Goal: Task Accomplishment & Management: Manage account settings

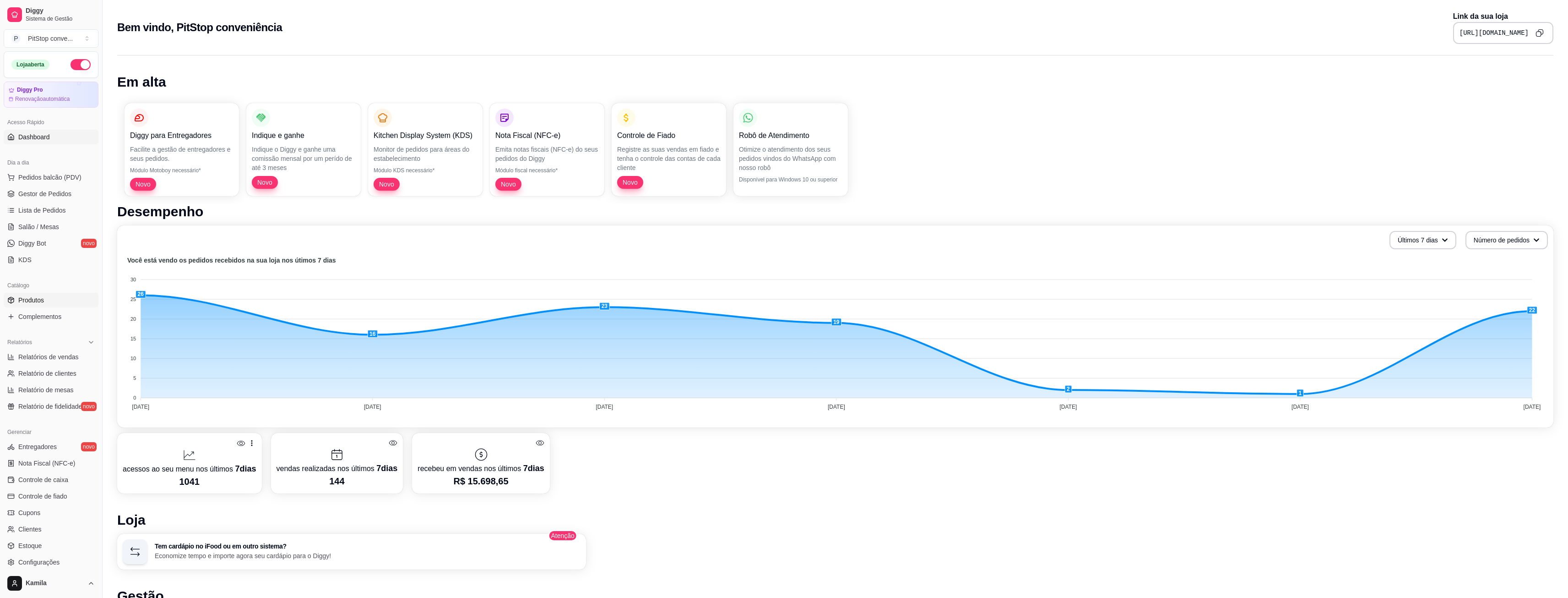
click at [47, 303] on link "Produtos" at bounding box center [51, 300] width 95 height 15
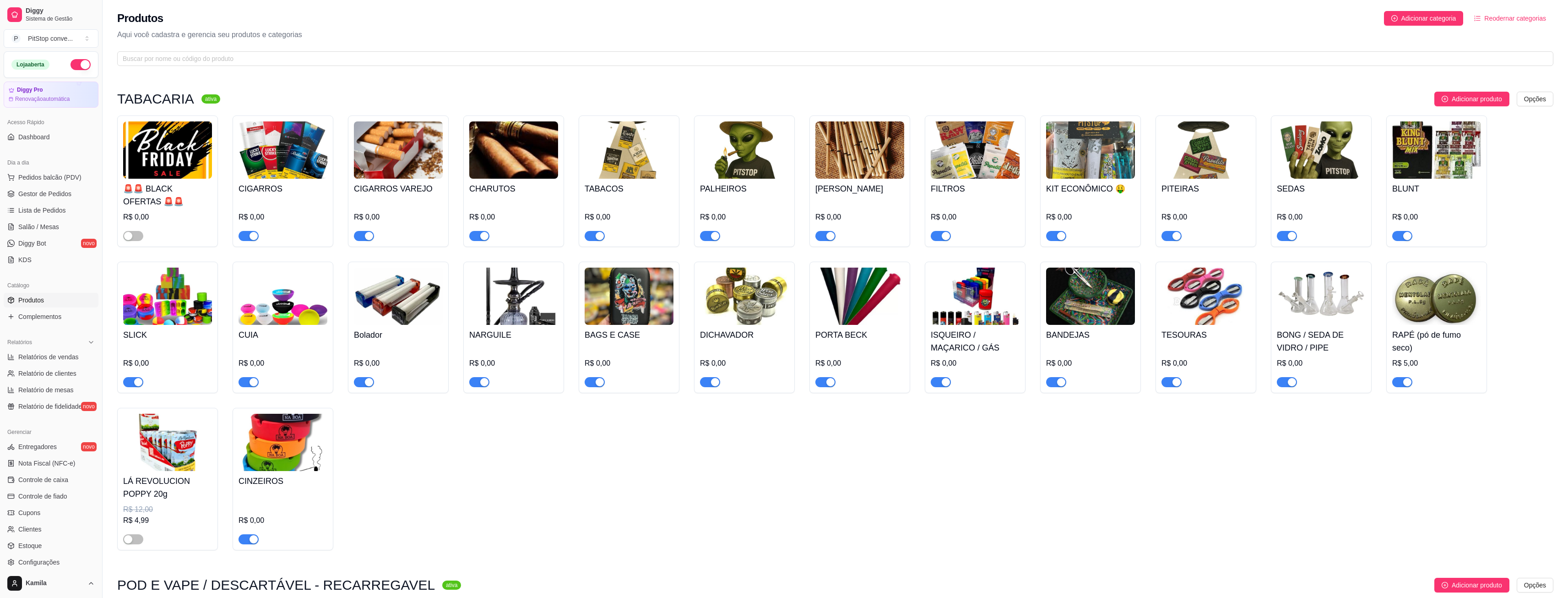
click at [280, 166] on img at bounding box center [282, 150] width 89 height 57
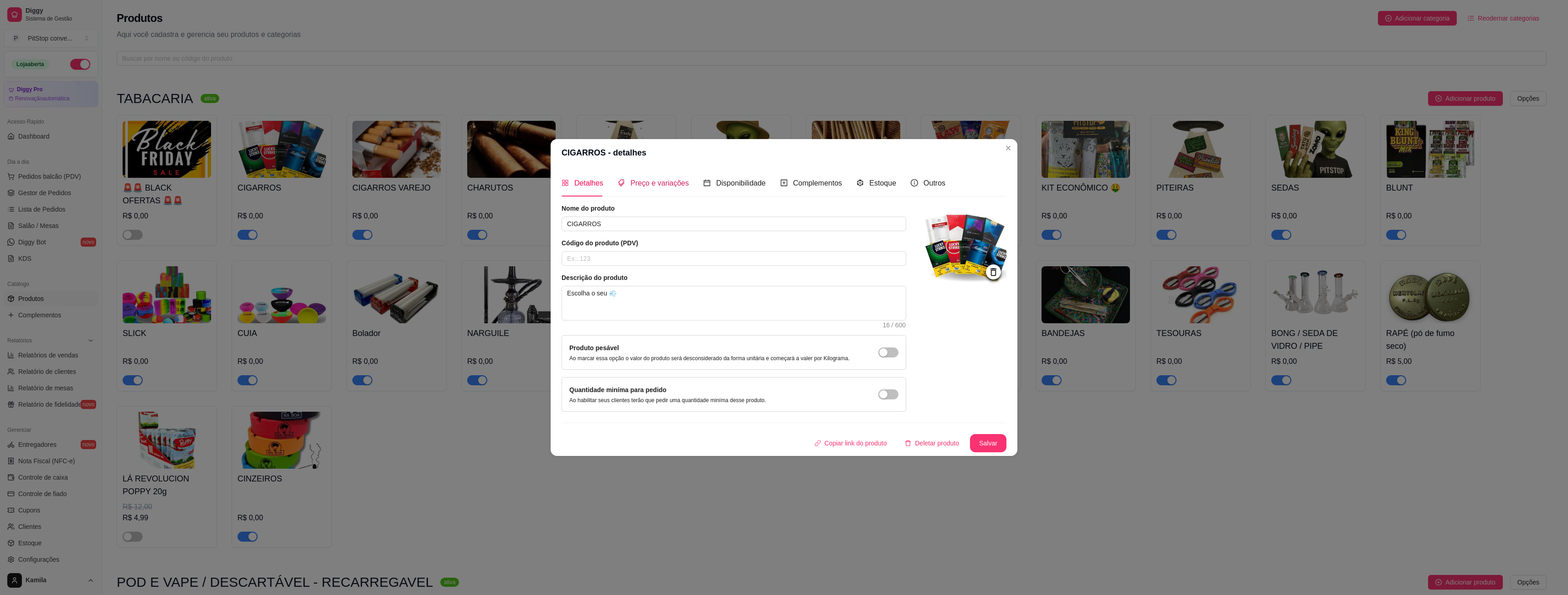
click at [667, 183] on span "Preço e variações" at bounding box center [659, 183] width 58 height 7
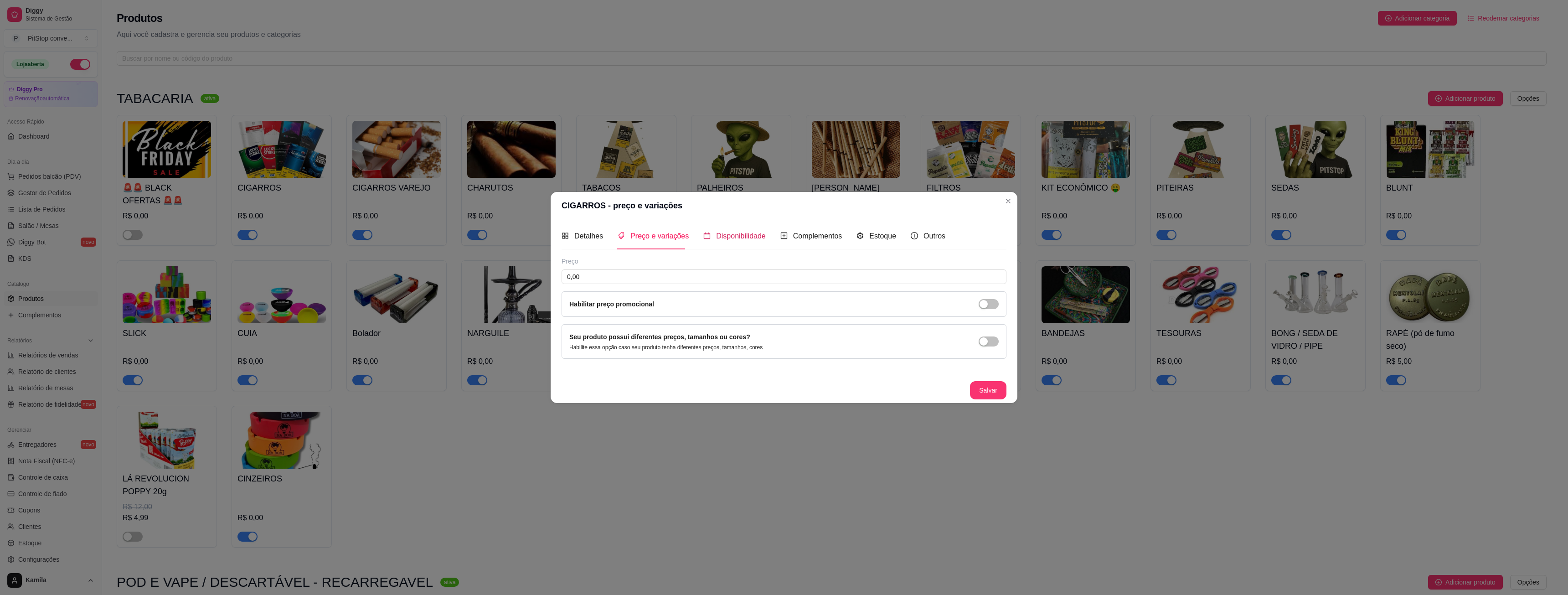
click at [726, 238] on span "Disponibilidade" at bounding box center [740, 235] width 49 height 7
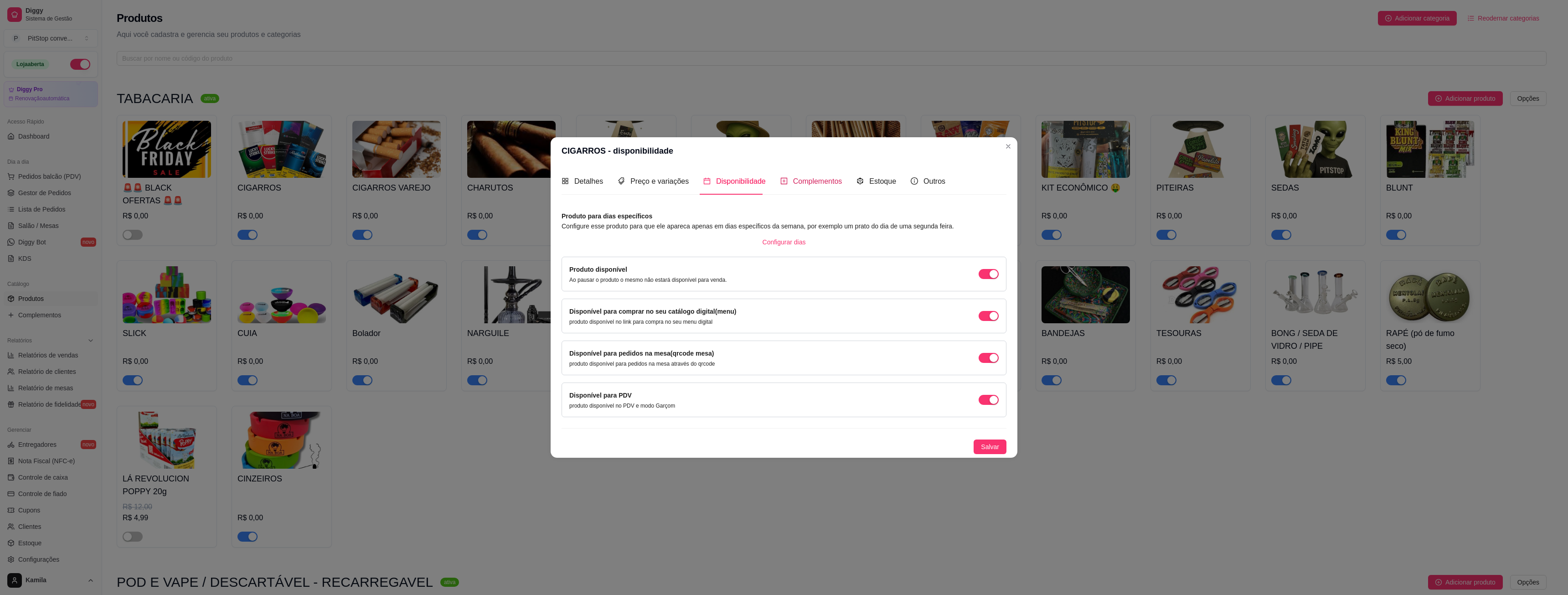
click at [802, 185] on span "Complementos" at bounding box center [817, 181] width 49 height 7
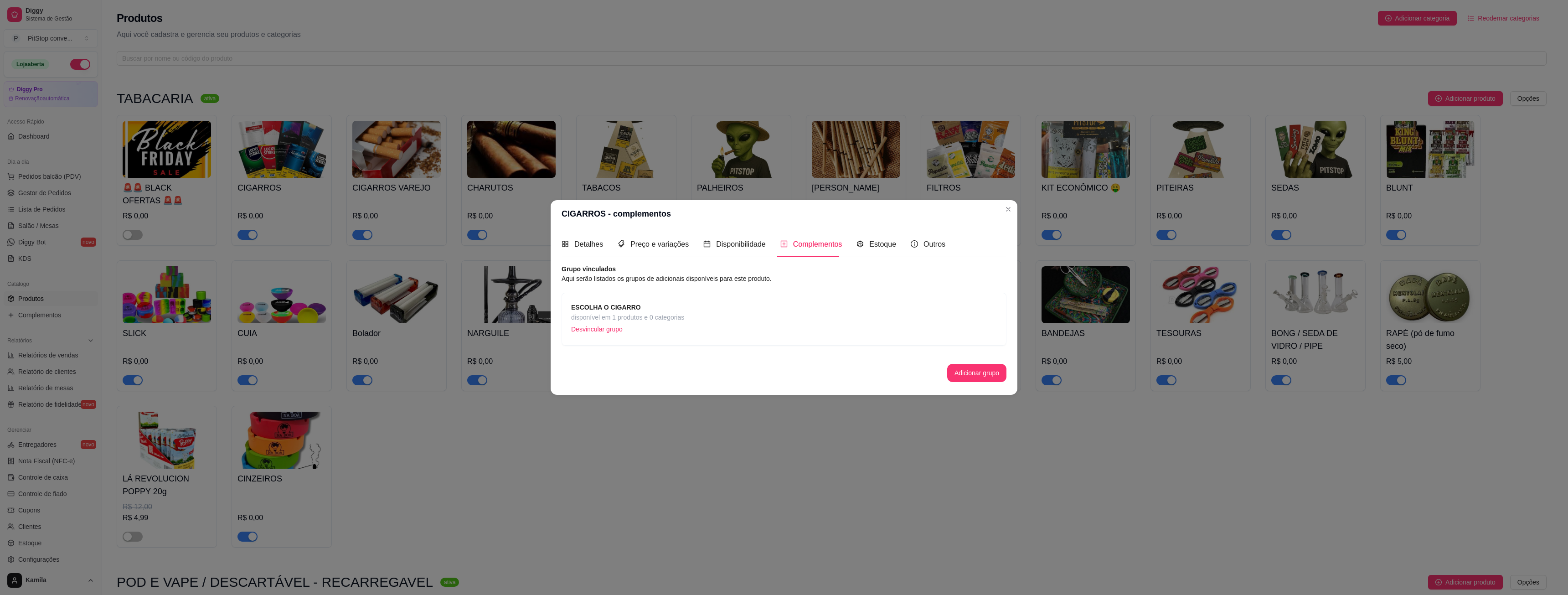
click at [842, 311] on div "ESCOLHA O CIGARRO disponível em 1 produtos e 0 categorias Desvincular grupo" at bounding box center [784, 319] width 426 height 34
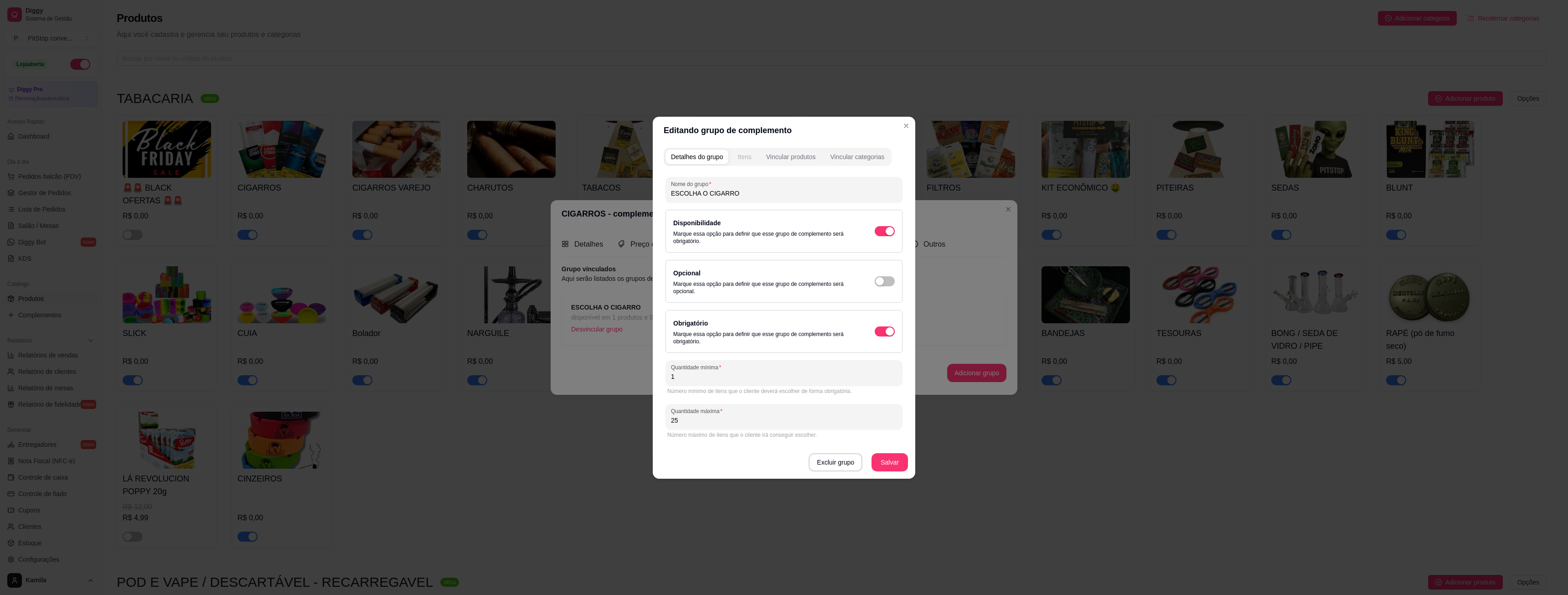
click at [749, 158] on div "Itens" at bounding box center [744, 156] width 14 height 9
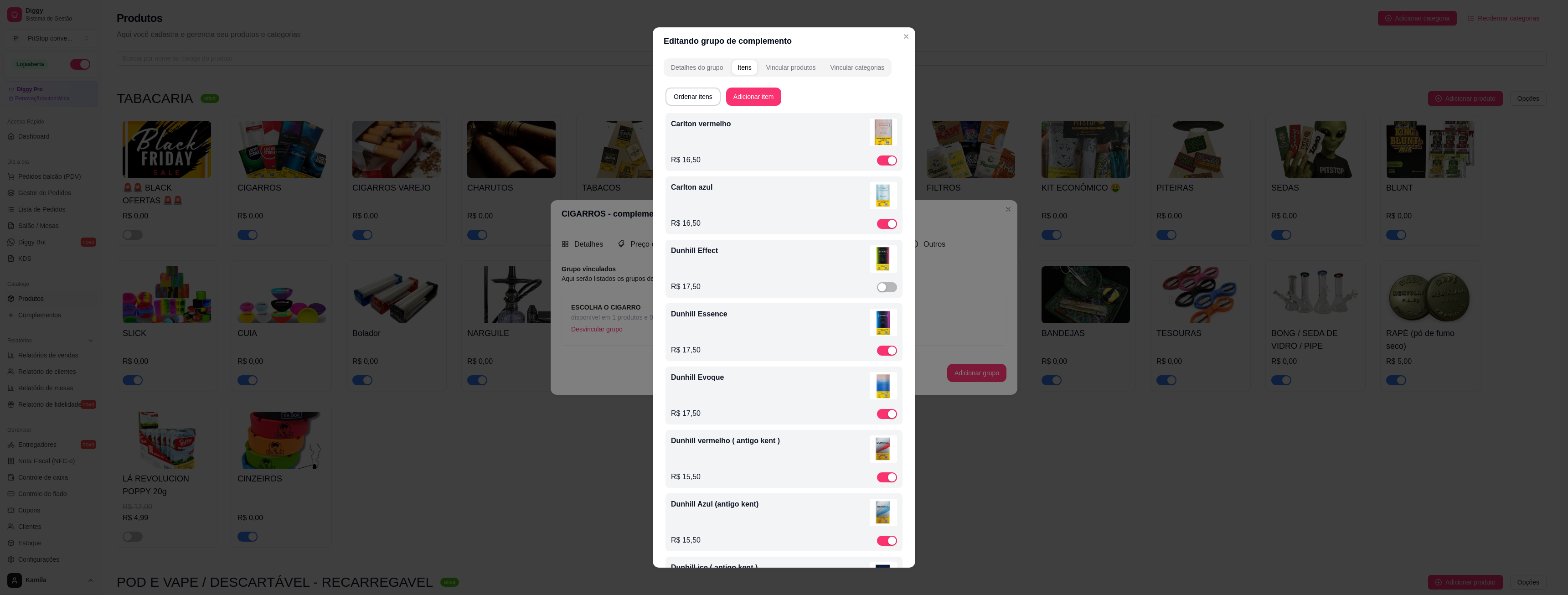
click at [686, 156] on p "R$ 16,50" at bounding box center [686, 160] width 30 height 11
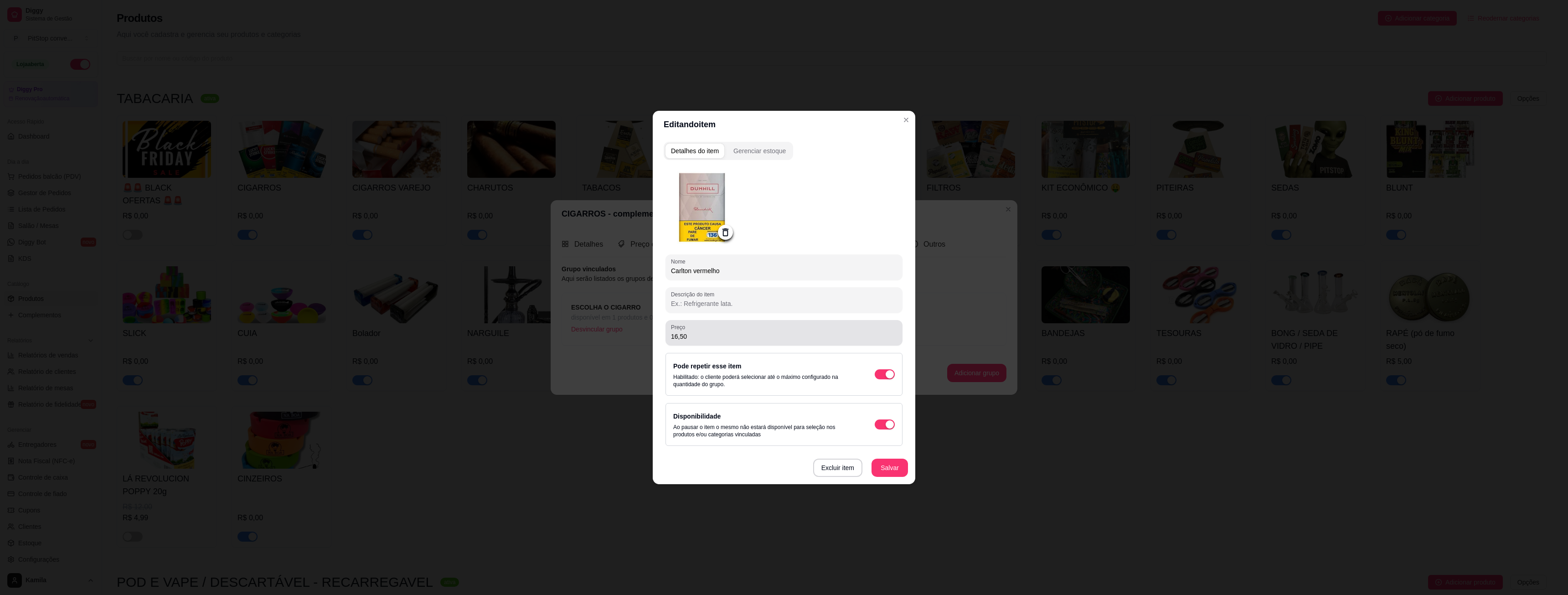
click at [705, 332] on input "16,50" at bounding box center [784, 336] width 226 height 9
type input "16,00"
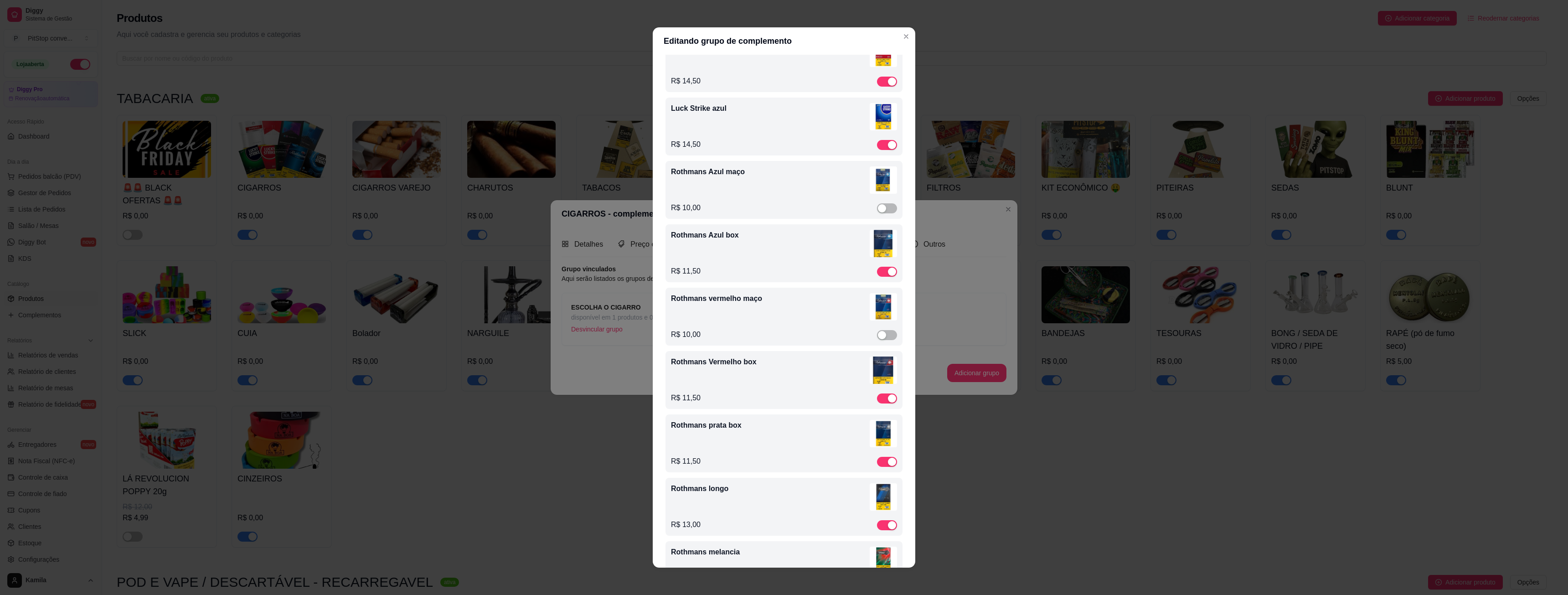
scroll to position [820, 0]
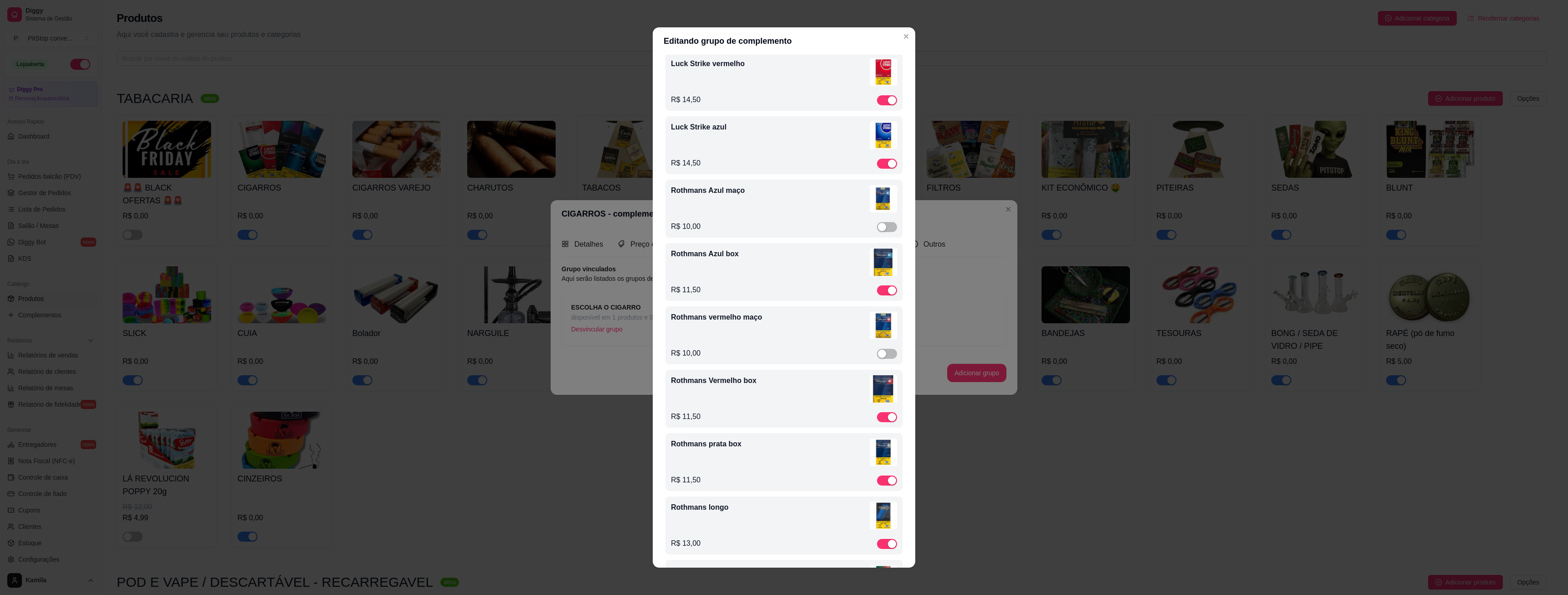
click at [788, 210] on div "Rothmans Azul maço" at bounding box center [784, 200] width 226 height 30
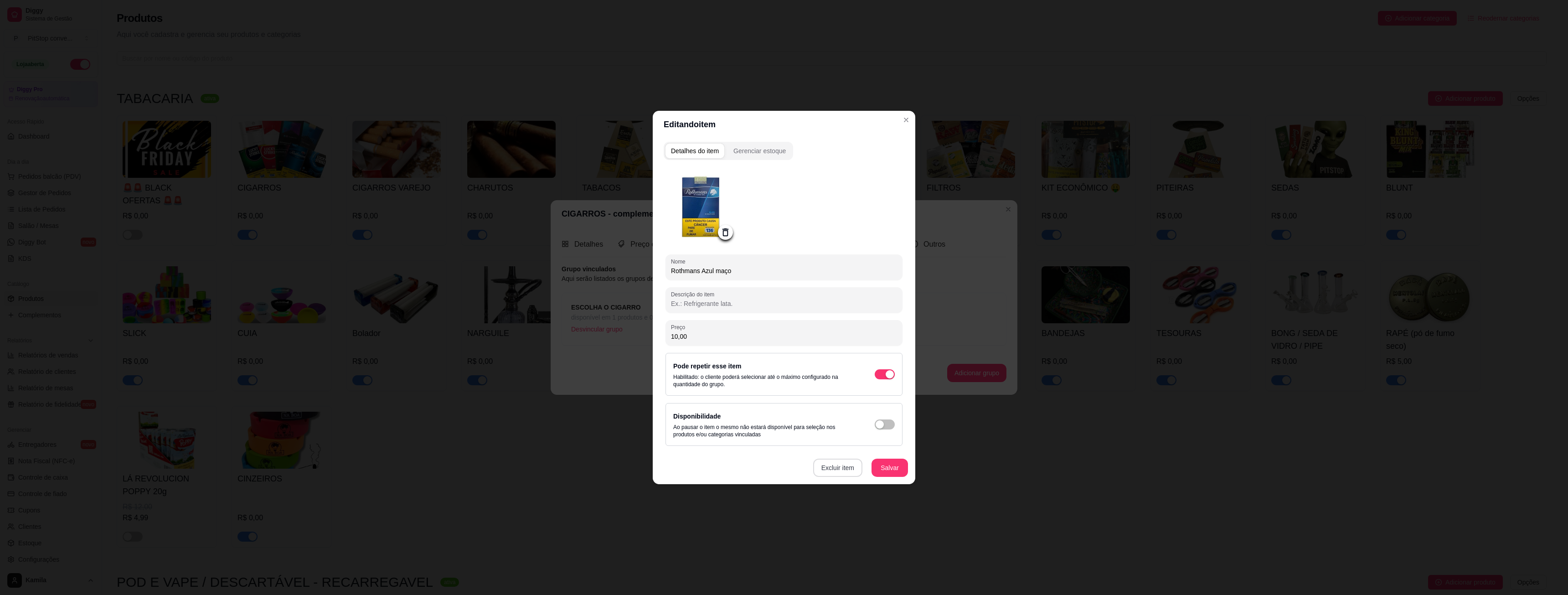
click at [847, 471] on button "Excluir item" at bounding box center [838, 467] width 49 height 18
click at [869, 442] on button "Sim" at bounding box center [876, 446] width 28 height 14
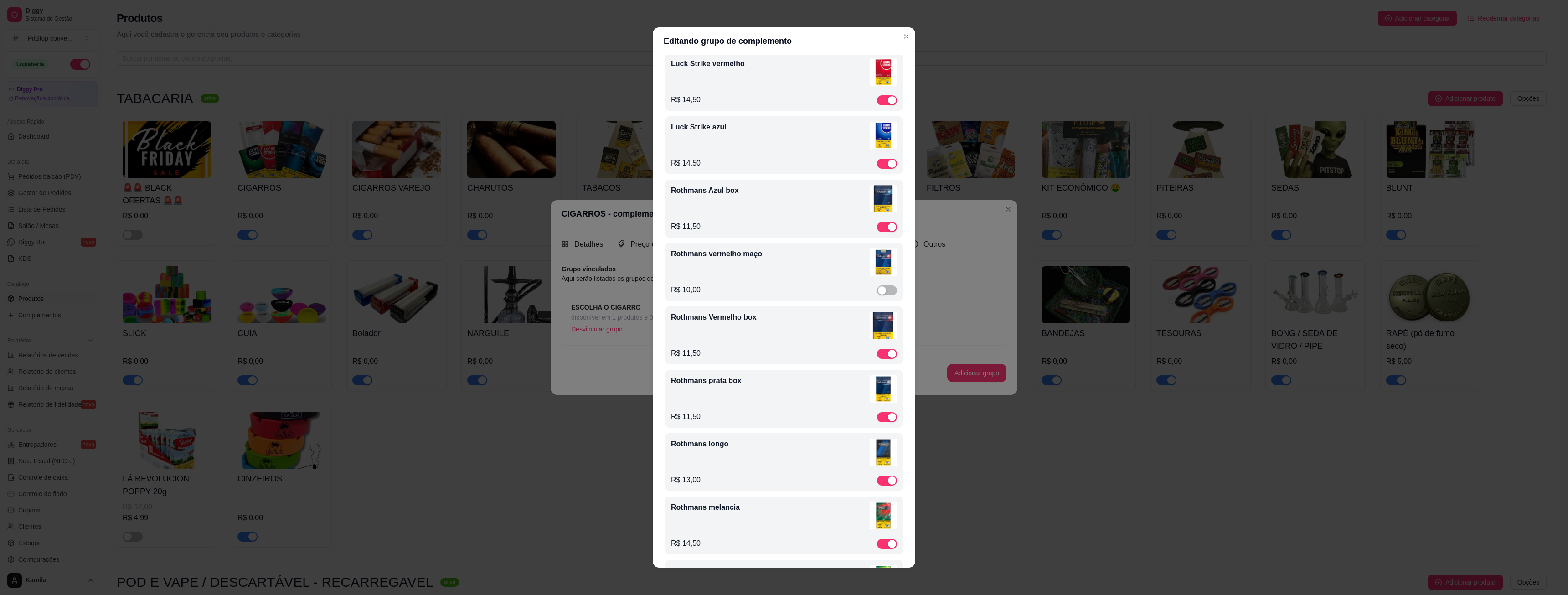
click at [824, 269] on div "Rothmans vermelho maço" at bounding box center [784, 263] width 226 height 30
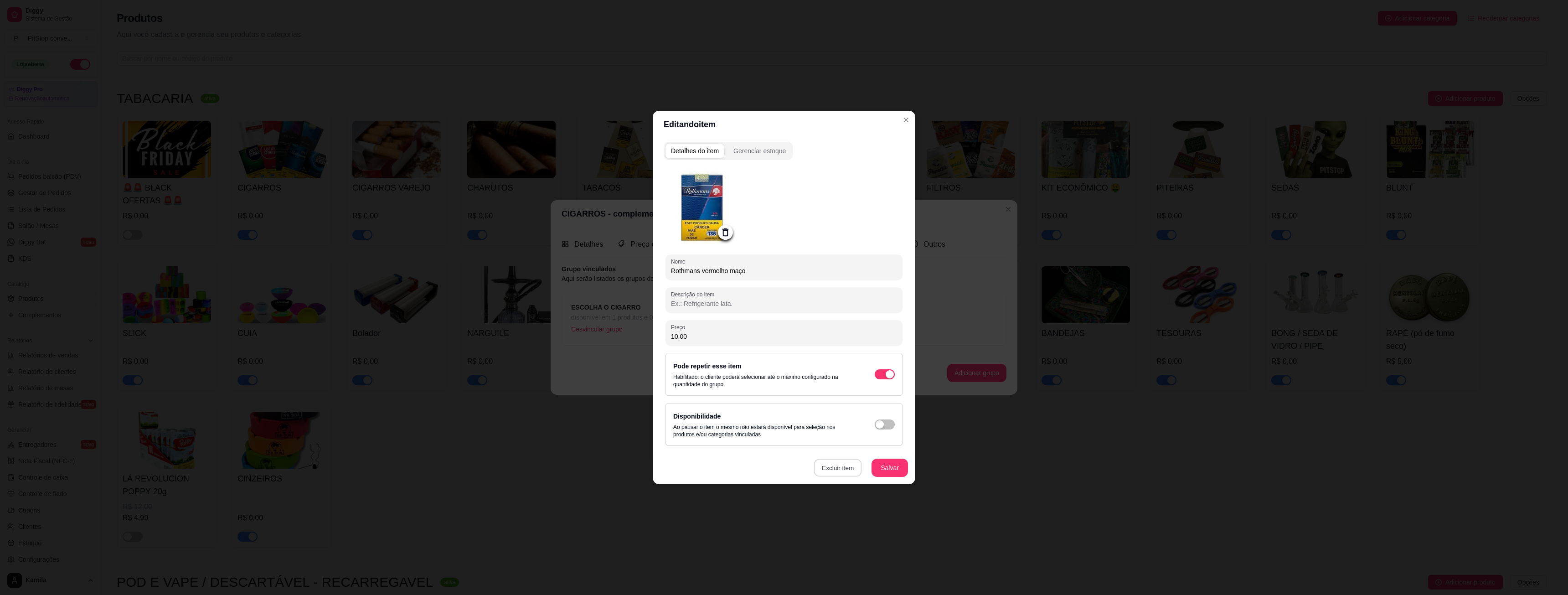
click at [844, 461] on button "Excluir item" at bounding box center [837, 468] width 48 height 18
click at [878, 444] on button "Sim" at bounding box center [876, 446] width 28 height 14
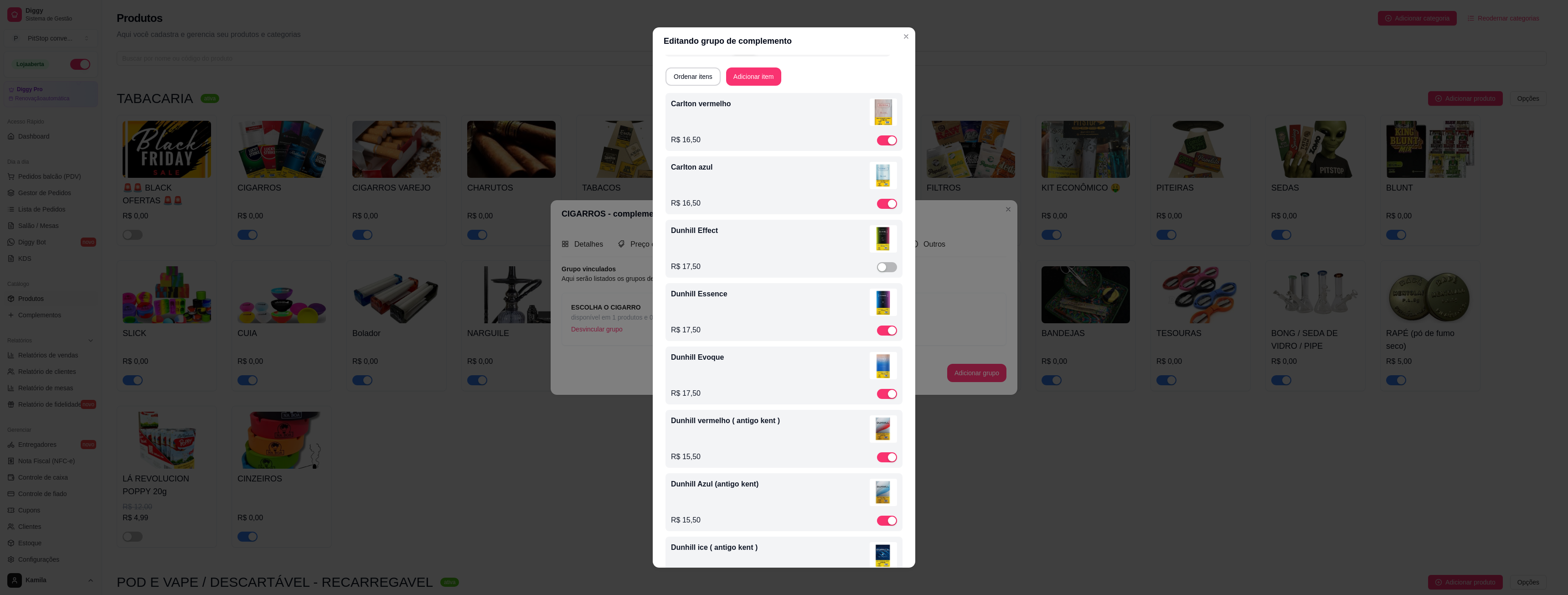
scroll to position [0, 0]
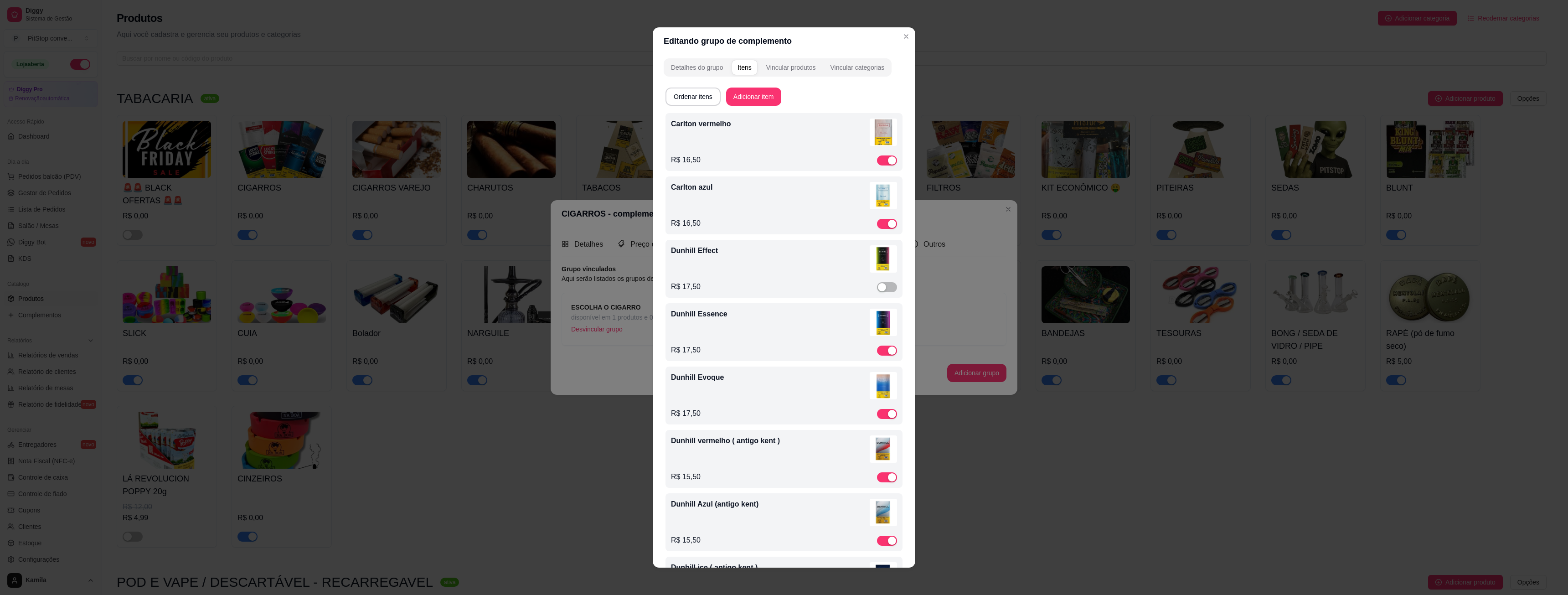
click at [740, 268] on div "Dunhill Effect" at bounding box center [784, 260] width 226 height 30
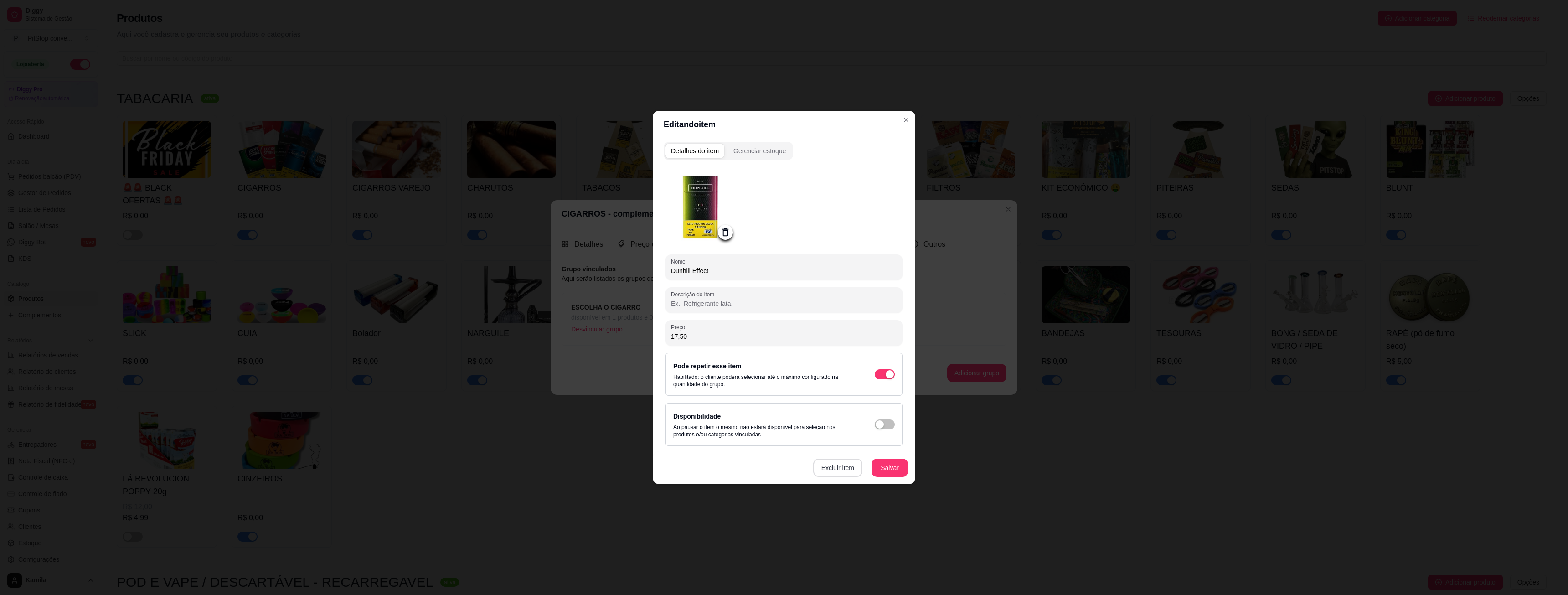
click at [850, 469] on button "Excluir item" at bounding box center [838, 467] width 49 height 18
click at [874, 438] on div "Deseja realmente excluir esse item? Não Sim" at bounding box center [839, 439] width 103 height 29
click at [873, 449] on button "Sim" at bounding box center [874, 446] width 28 height 14
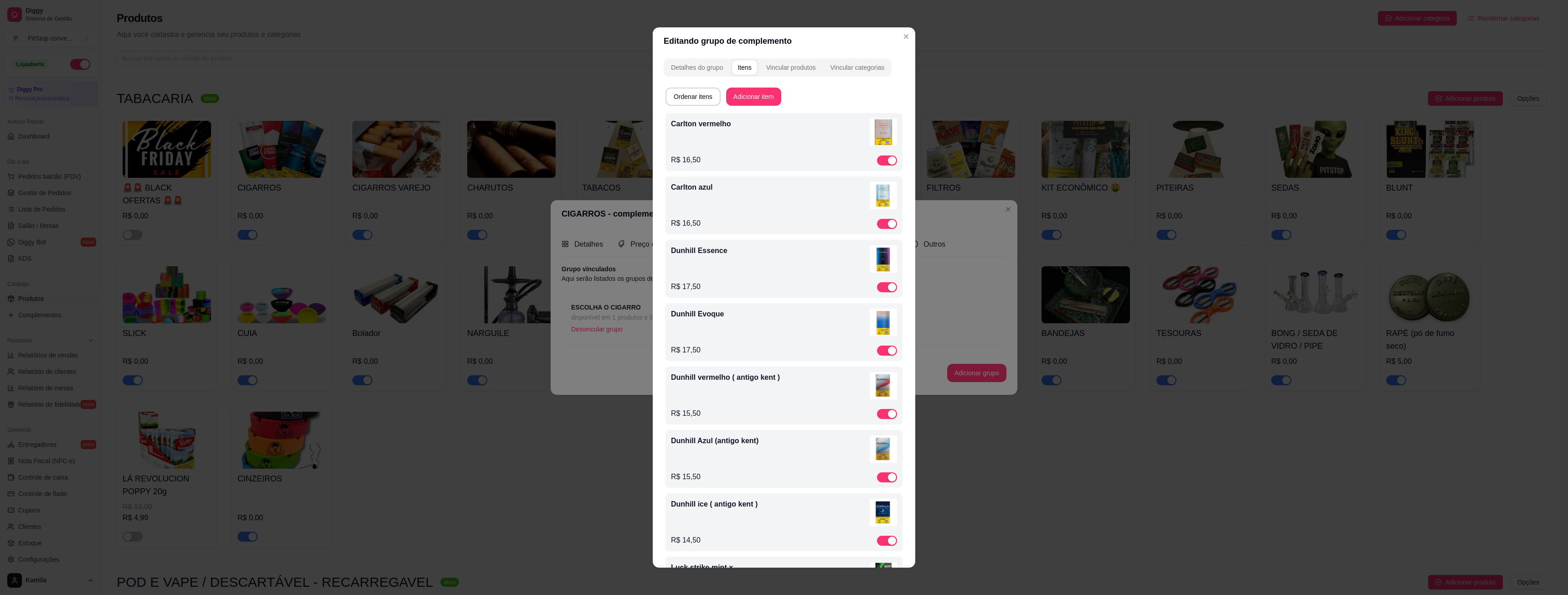
click at [876, 264] on img at bounding box center [883, 259] width 27 height 27
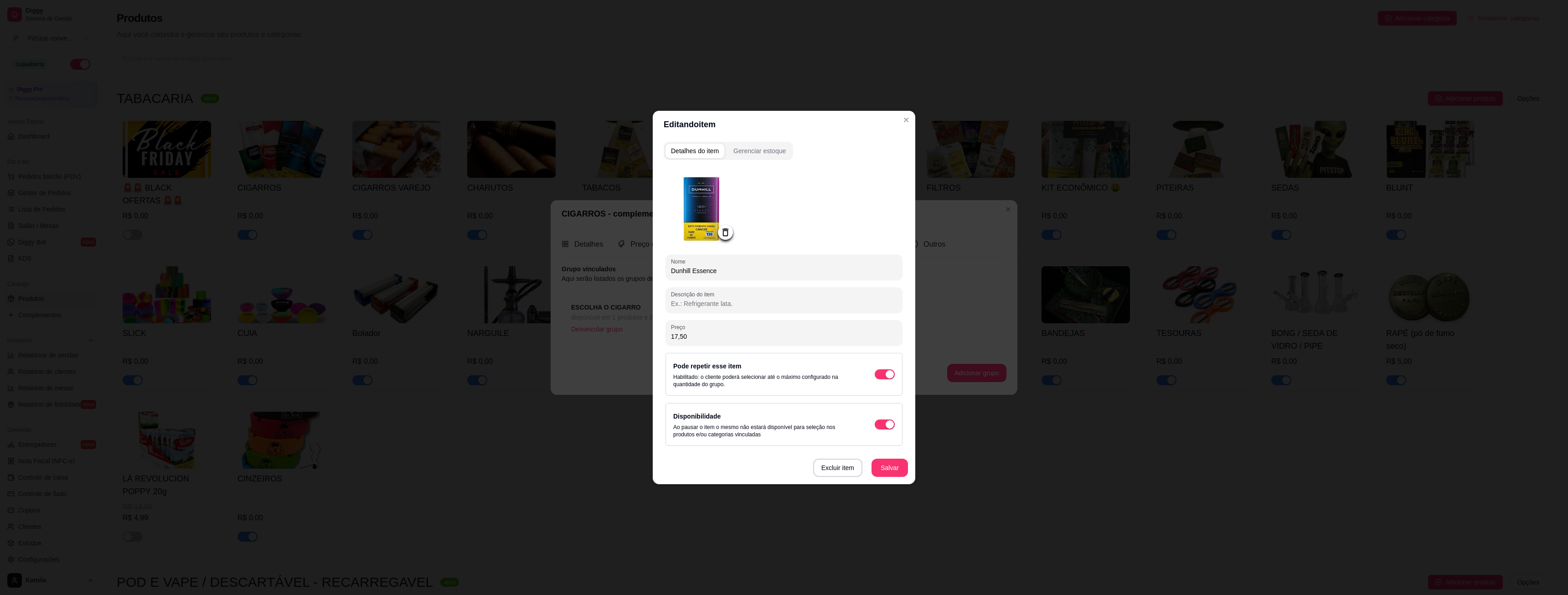
click at [726, 232] on icon at bounding box center [726, 233] width 11 height 11
click at [724, 232] on icon at bounding box center [726, 233] width 11 height 11
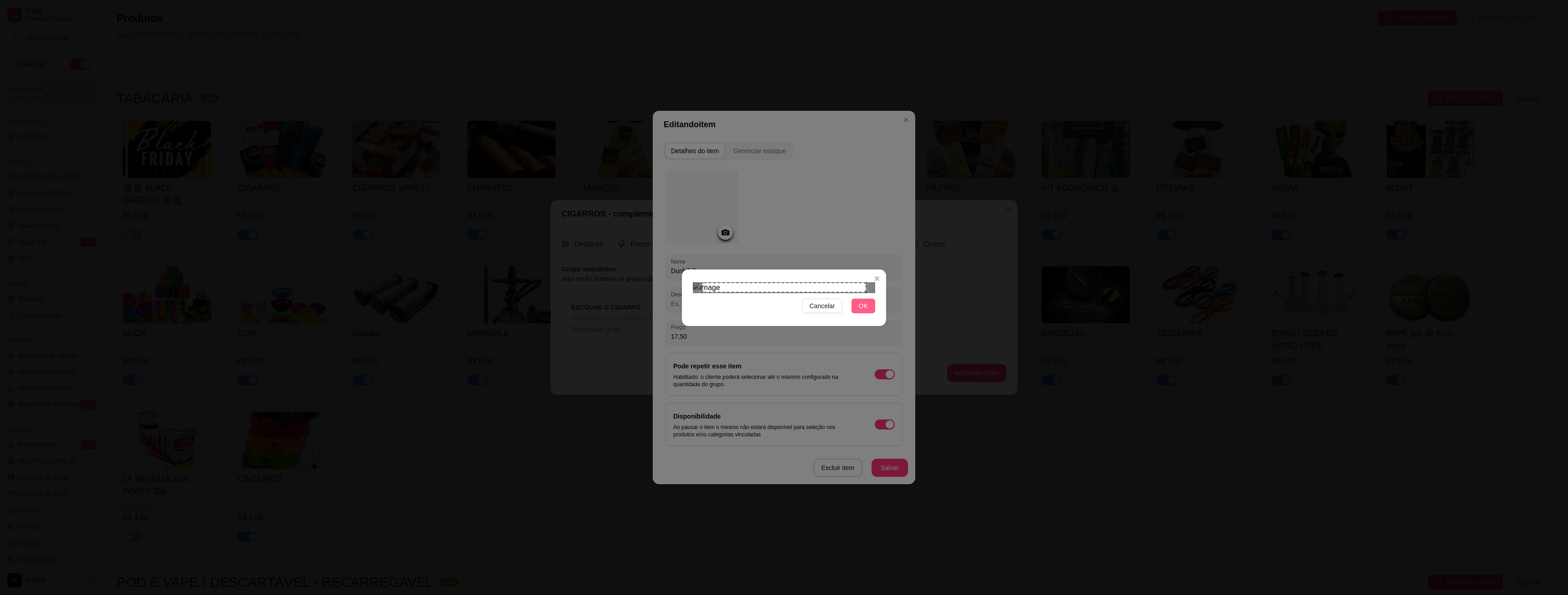
click at [861, 313] on button "OK" at bounding box center [863, 306] width 24 height 15
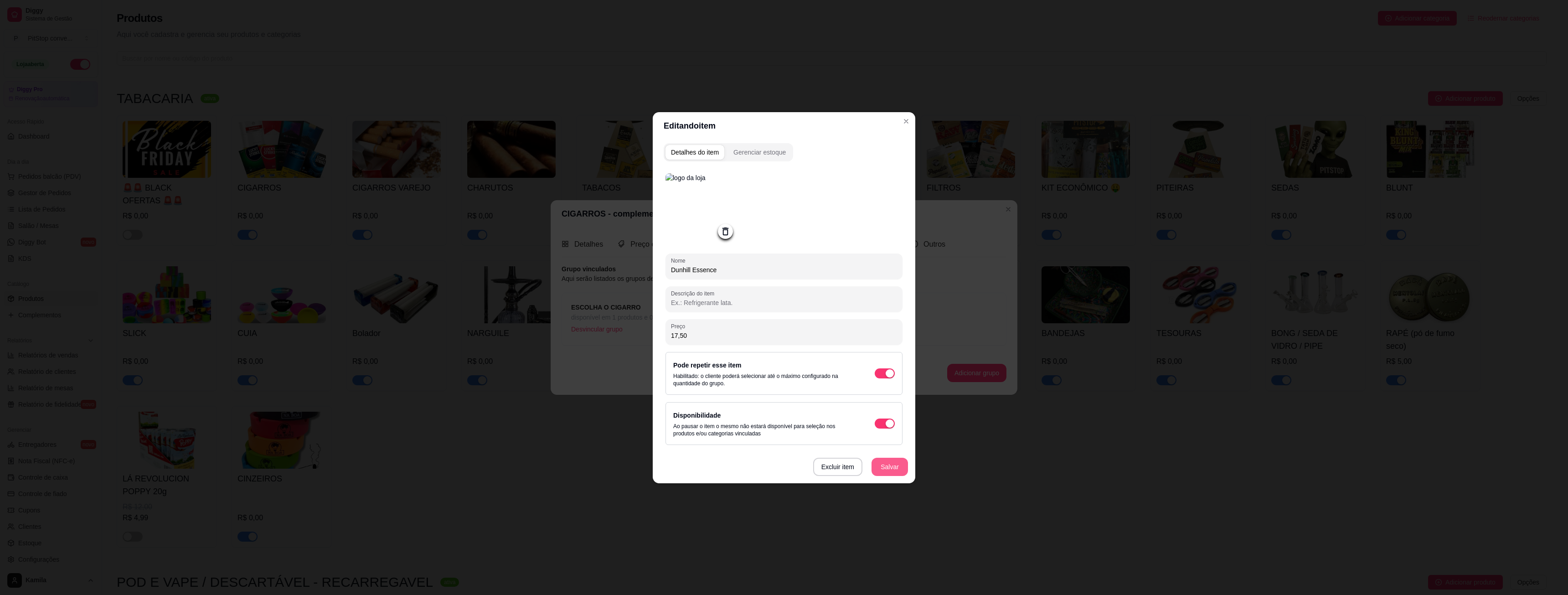
click at [884, 467] on button "Salvar" at bounding box center [890, 467] width 37 height 18
click at [899, 469] on button "Salvar" at bounding box center [889, 467] width 36 height 18
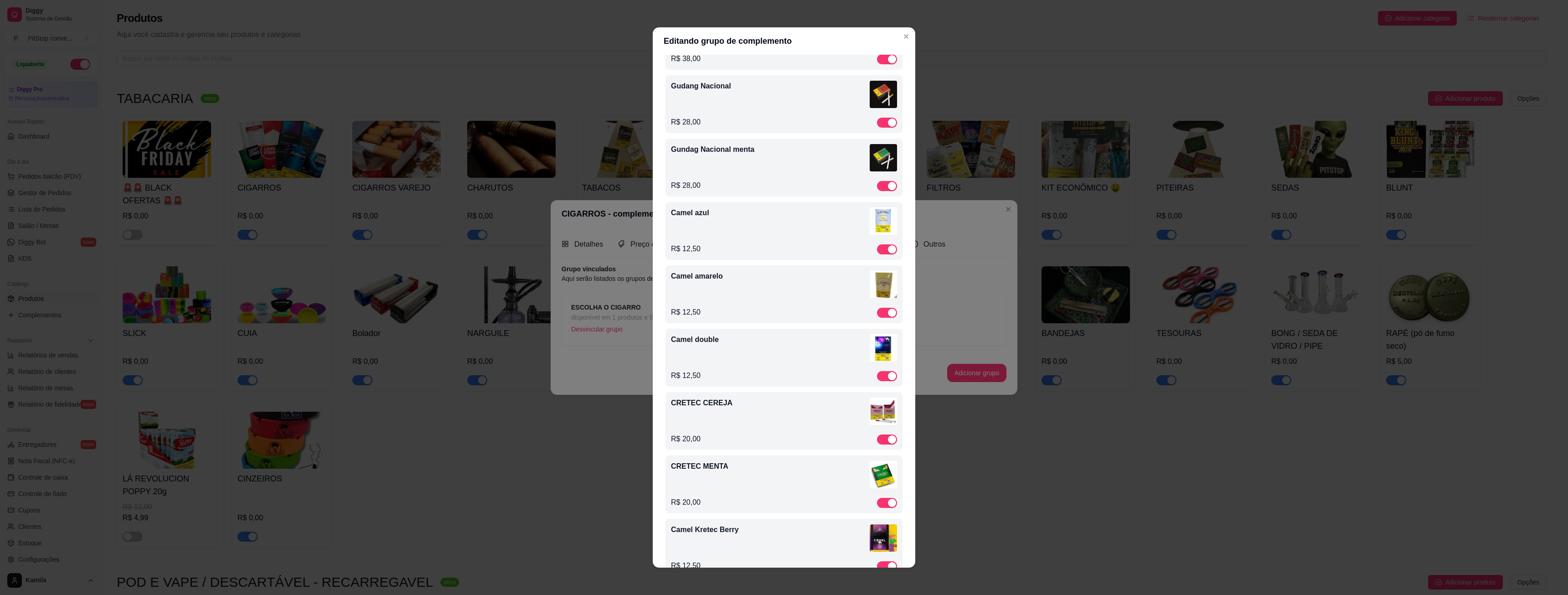
scroll to position [1625, 0]
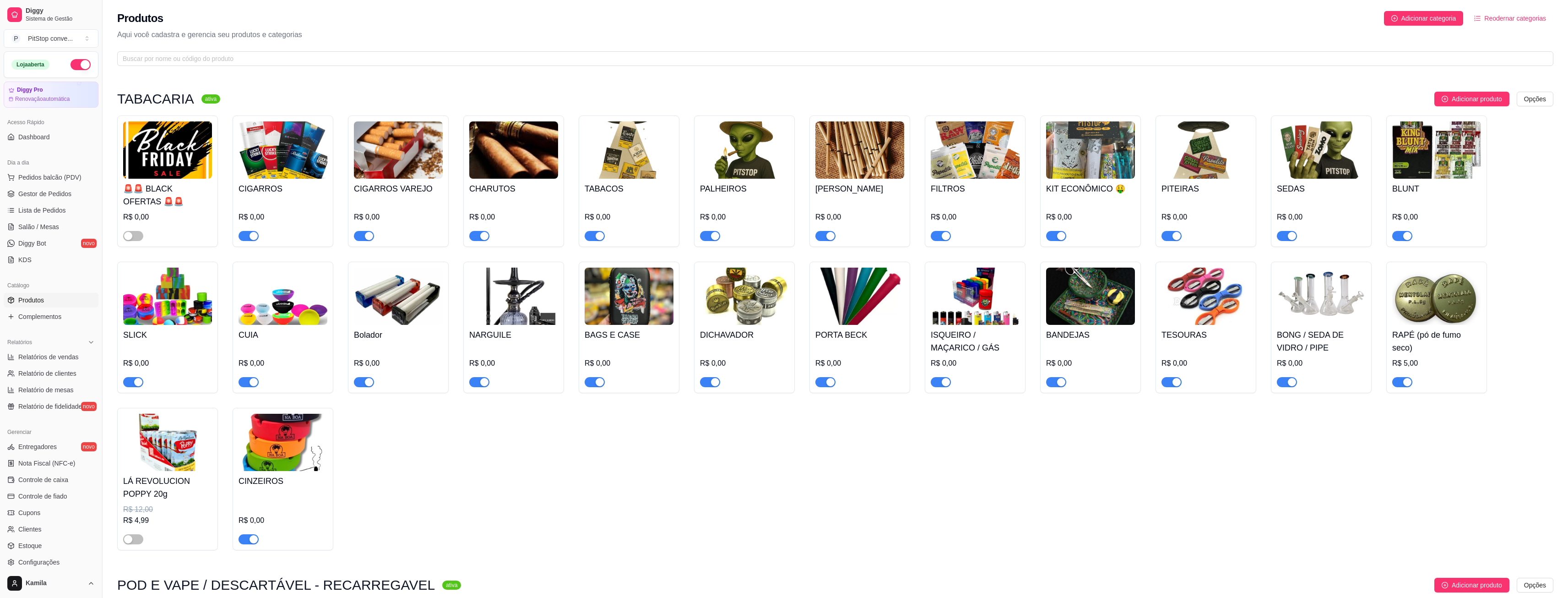
click at [1309, 159] on img at bounding box center [1321, 150] width 89 height 57
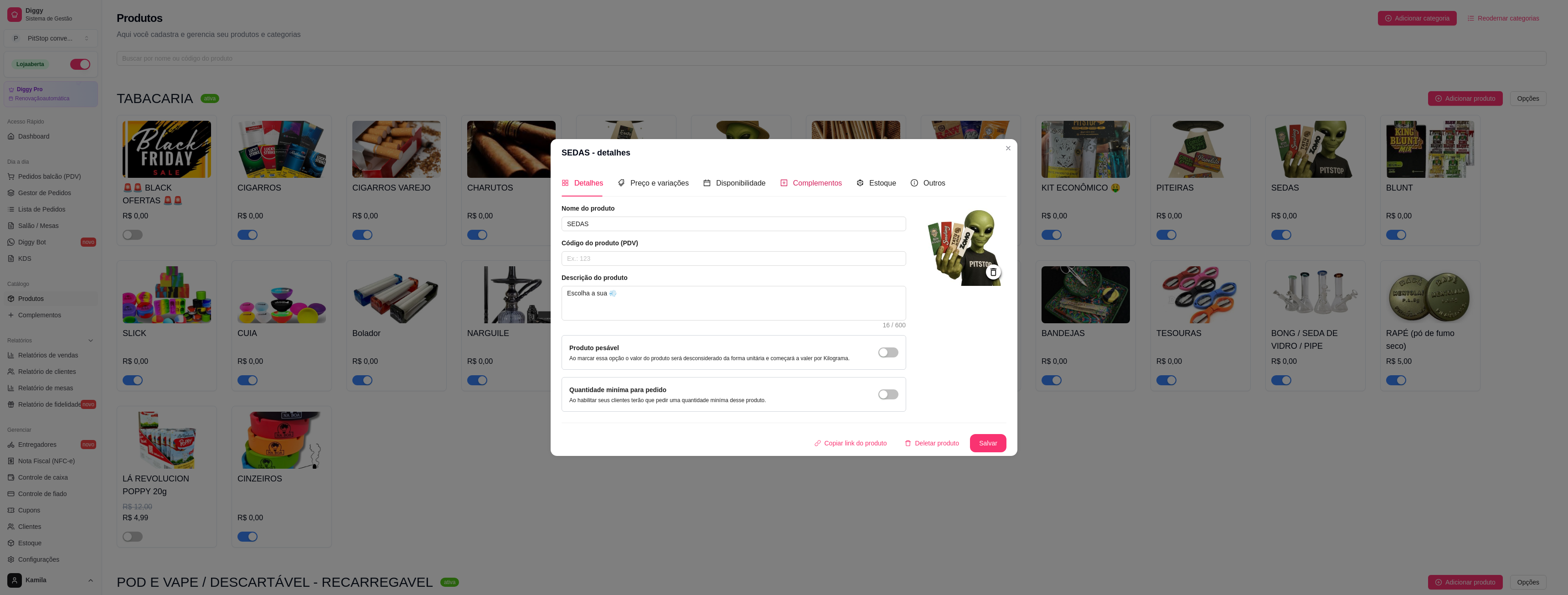
click at [807, 184] on span "Complementos" at bounding box center [817, 183] width 49 height 7
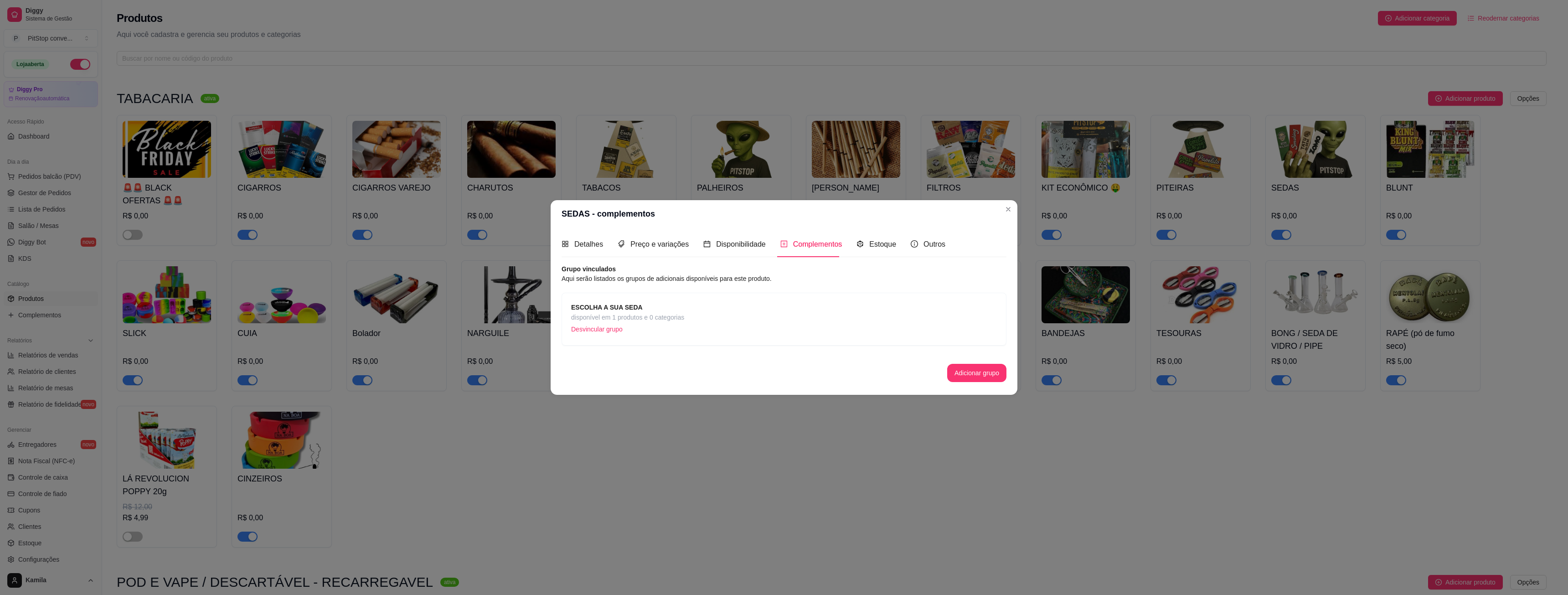
click at [634, 308] on strong "ESCOLHA A SUA SEDA" at bounding box center [607, 307] width 72 height 7
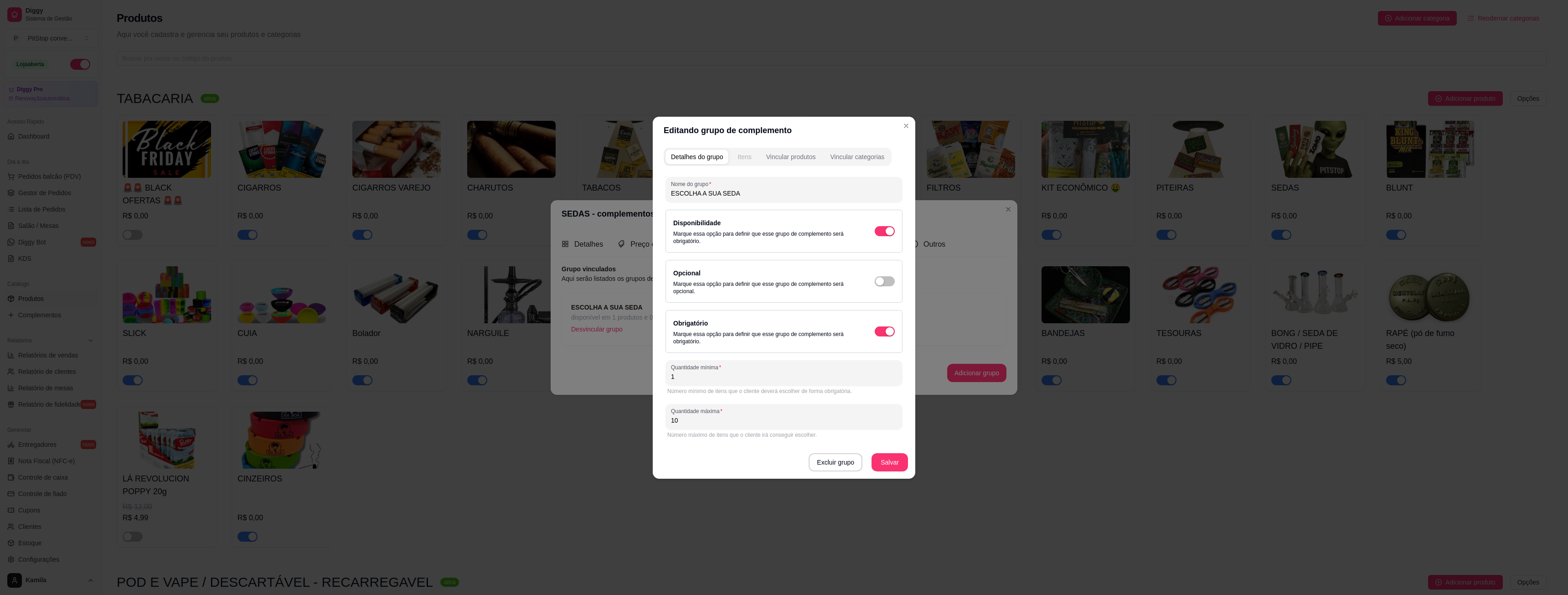
click at [743, 153] on div "Itens" at bounding box center [744, 156] width 14 height 9
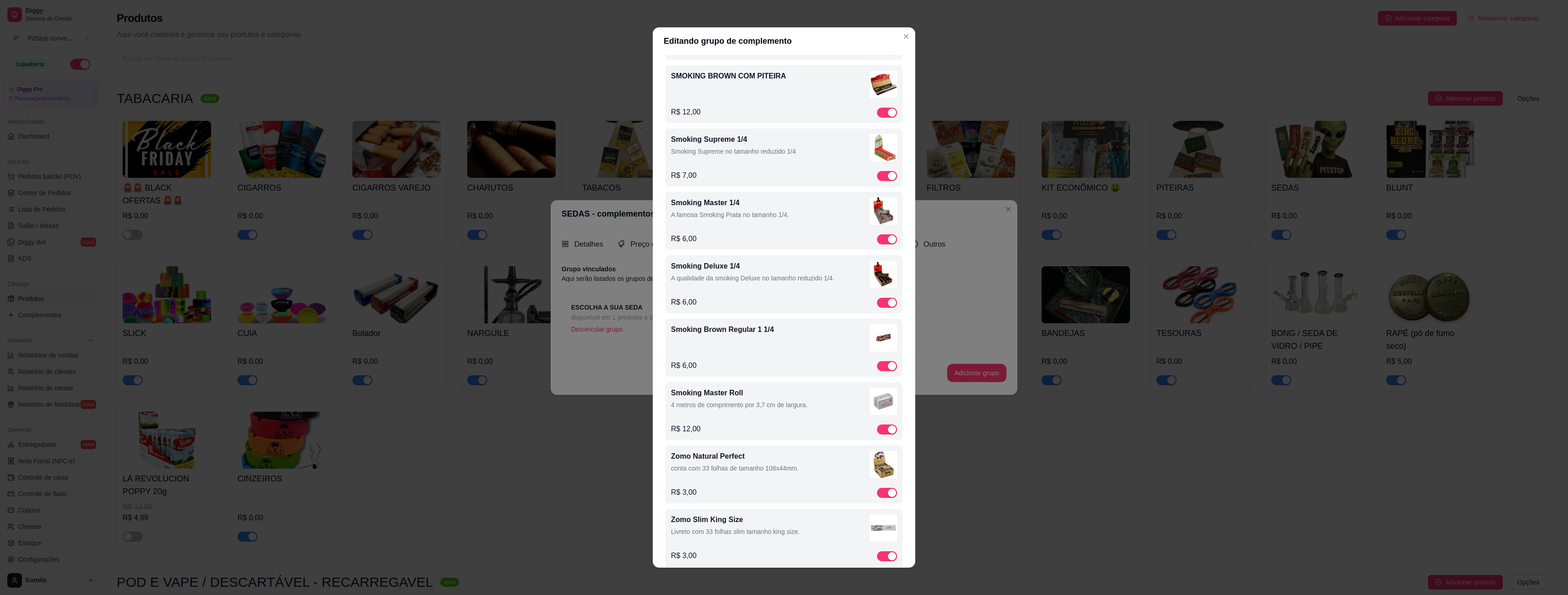
scroll to position [2325, 0]
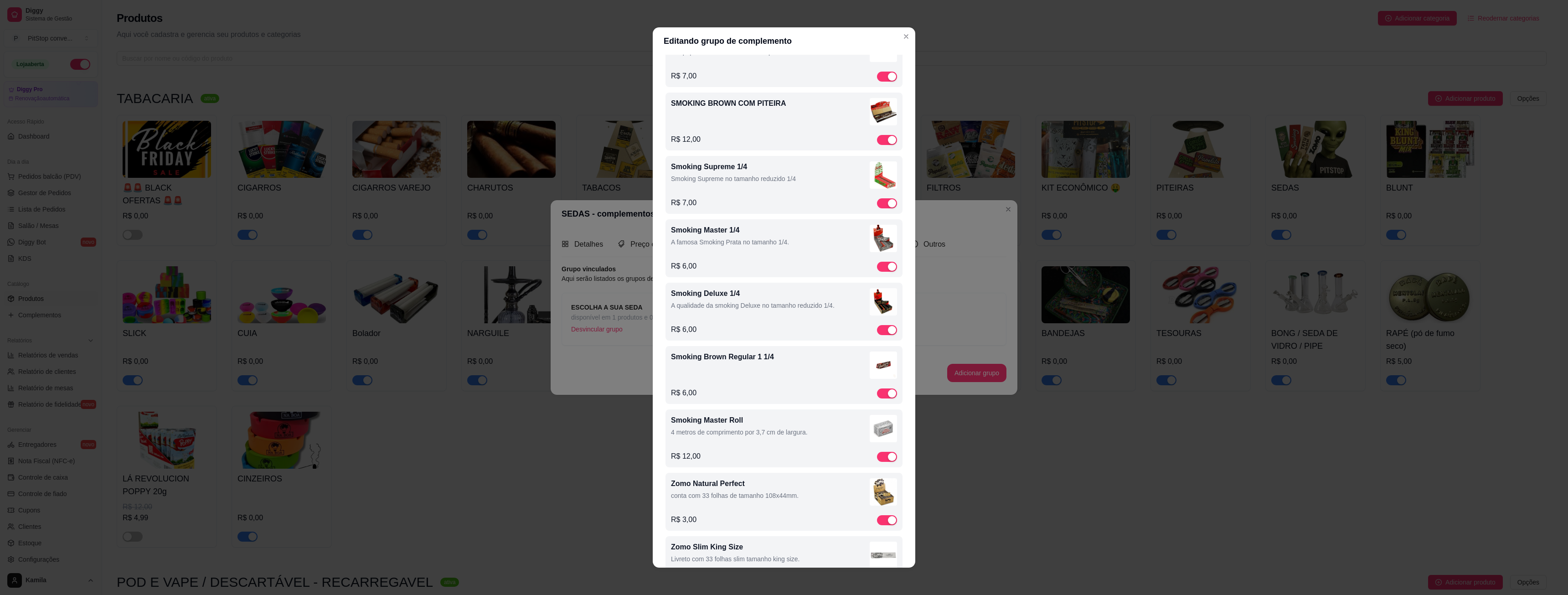
click at [693, 208] on div "R$ 7,00" at bounding box center [784, 203] width 226 height 11
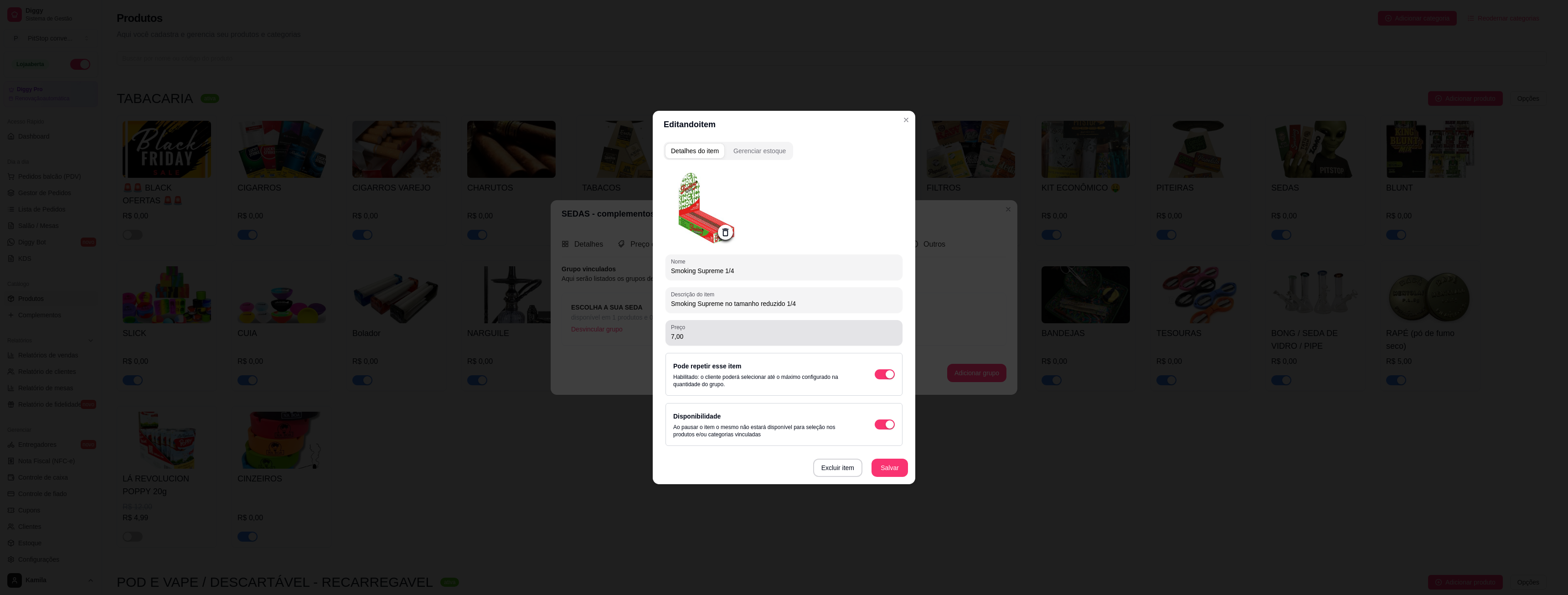
click at [701, 332] on input "7,00" at bounding box center [784, 336] width 226 height 9
type input "6,00"
click at [889, 460] on button "Salvar" at bounding box center [890, 467] width 37 height 18
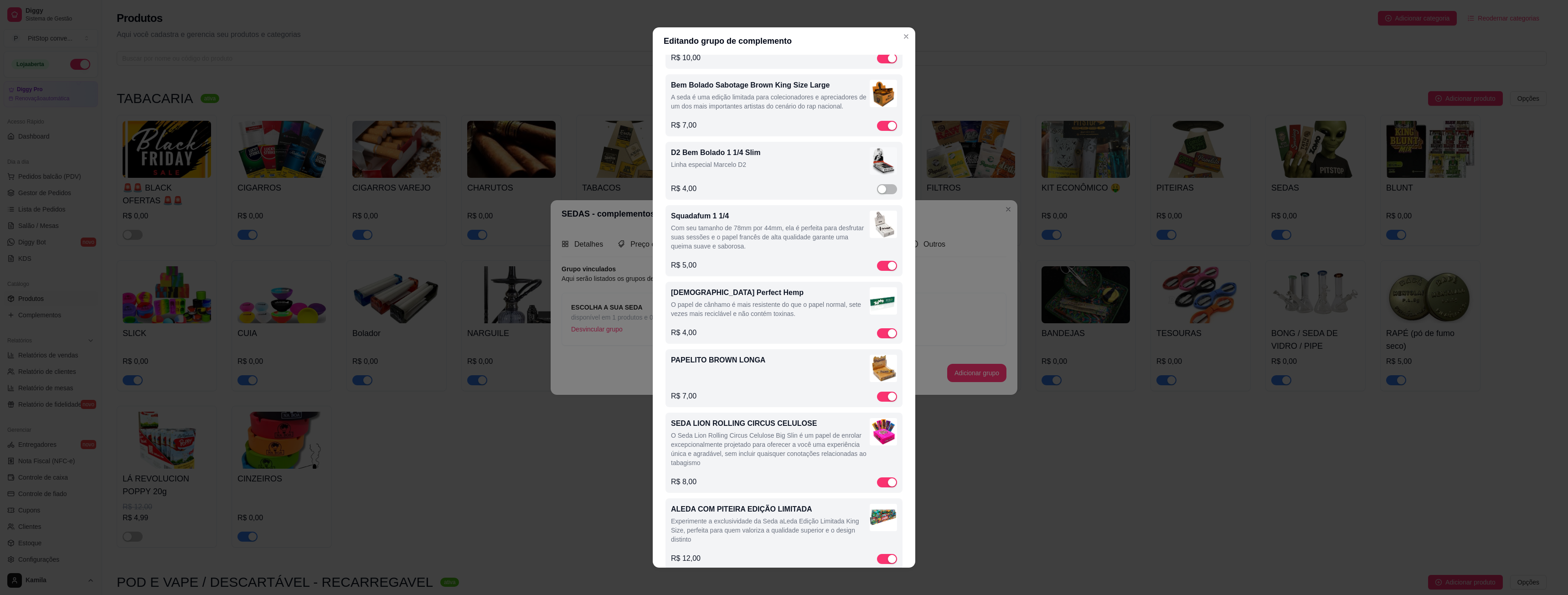
scroll to position [4147, 0]
click at [782, 195] on div "R$ 4,00" at bounding box center [784, 189] width 226 height 11
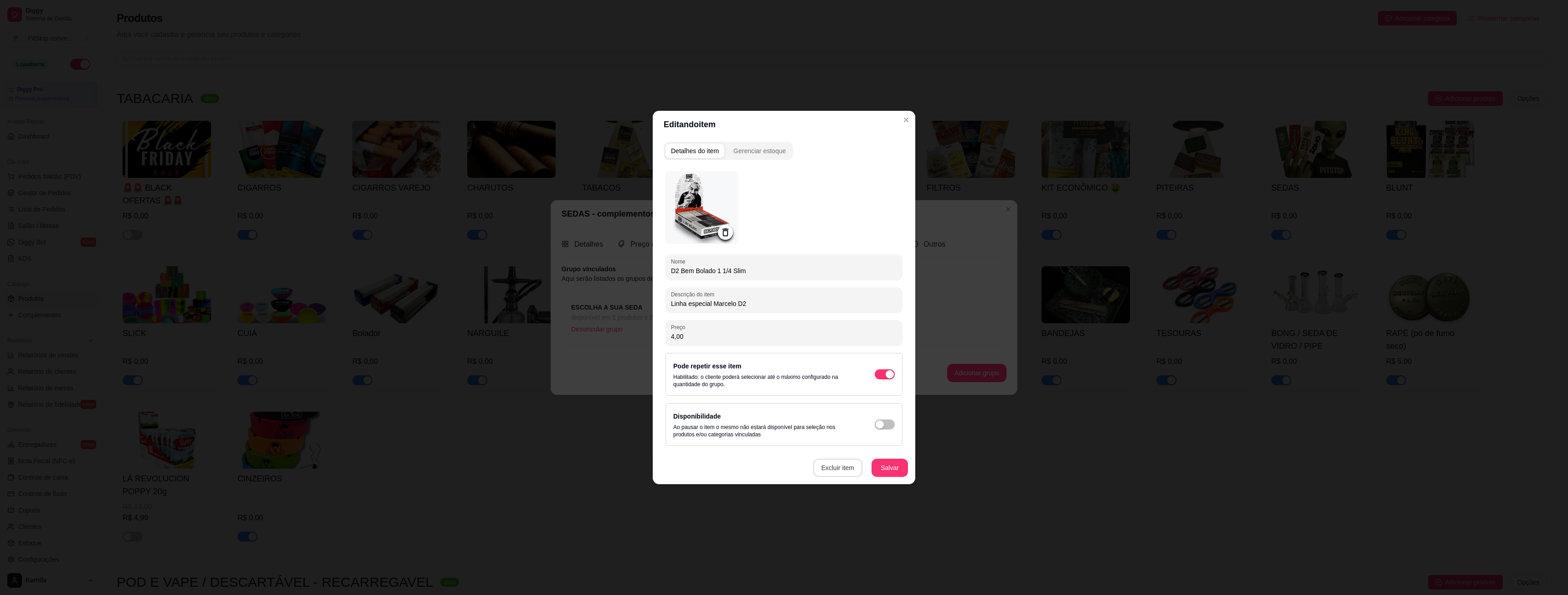
click at [832, 464] on button "Excluir item" at bounding box center [838, 467] width 49 height 18
click at [871, 446] on button "Sim" at bounding box center [875, 446] width 27 height 14
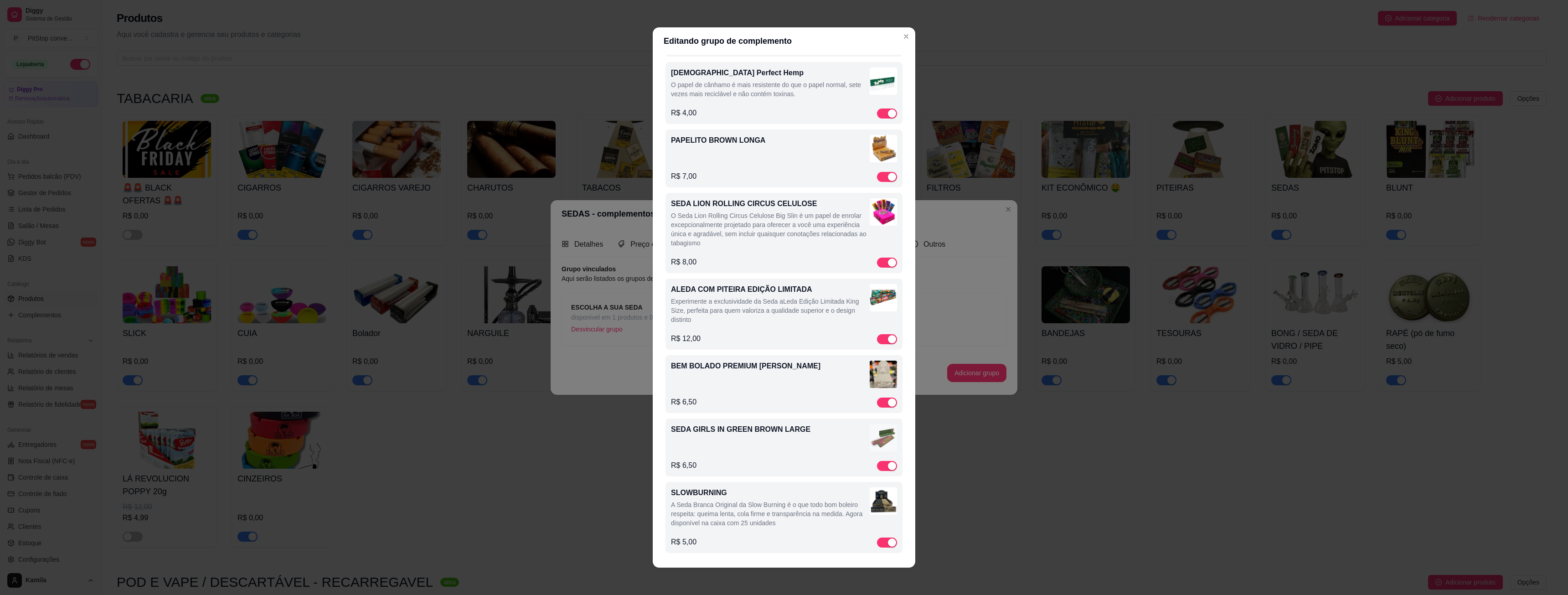
scroll to position [4327, 0]
click at [765, 384] on div "BEM BOLADO PREMIUM [PERSON_NAME]" at bounding box center [784, 375] width 226 height 30
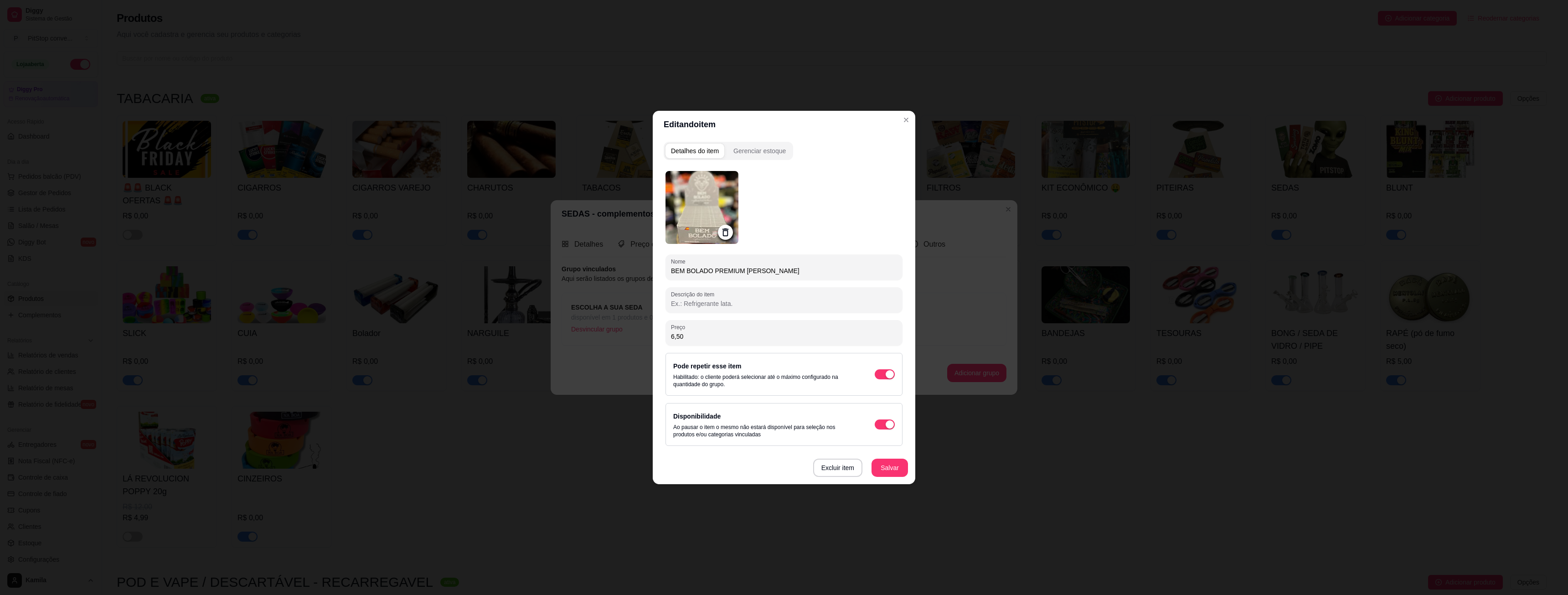
click at [726, 227] on icon at bounding box center [726, 233] width 11 height 11
click at [728, 233] on icon at bounding box center [725, 232] width 7 height 6
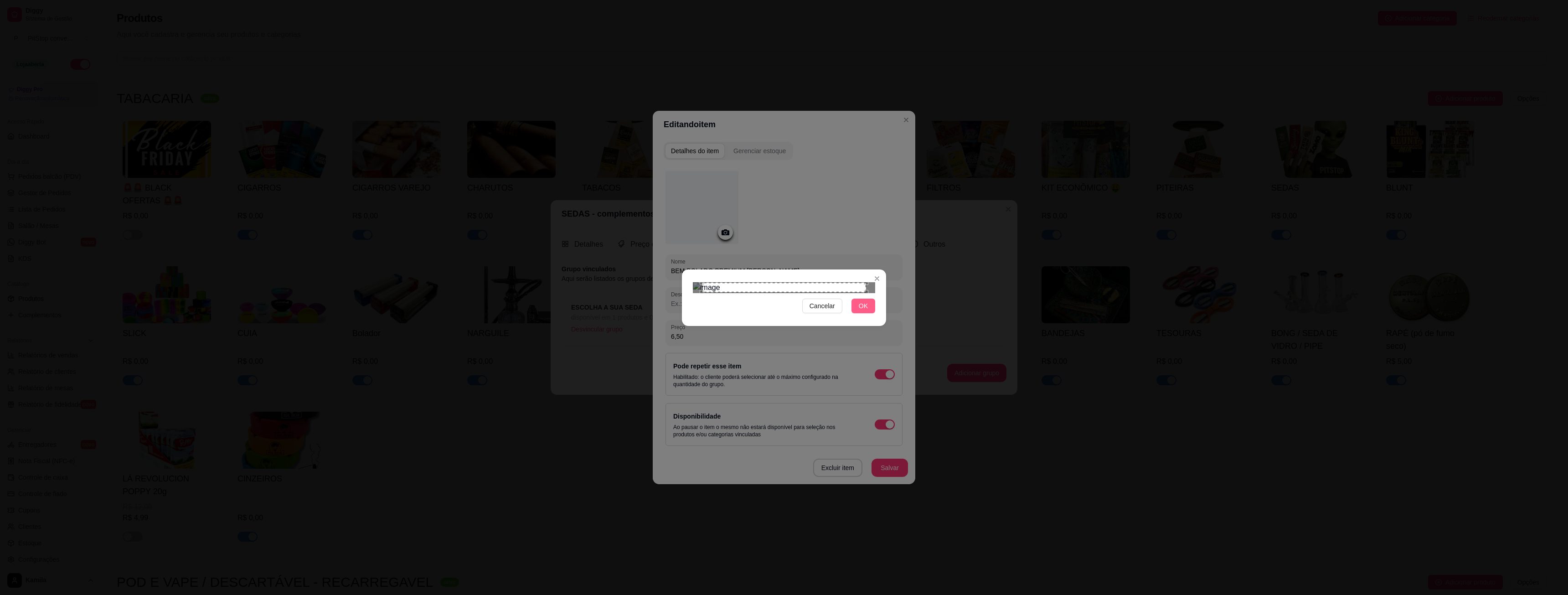
click at [866, 311] on span "OK" at bounding box center [863, 306] width 9 height 10
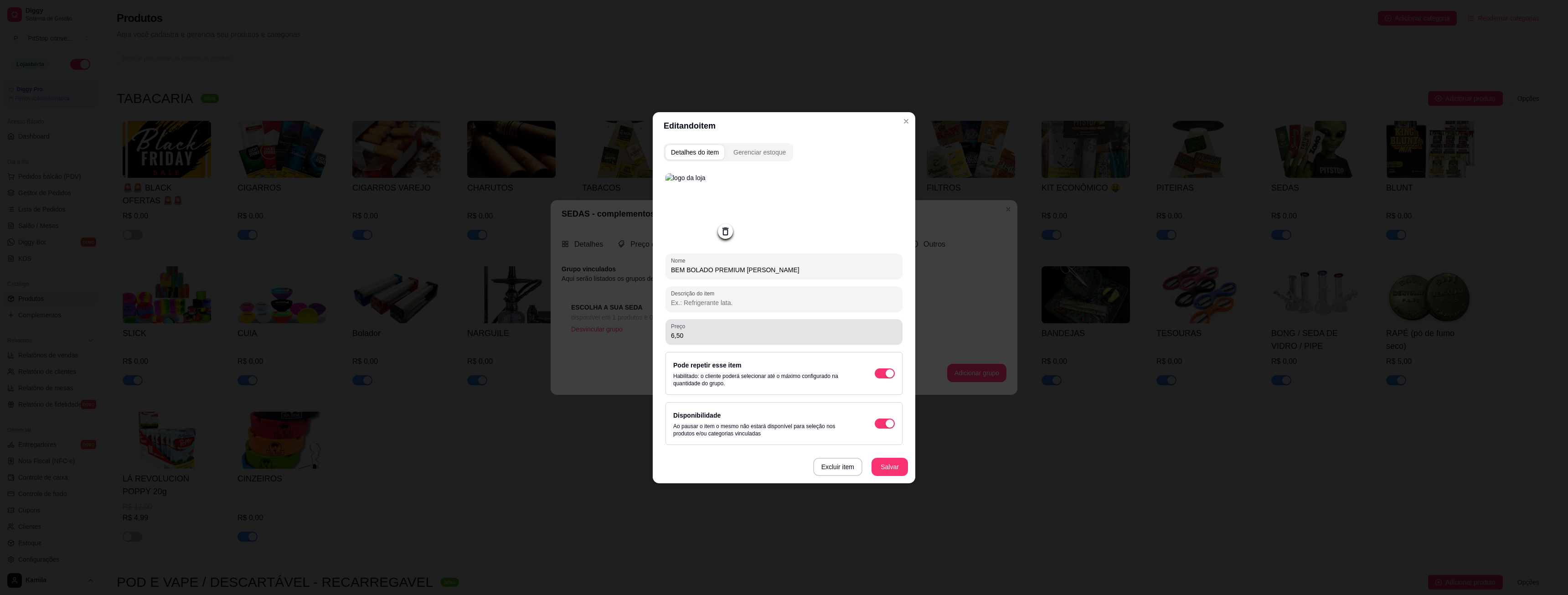
click at [686, 338] on input "6,50" at bounding box center [784, 335] width 226 height 9
click at [686, 337] on input "6,50" at bounding box center [784, 335] width 226 height 9
type input "7,00"
click at [882, 464] on button "Salvar" at bounding box center [890, 467] width 37 height 18
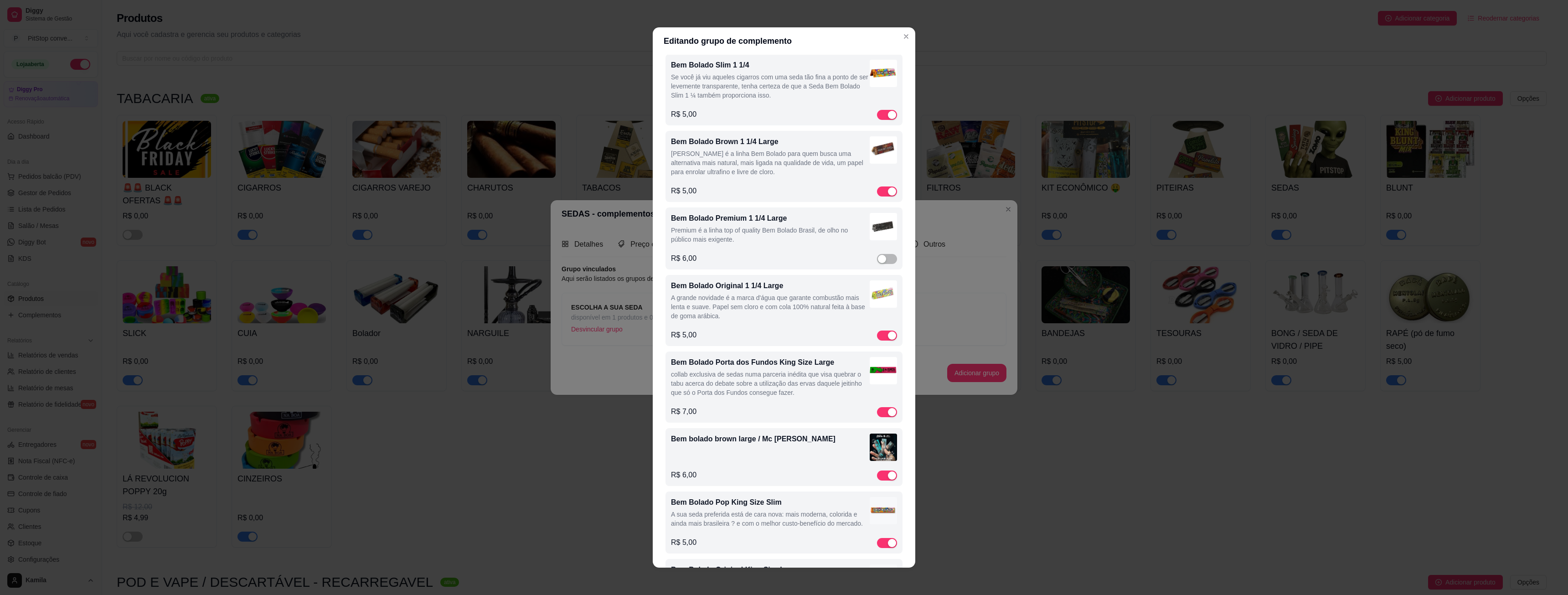
scroll to position [180, 0]
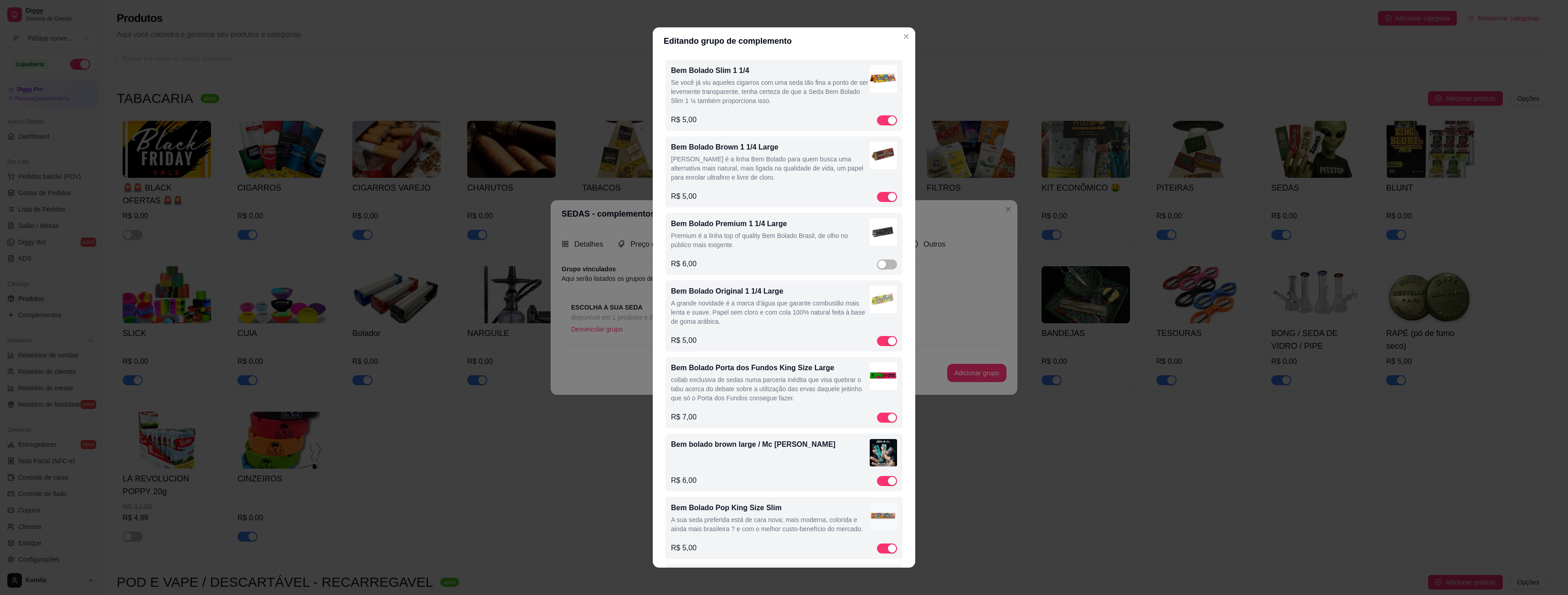
click at [774, 250] on div "Bem Bolado Premium 1 1/4 Large Premium é a linha top of quality Bem Bolado [GEO…" at bounding box center [770, 235] width 199 height 34
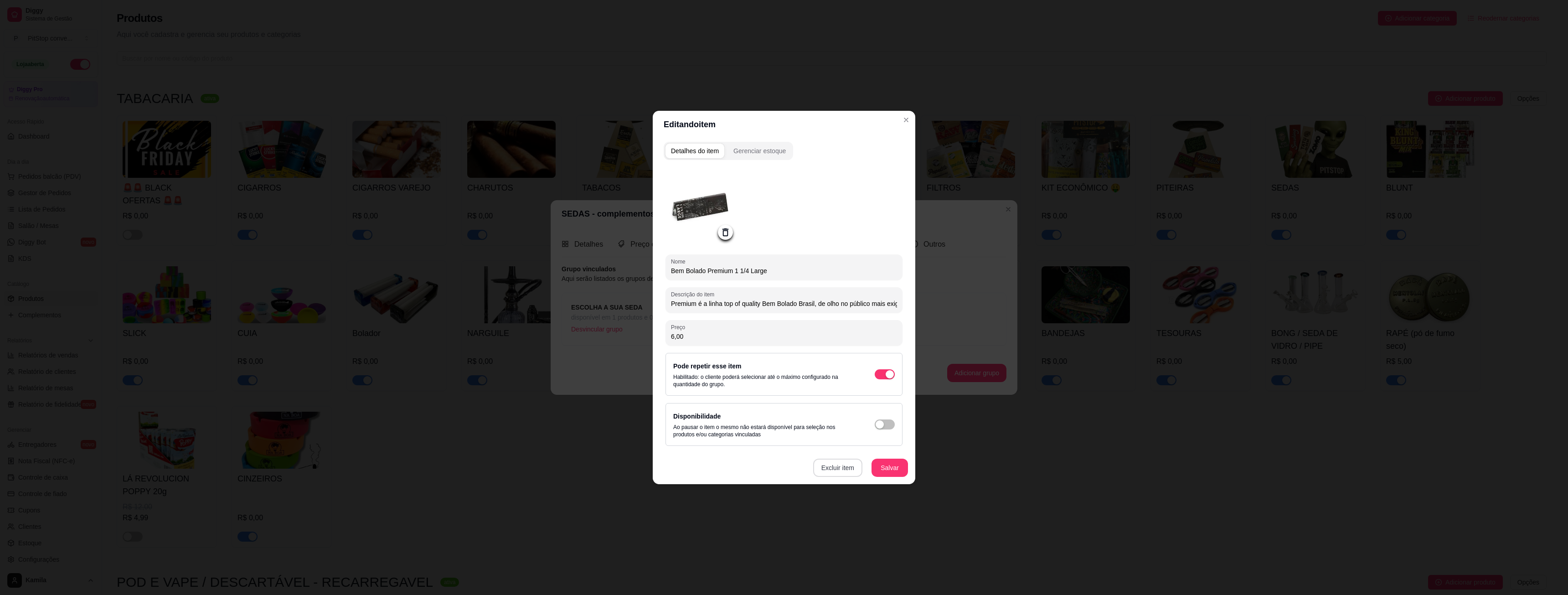
click at [844, 462] on button "Excluir item" at bounding box center [838, 467] width 49 height 18
click at [884, 446] on button "Sim" at bounding box center [876, 446] width 28 height 14
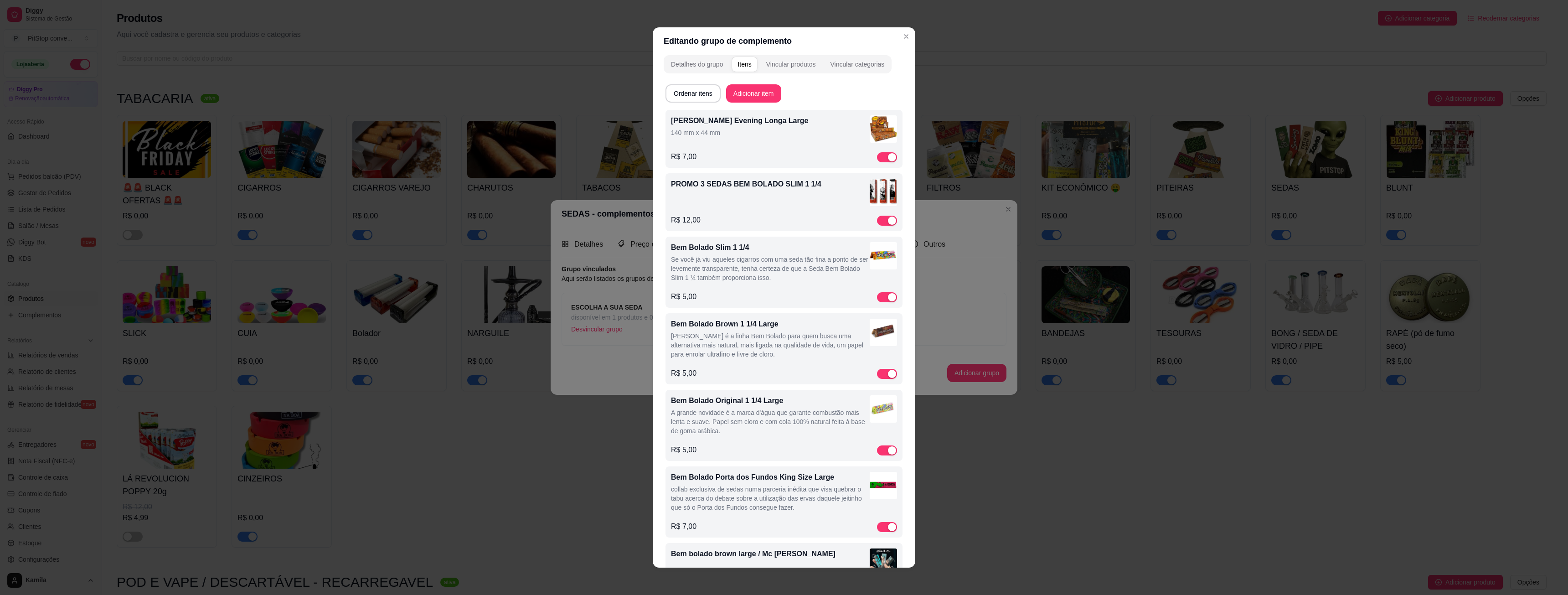
scroll to position [0, 0]
click at [809, 212] on div "PROMO 3 SEDAS BEM BOLADO SLIM 1 1/4 R$ 12,00" at bounding box center [784, 205] width 226 height 47
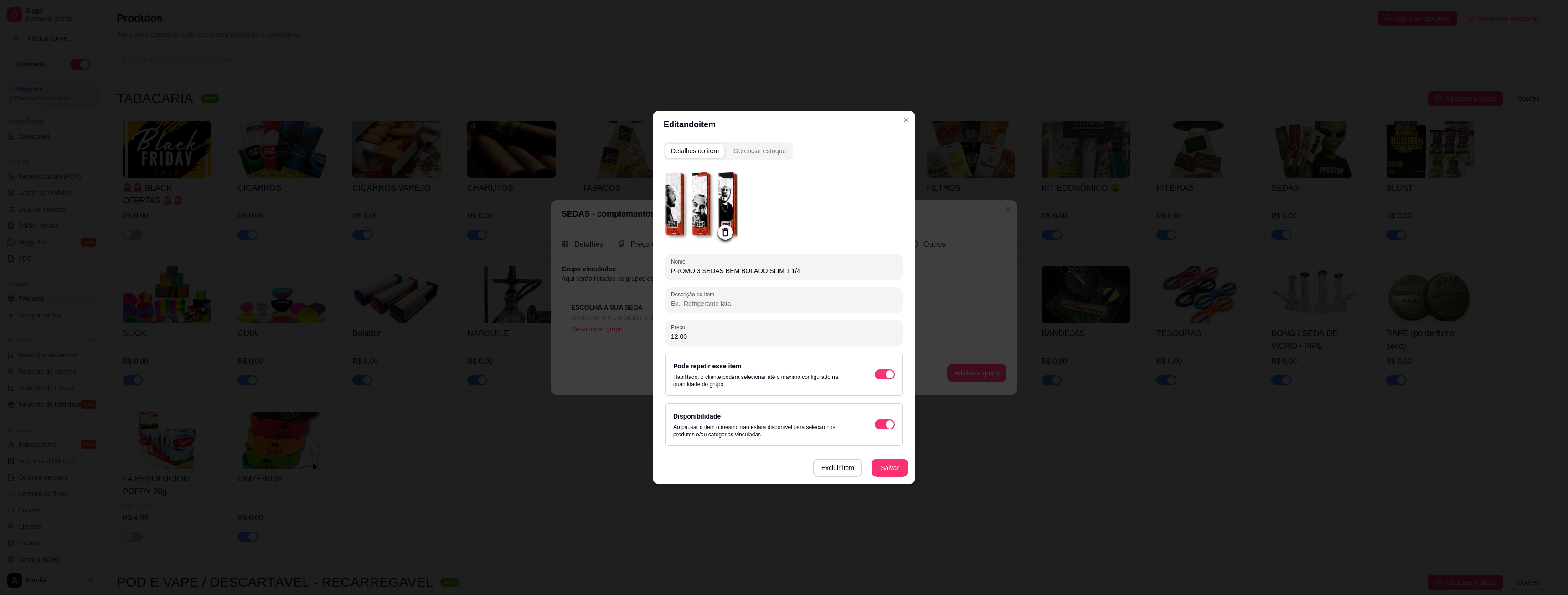
click at [725, 235] on icon at bounding box center [726, 233] width 11 height 11
click at [729, 233] on icon at bounding box center [725, 232] width 7 height 6
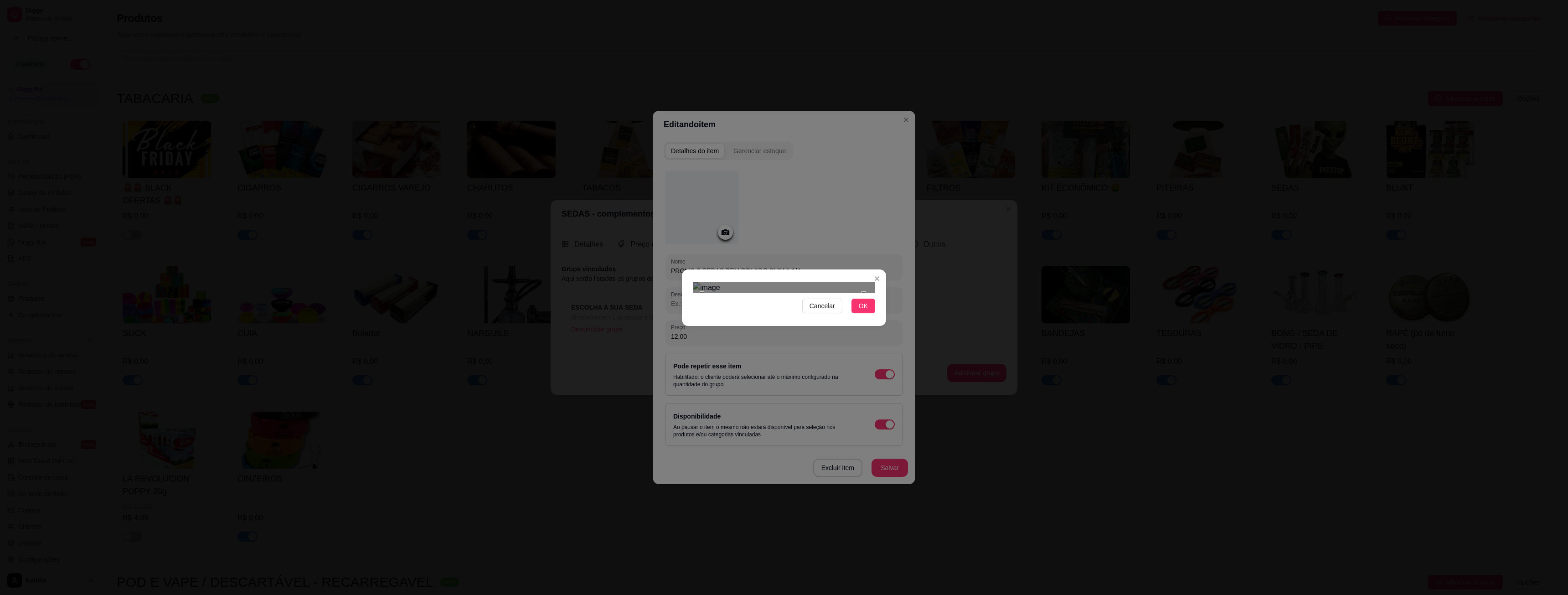
click at [866, 282] on div at bounding box center [784, 287] width 183 height 11
click at [728, 282] on img at bounding box center [784, 287] width 183 height 11
click at [863, 285] on img at bounding box center [784, 287] width 183 height 11
click at [799, 320] on div "Use the arrow keys to move the crop selection area" at bounding box center [781, 391] width 143 height 143
click at [859, 282] on img at bounding box center [784, 287] width 183 height 11
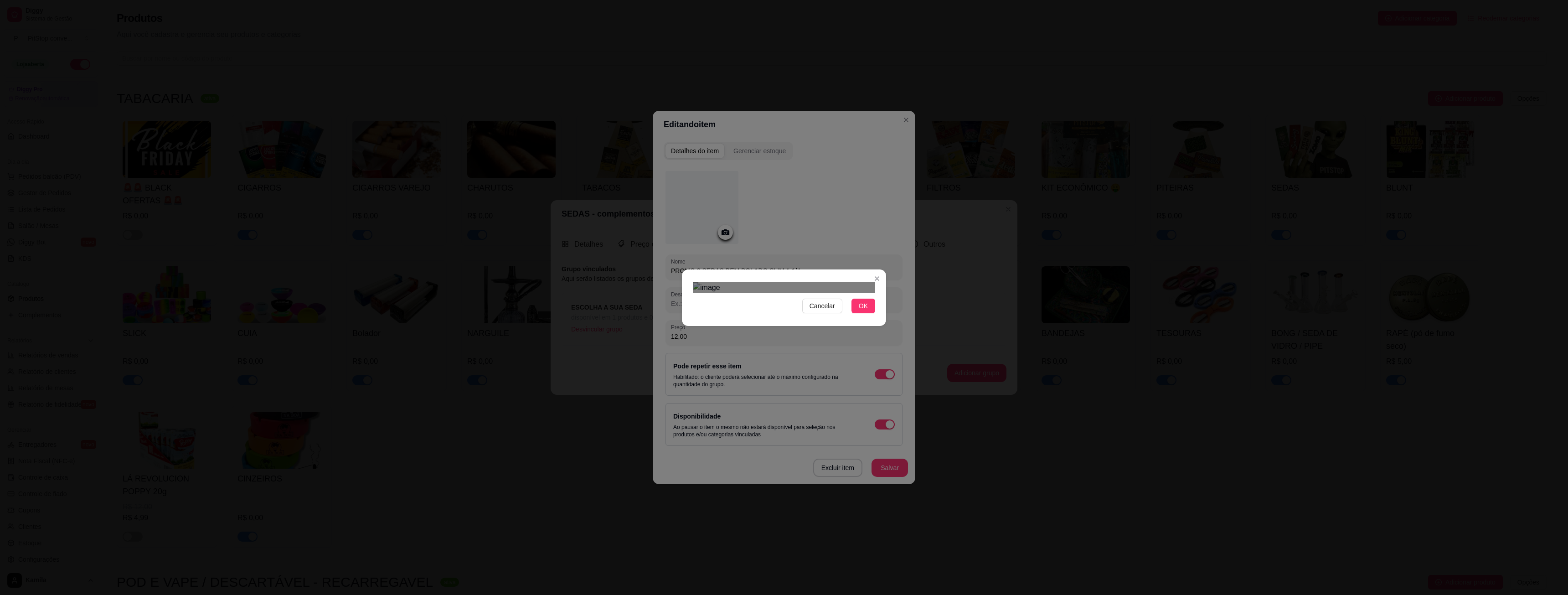
click at [893, 299] on div "Cancelar OK" at bounding box center [784, 298] width 1568 height 595
click at [782, 320] on div "Use the arrow keys to move the crop selection area" at bounding box center [784, 389] width 139 height 139
click at [865, 311] on span "OK" at bounding box center [863, 306] width 9 height 10
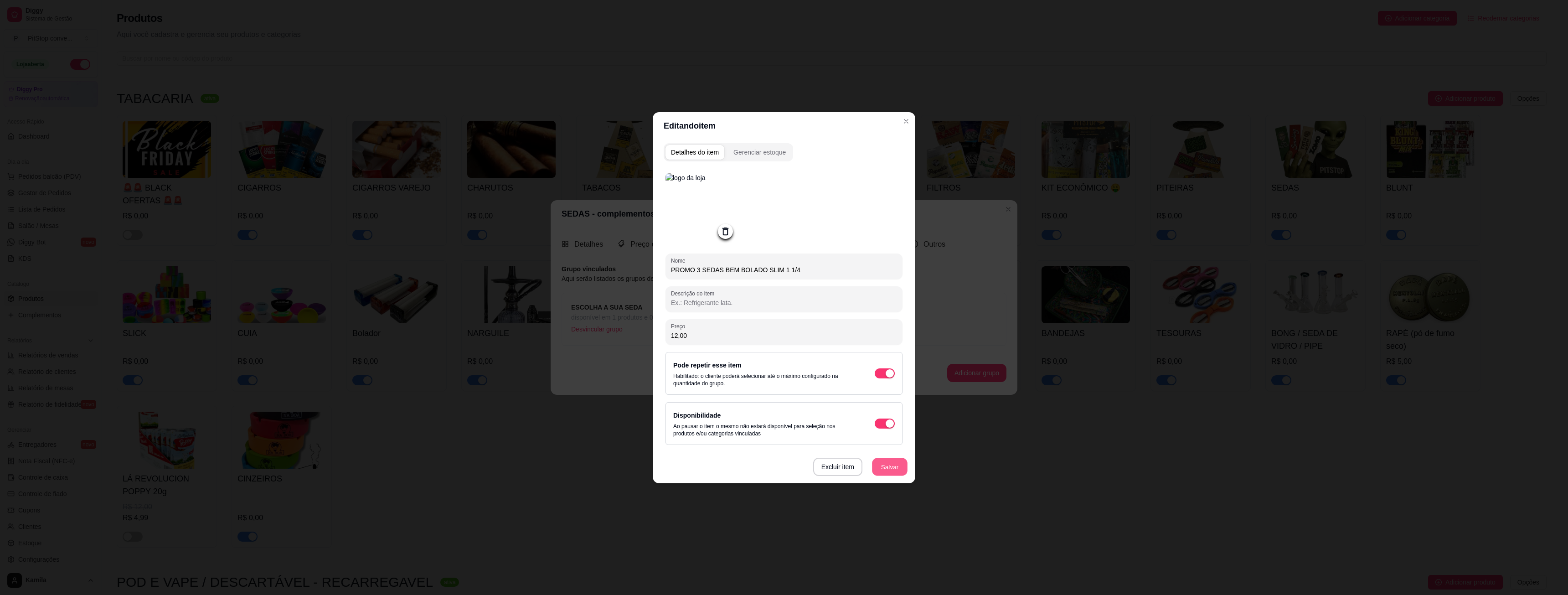
click at [896, 465] on button "Salvar" at bounding box center [889, 467] width 36 height 18
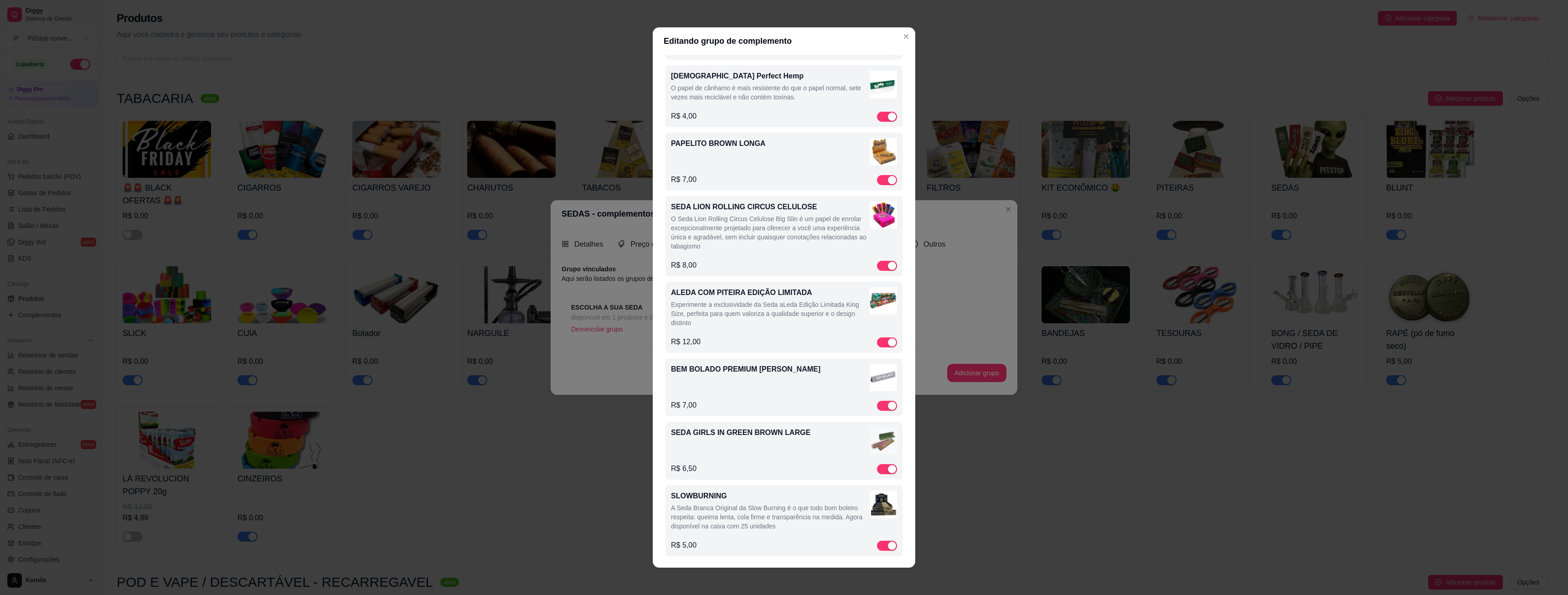
scroll to position [4260, 0]
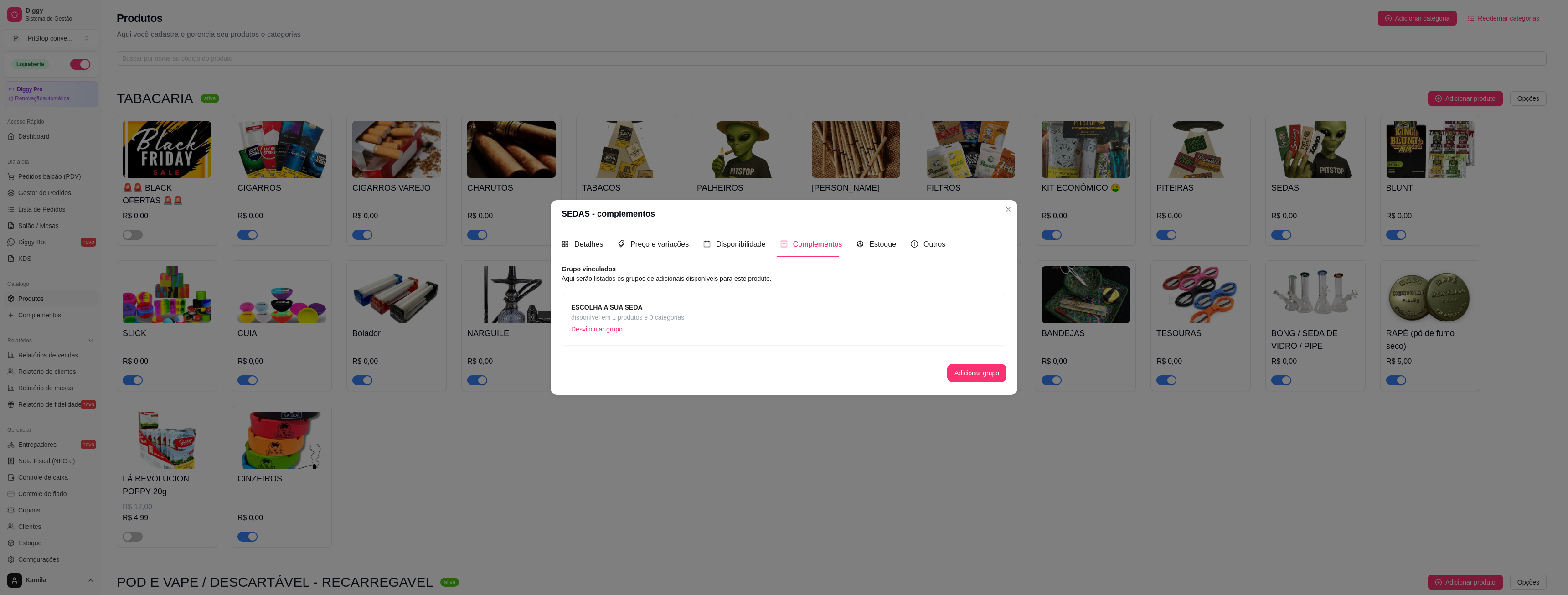
click at [652, 306] on span "ESCOLHA A SUA SEDA" at bounding box center [627, 307] width 113 height 10
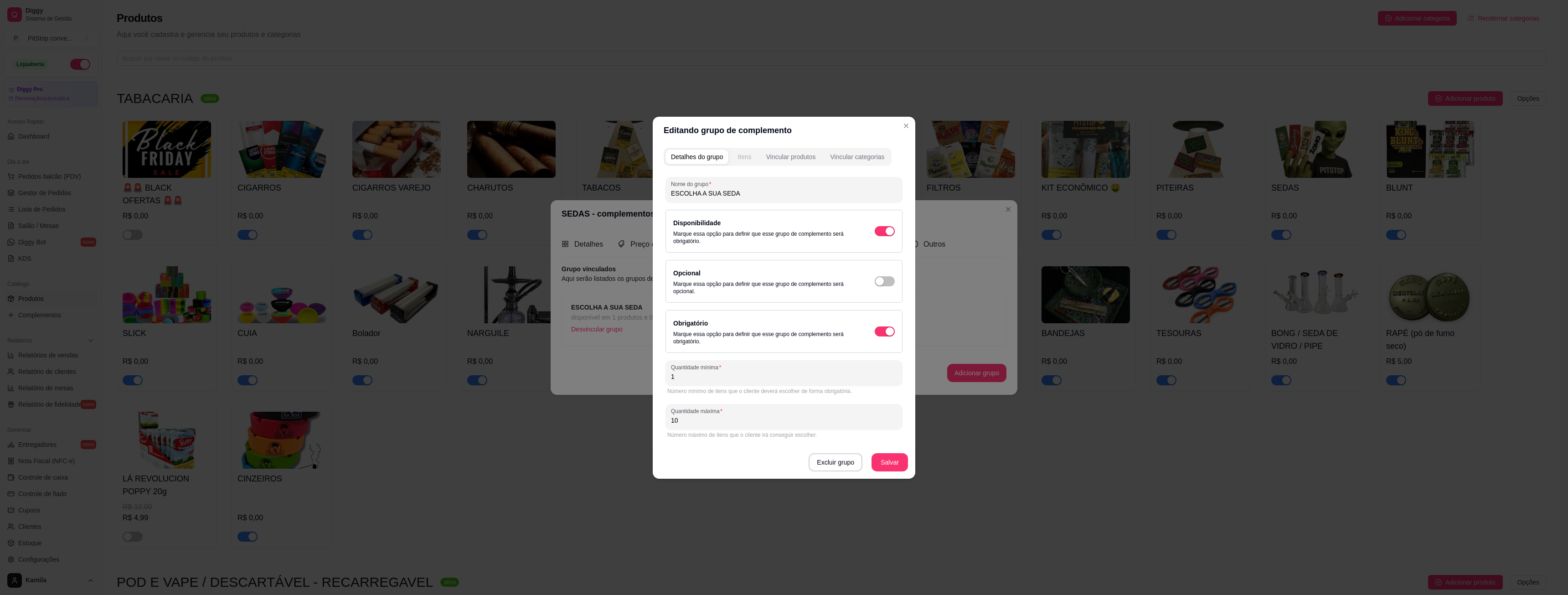
click at [744, 158] on div "Itens" at bounding box center [744, 156] width 14 height 9
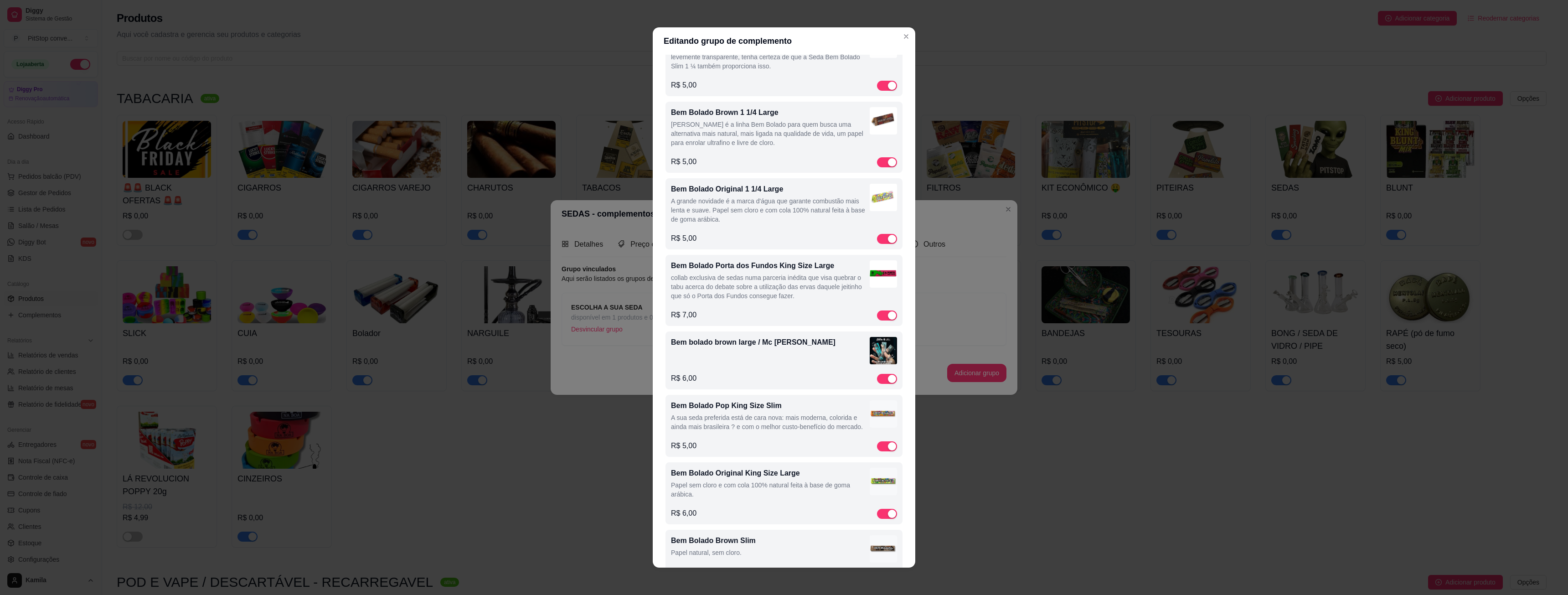
scroll to position [0, 0]
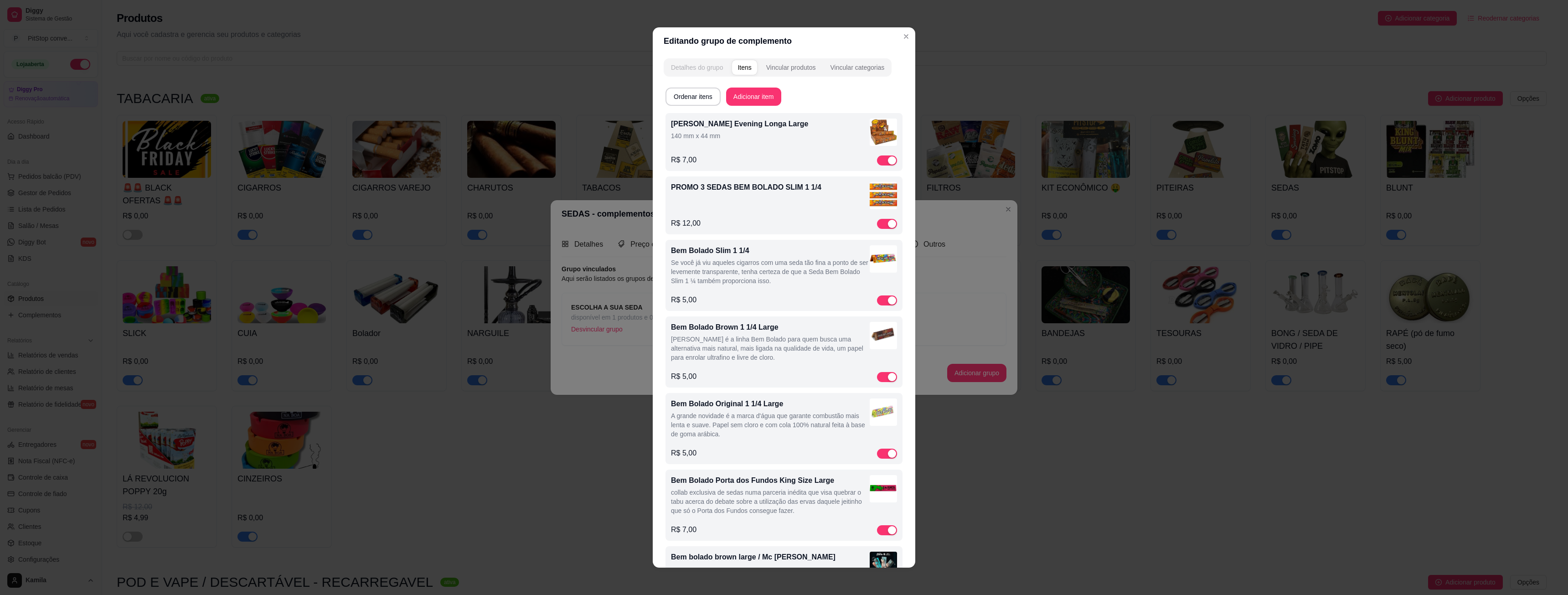
click at [690, 70] on div "Detalhes do grupo" at bounding box center [696, 67] width 52 height 9
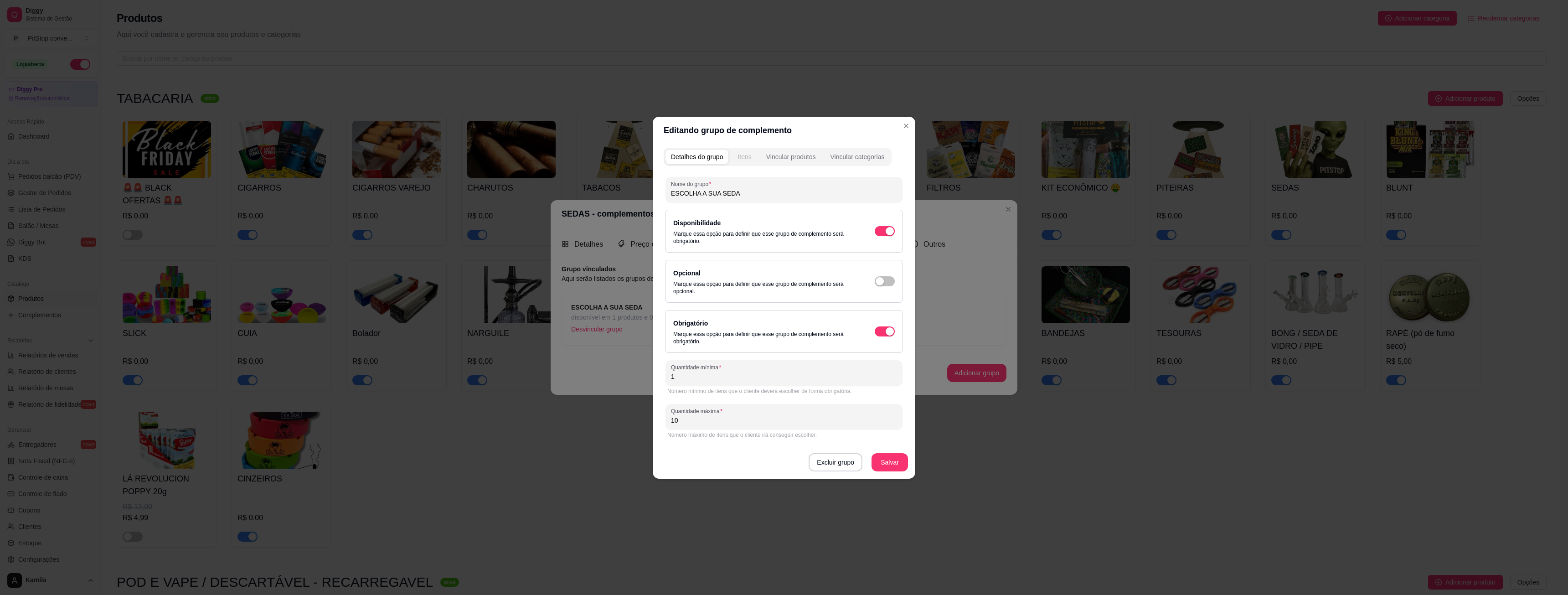
click at [745, 162] on button "Itens" at bounding box center [744, 157] width 24 height 15
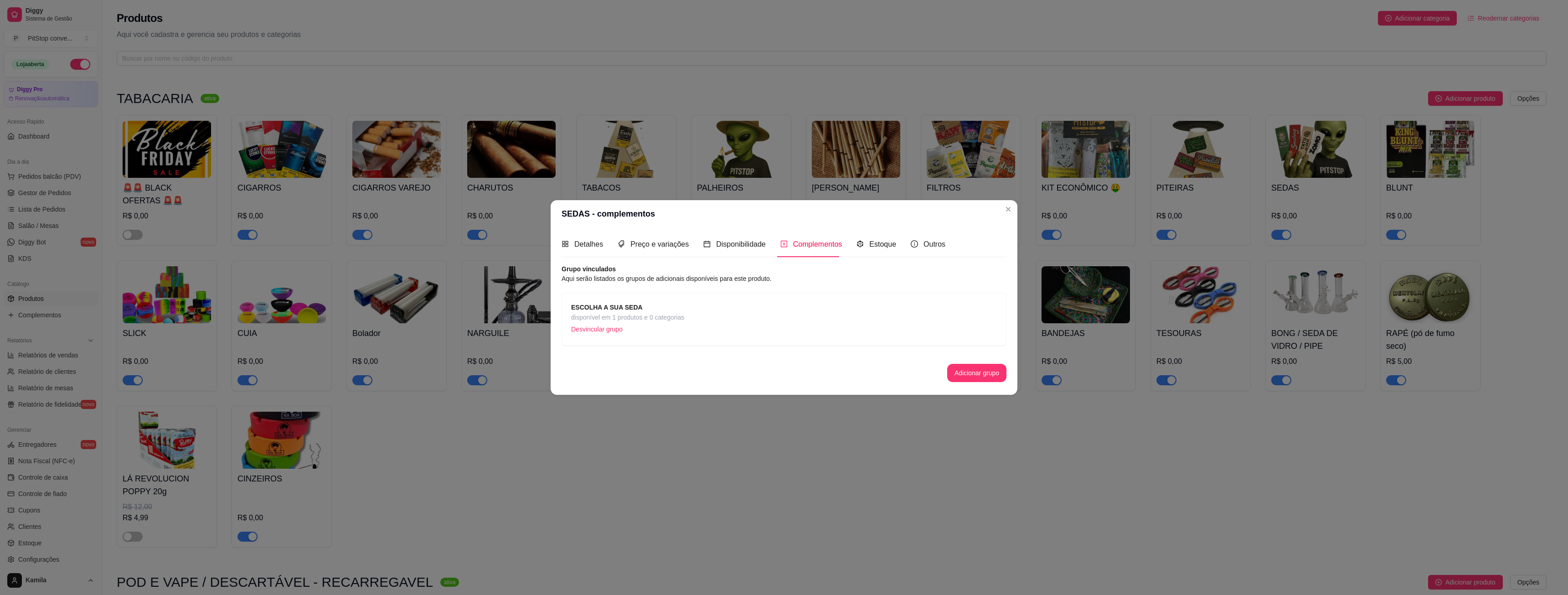
click at [711, 311] on div "ESCOLHA A SUA SEDA disponível em 1 produtos e 0 categorias Desvincular grupo" at bounding box center [784, 319] width 426 height 34
click at [646, 304] on span "ESCOLHA A SUA SEDA" at bounding box center [627, 307] width 113 height 10
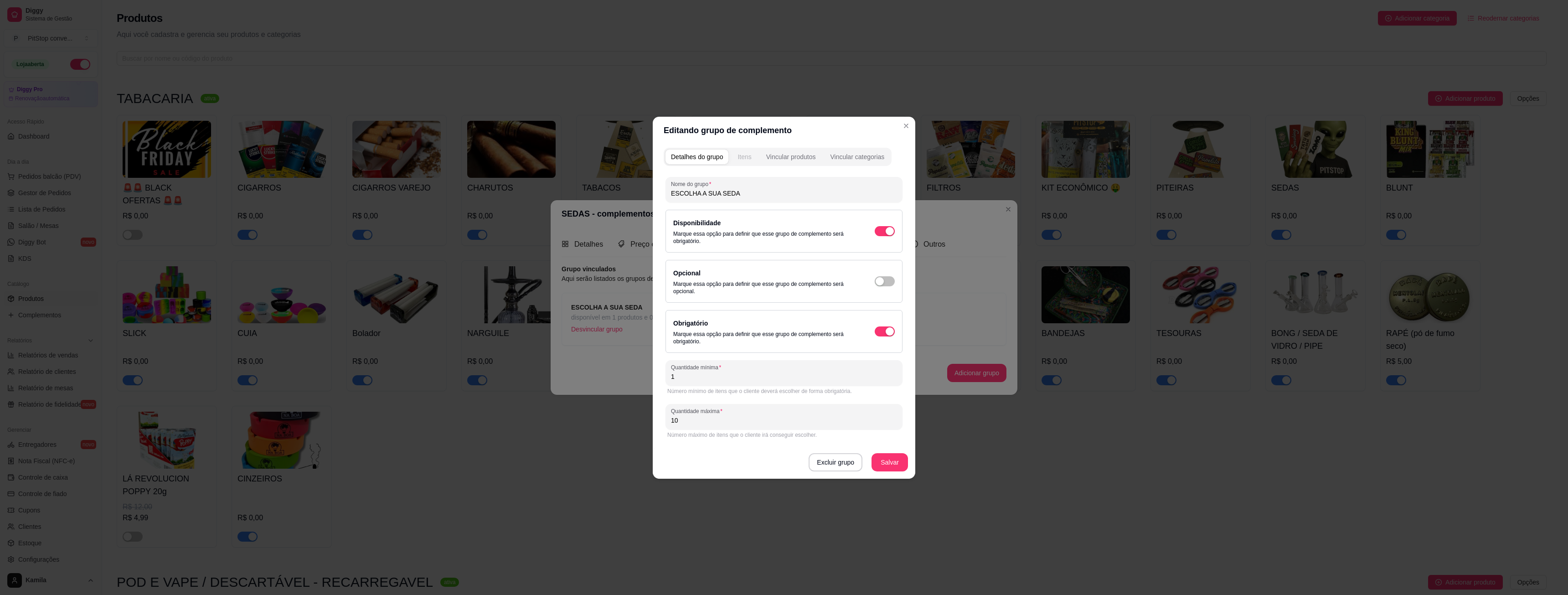
click at [744, 159] on div "Itens" at bounding box center [744, 156] width 14 height 9
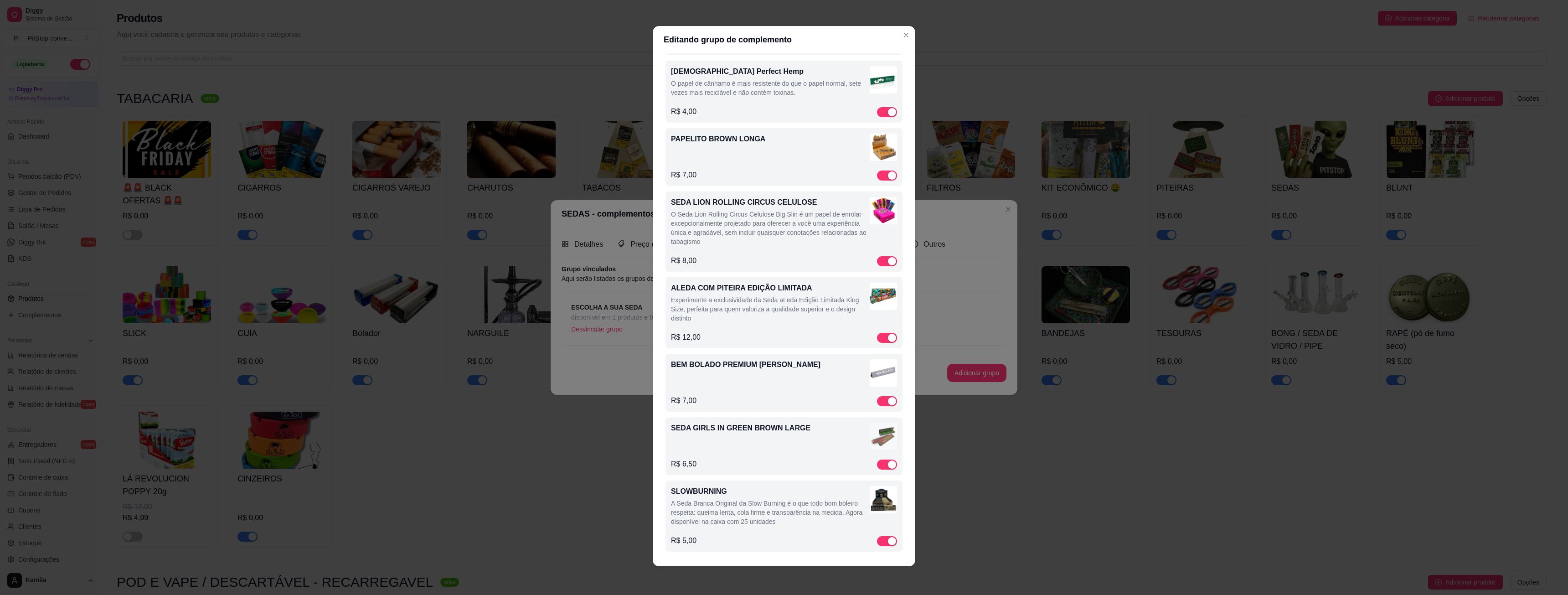
scroll to position [2, 0]
click at [807, 438] on div "SEDA GIRLS IN GREEN BROWN LARGE" at bounding box center [784, 437] width 226 height 30
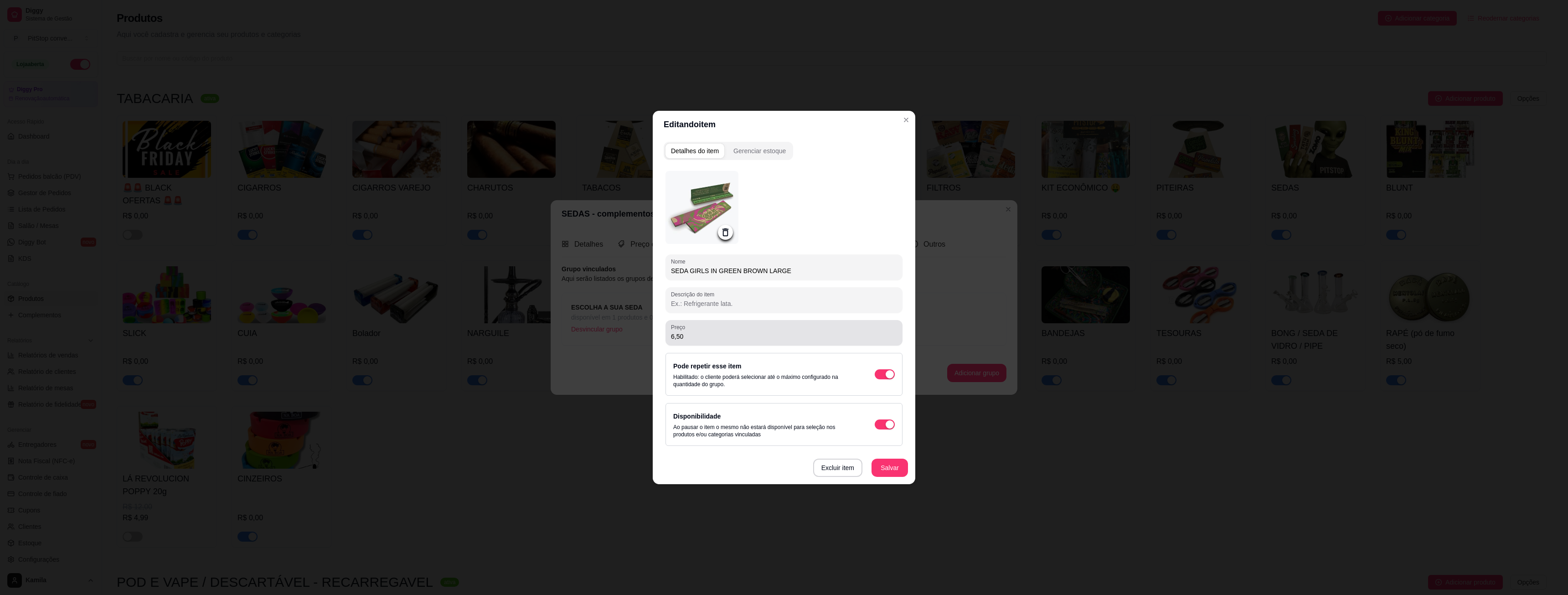
click at [784, 329] on div "6,50" at bounding box center [784, 333] width 226 height 18
type input "7,00"
click at [898, 470] on button "Salvar" at bounding box center [890, 467] width 37 height 18
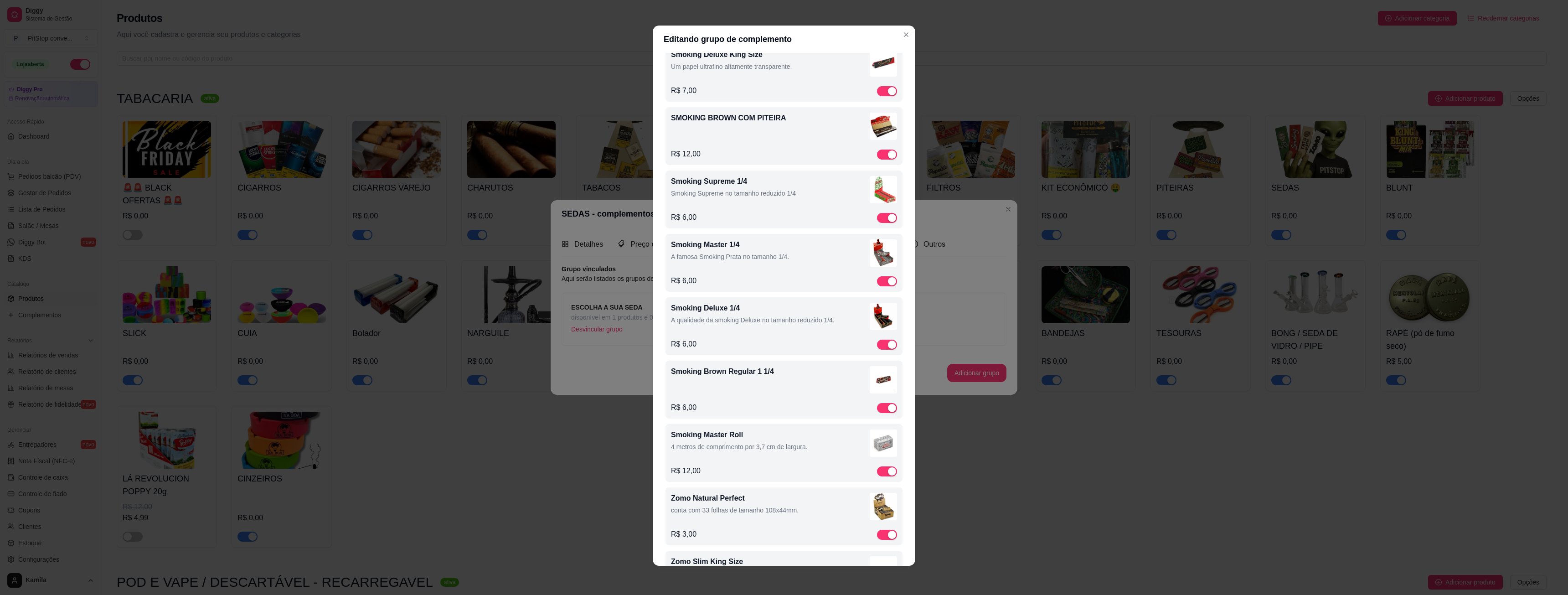
scroll to position [2254, 0]
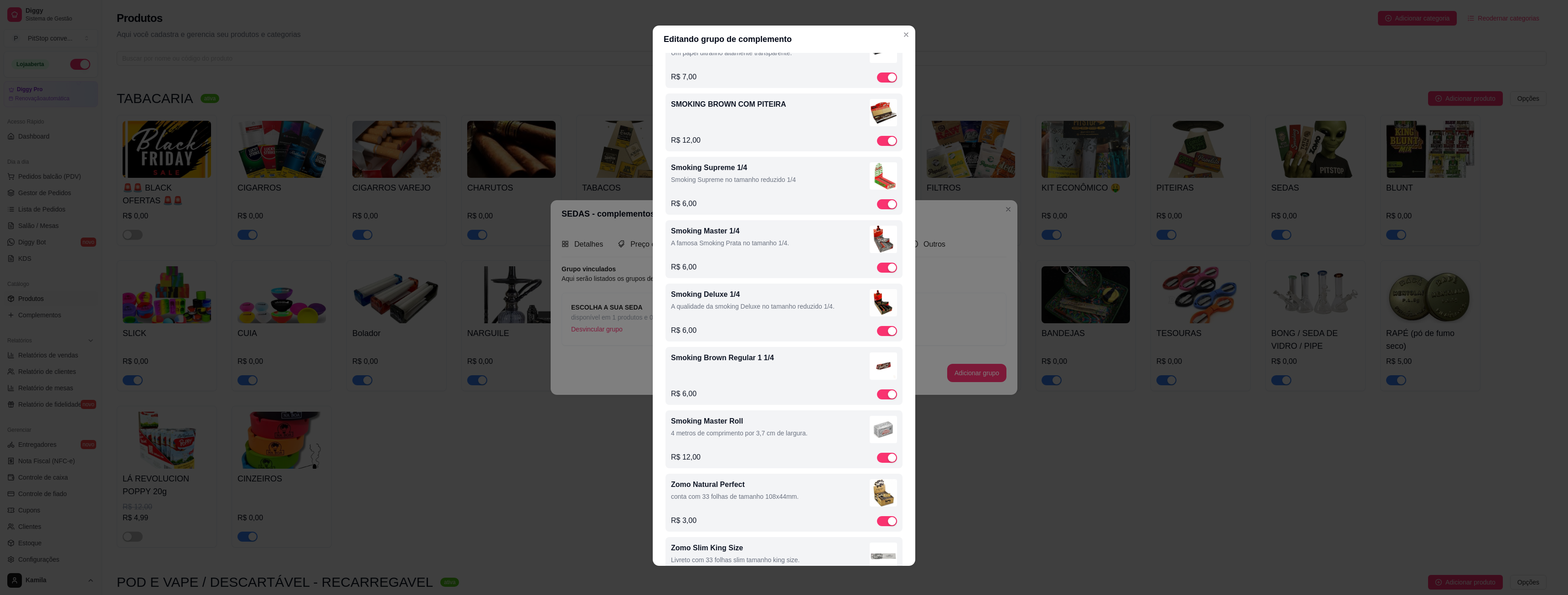
click at [815, 382] on div "Smoking Brown Regular 1 1/4" at bounding box center [784, 367] width 226 height 30
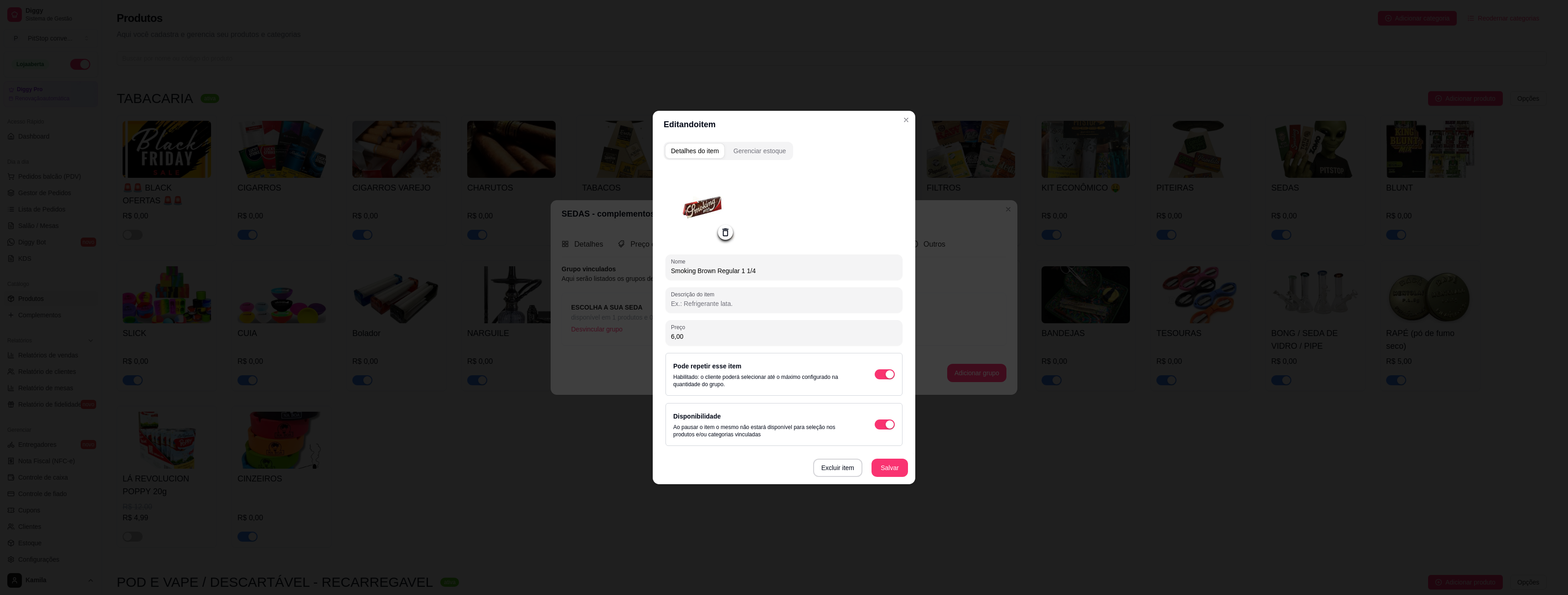
click at [729, 231] on icon at bounding box center [726, 233] width 11 height 11
click at [726, 226] on div at bounding box center [726, 232] width 15 height 15
click at [719, 233] on div at bounding box center [726, 232] width 15 height 15
click at [724, 235] on icon at bounding box center [726, 233] width 11 height 11
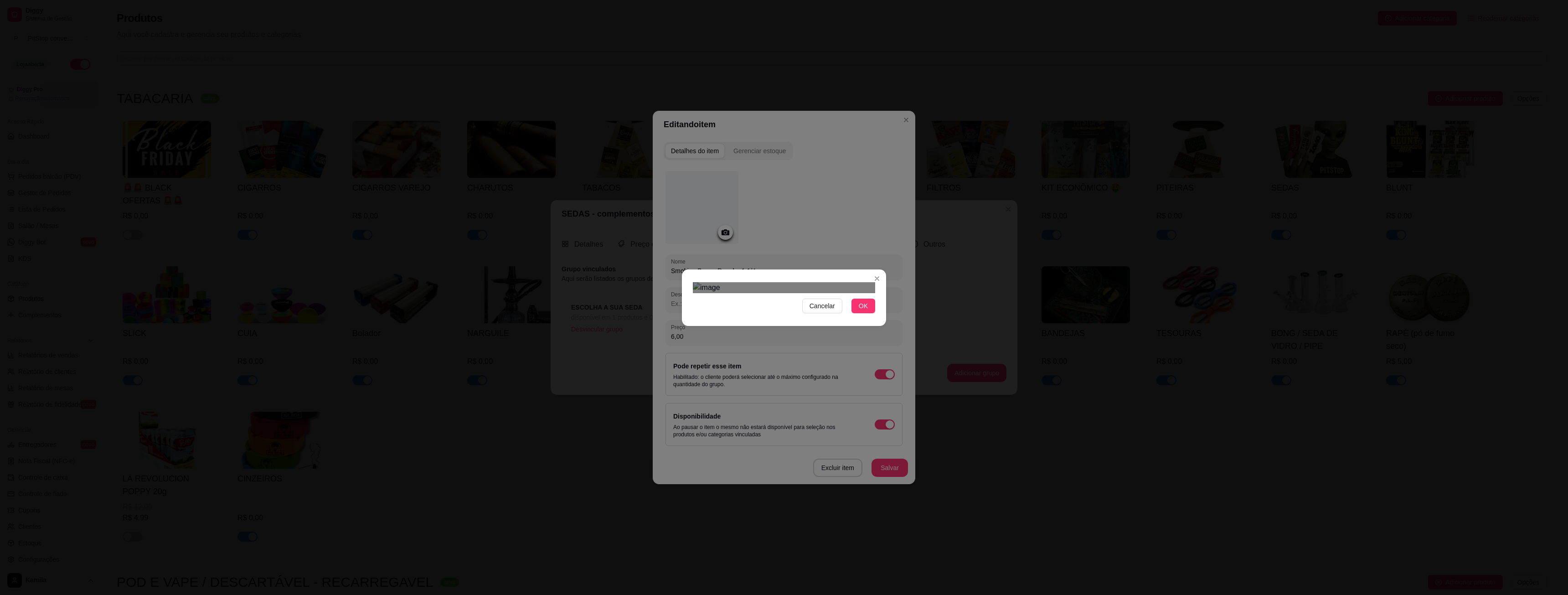
click at [723, 326] on div "Use the arrow keys to move the crop selection area" at bounding box center [775, 370] width 164 height 101
click at [852, 282] on div at bounding box center [784, 287] width 183 height 11
drag, startPoint x: 688, startPoint y: 220, endPoint x: 735, endPoint y: 275, distance: 72.3
click at [727, 279] on div "Cancelar OK" at bounding box center [784, 298] width 204 height 39
click at [646, 256] on div "Cancelar OK" at bounding box center [784, 298] width 1568 height 595
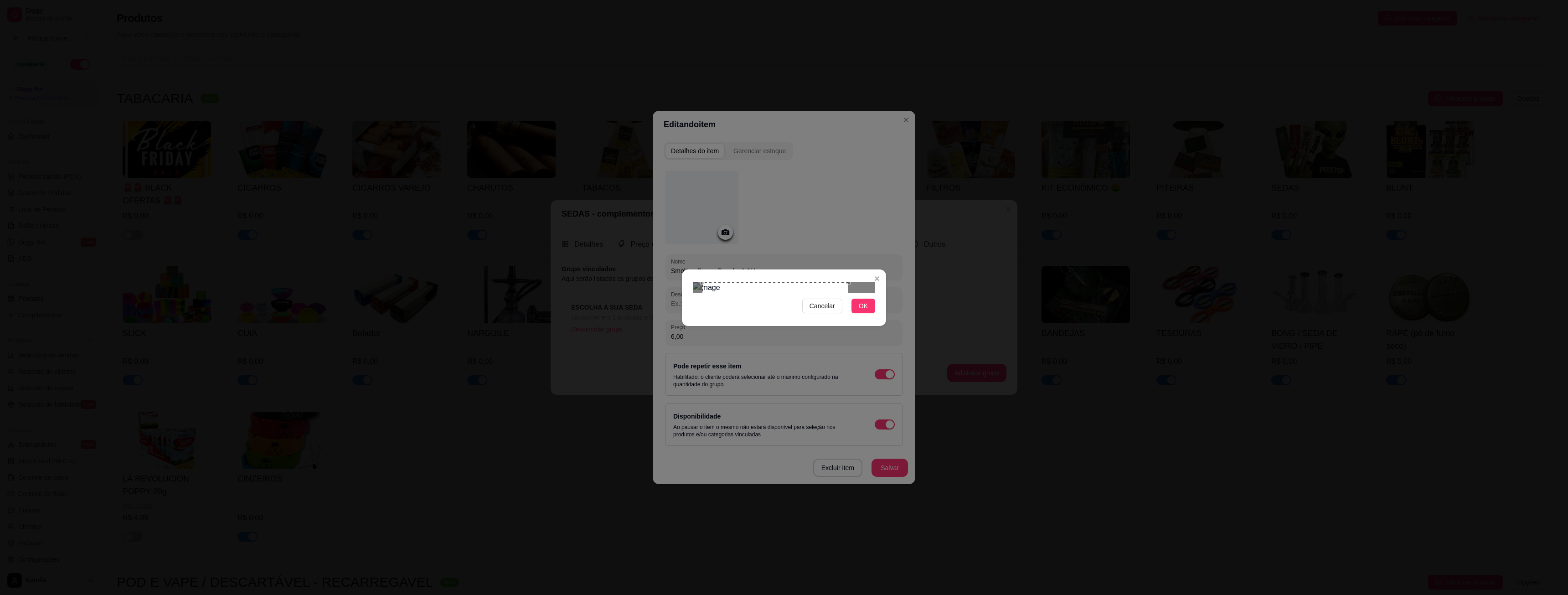
click at [855, 316] on div "Cancelar OK" at bounding box center [784, 298] width 204 height 39
click at [769, 308] on div "Use the arrow keys to move the crop selection area" at bounding box center [766, 355] width 146 height 146
click at [861, 311] on span "OK" at bounding box center [863, 306] width 9 height 10
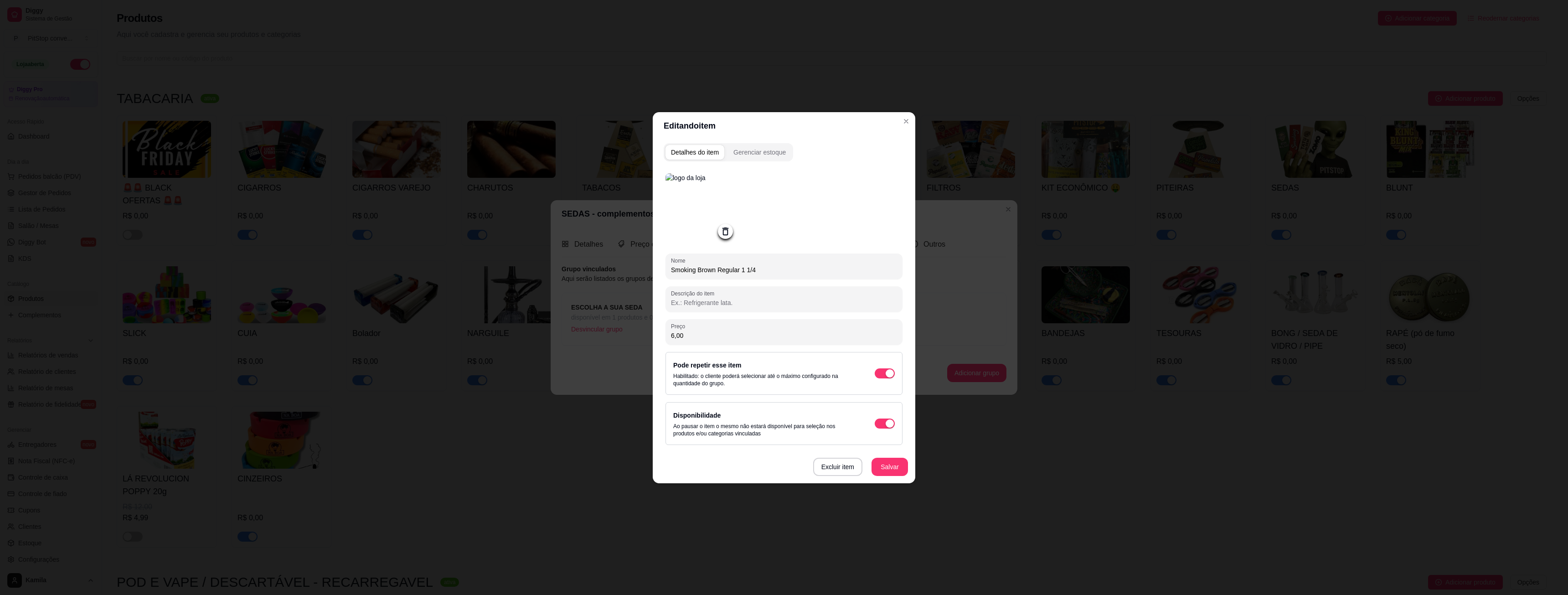
click at [700, 218] on img at bounding box center [702, 210] width 73 height 73
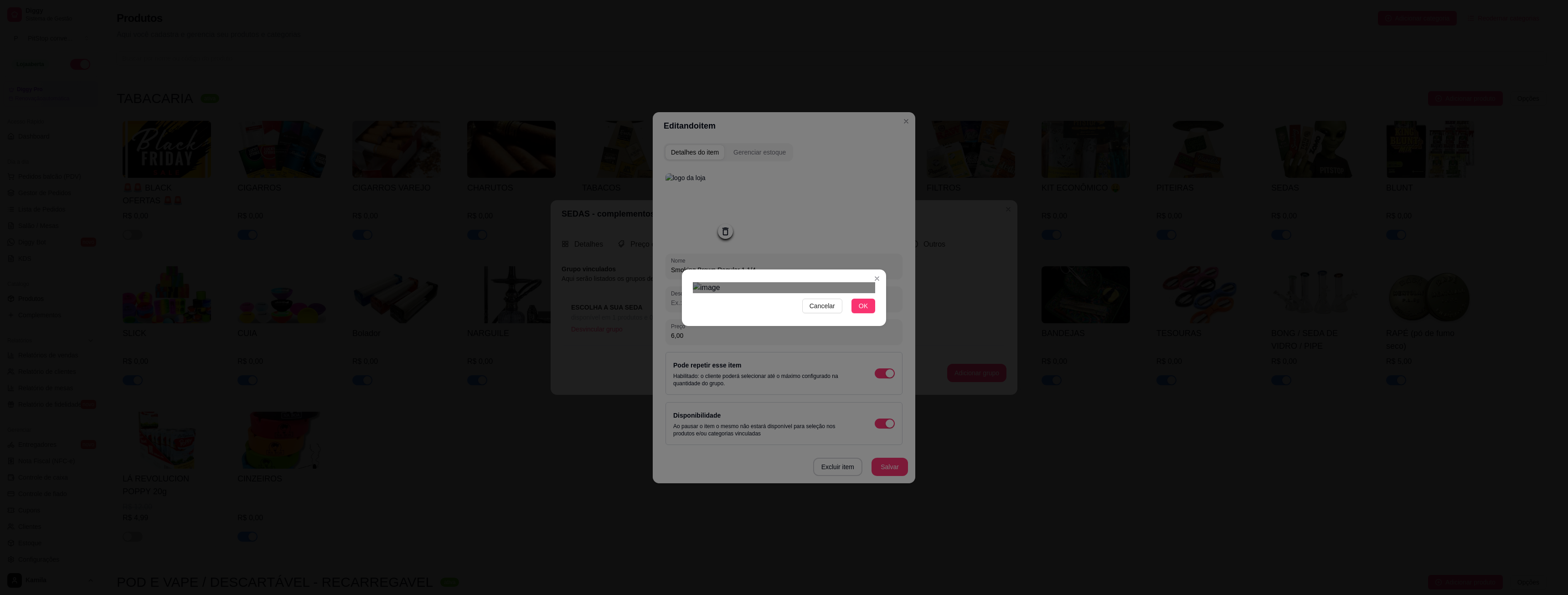
click at [741, 307] on div "Use the arrow keys to move the crop selection area" at bounding box center [775, 358] width 164 height 101
click at [882, 291] on div "Cancelar OK" at bounding box center [784, 298] width 204 height 39
click at [874, 293] on div at bounding box center [784, 287] width 183 height 11
click at [968, 473] on div "Cancelar OK" at bounding box center [784, 298] width 1568 height 595
click at [765, 320] on div "Use the arrow keys to move the crop selection area" at bounding box center [763, 358] width 141 height 141
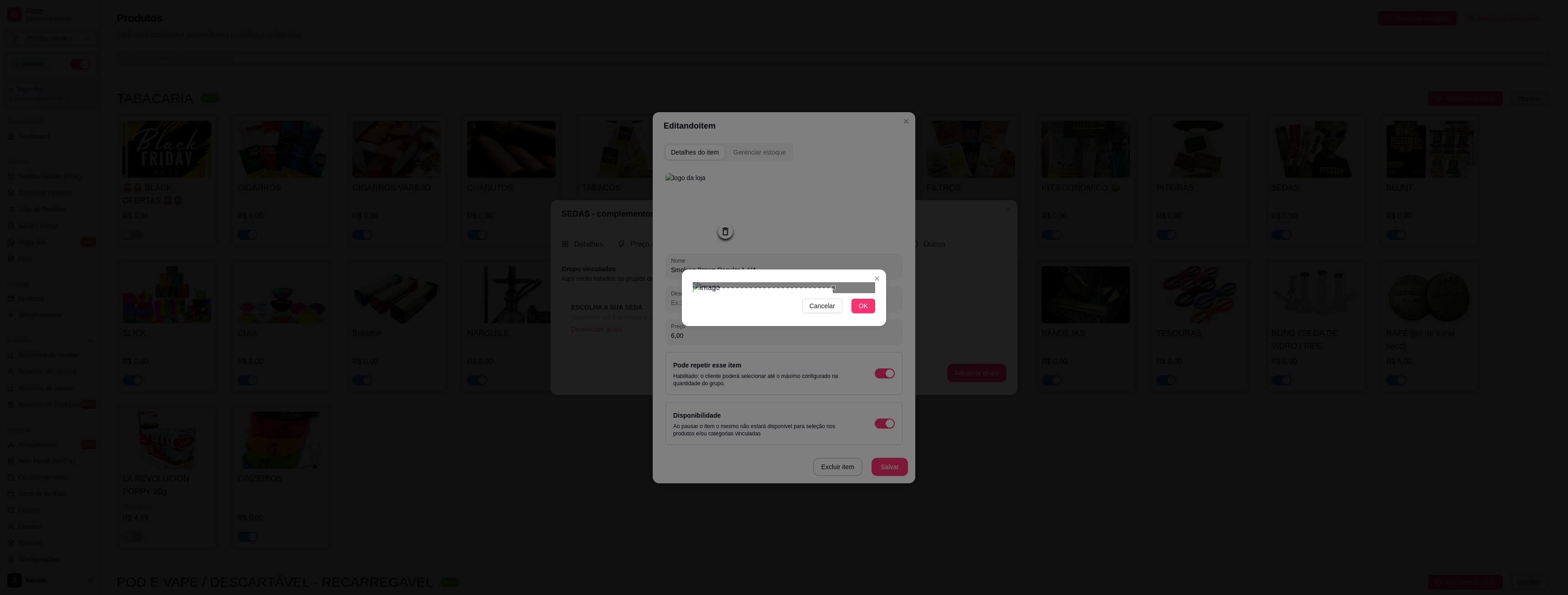
click at [863, 311] on span "OK" at bounding box center [863, 306] width 9 height 10
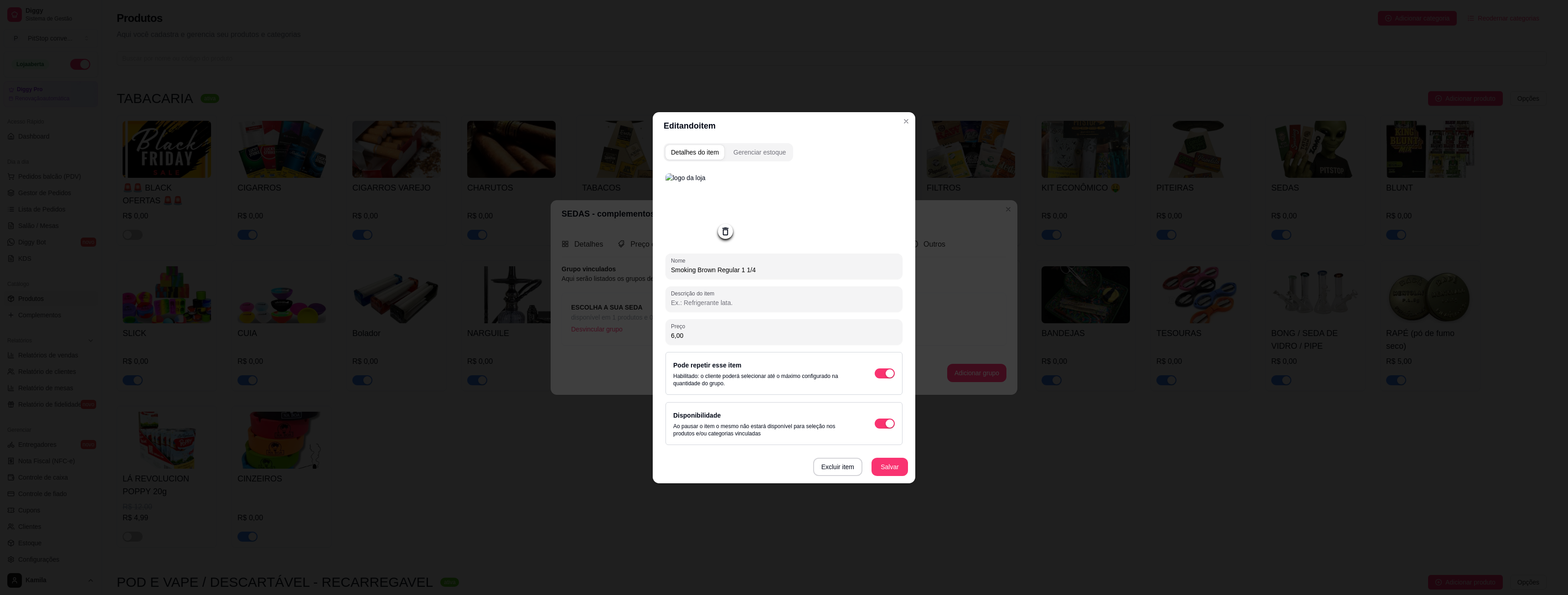
click at [727, 229] on icon at bounding box center [725, 231] width 6 height 7
click at [726, 235] on icon at bounding box center [725, 232] width 7 height 6
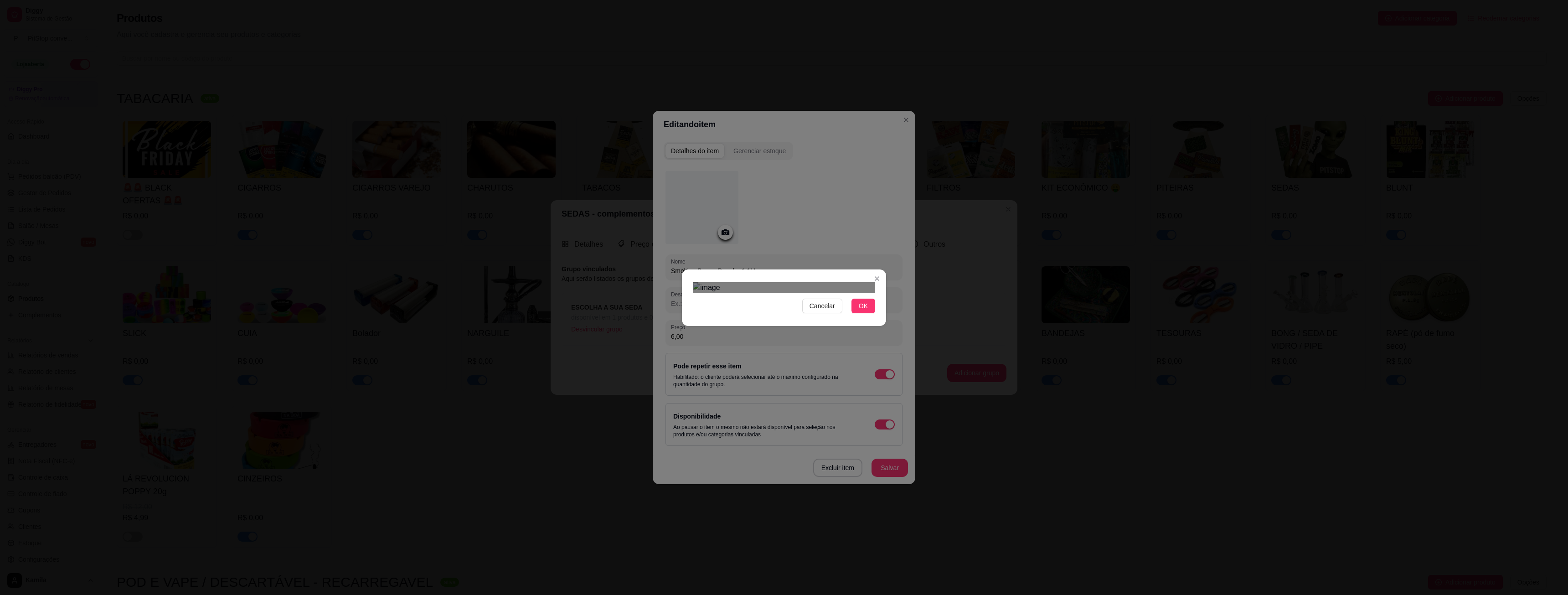
click at [719, 297] on div "Use the arrow keys to move the crop selection area" at bounding box center [775, 348] width 164 height 101
click at [899, 337] on div "Cancelar OK" at bounding box center [784, 298] width 1568 height 595
click at [874, 293] on div at bounding box center [784, 287] width 183 height 11
click at [878, 192] on div "Cancelar OK" at bounding box center [784, 298] width 1568 height 595
click at [802, 282] on div "Use the arrow keys to move the crop selection area" at bounding box center [766, 355] width 146 height 146
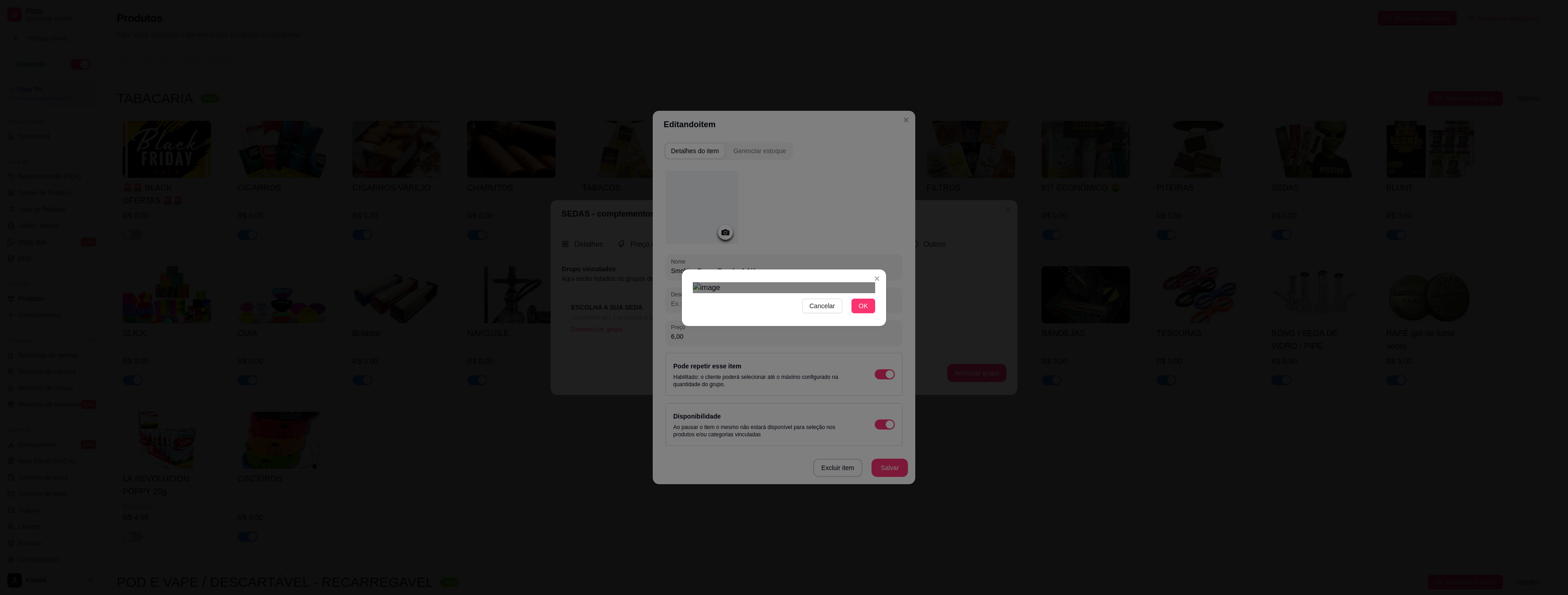
click at [870, 284] on div at bounding box center [784, 287] width 183 height 11
click at [918, 333] on div "Cancelar OK" at bounding box center [784, 298] width 1568 height 595
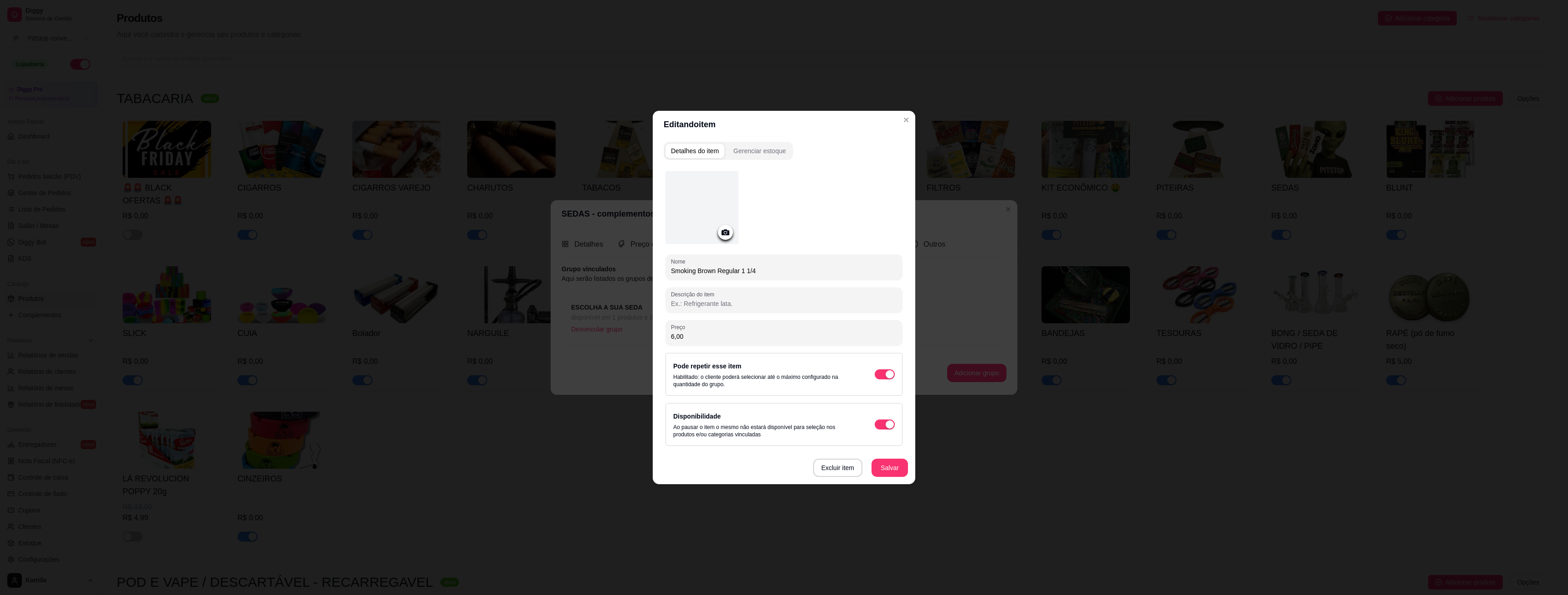
click at [719, 227] on div at bounding box center [726, 232] width 15 height 15
click at [730, 233] on icon at bounding box center [726, 233] width 11 height 11
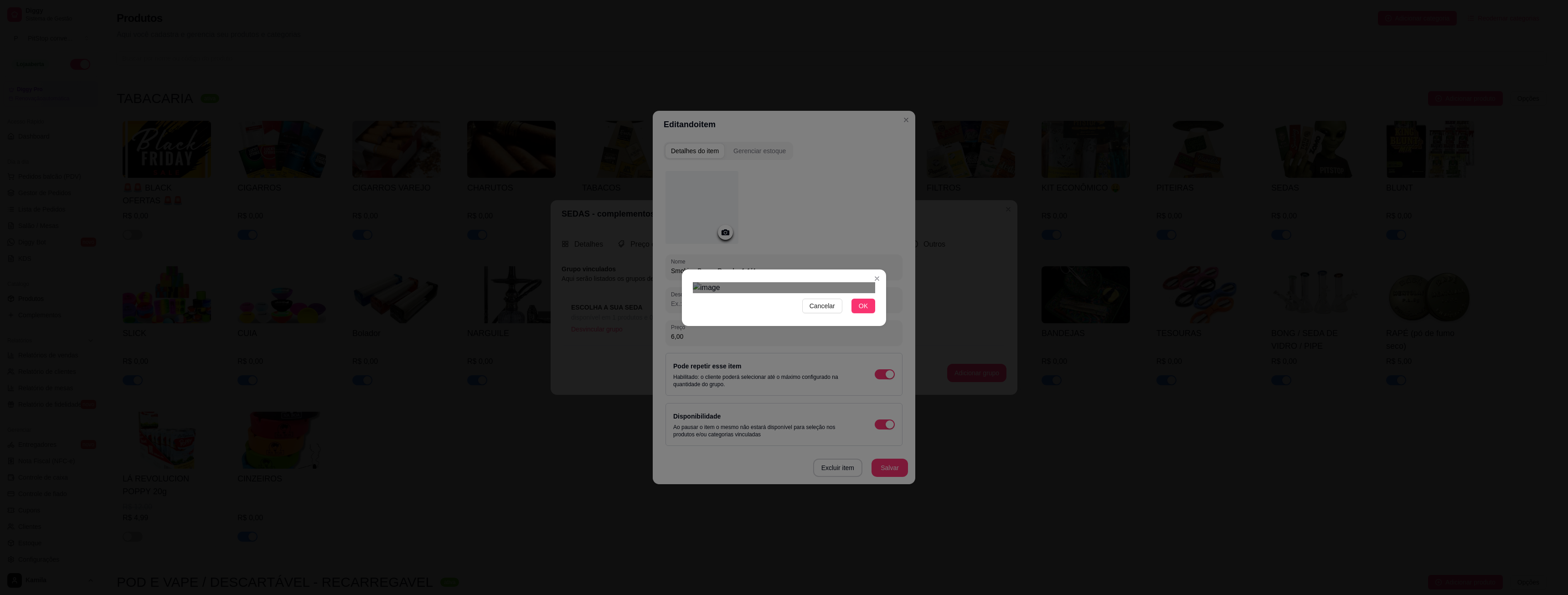
click at [927, 588] on div "Cancelar OK" at bounding box center [784, 298] width 1568 height 595
click at [804, 294] on div "Use the arrow keys to move the crop selection area" at bounding box center [780, 368] width 173 height 173
click at [911, 435] on div "Cancelar OK" at bounding box center [784, 298] width 1568 height 595
click at [781, 333] on div "Use the arrow keys to move the crop selection area" at bounding box center [784, 424] width 183 height 183
click at [855, 313] on button "OK" at bounding box center [863, 306] width 24 height 15
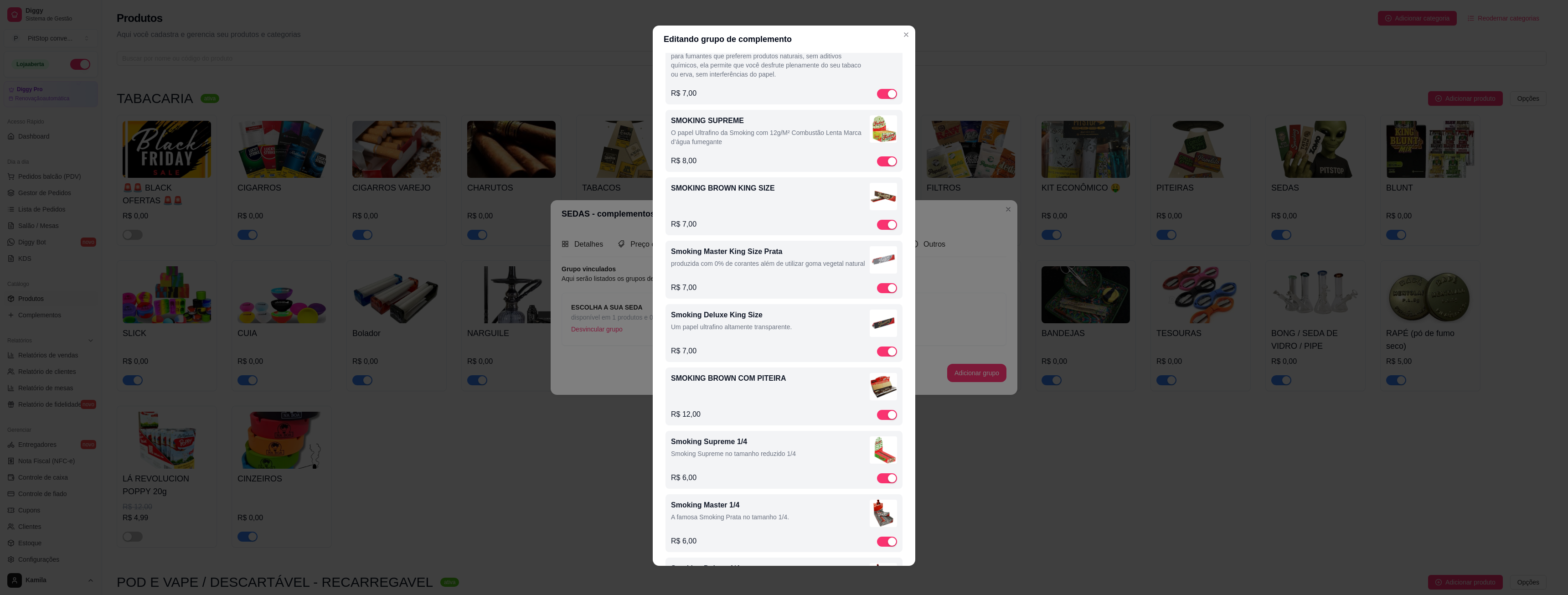
scroll to position [1980, 0]
click at [776, 403] on div "SMOKING BROWN COM PITEIRA" at bounding box center [784, 387] width 226 height 30
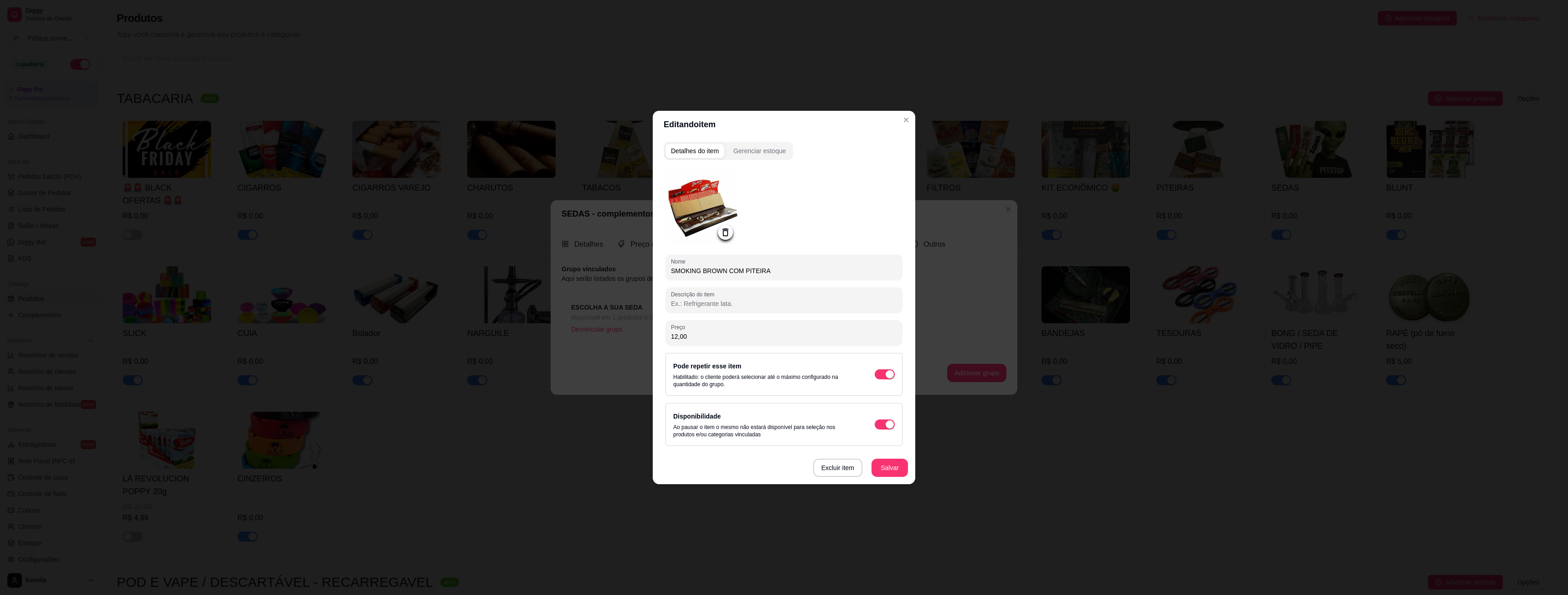
click at [724, 232] on icon at bounding box center [726, 233] width 11 height 11
click at [728, 231] on icon at bounding box center [725, 232] width 7 height 6
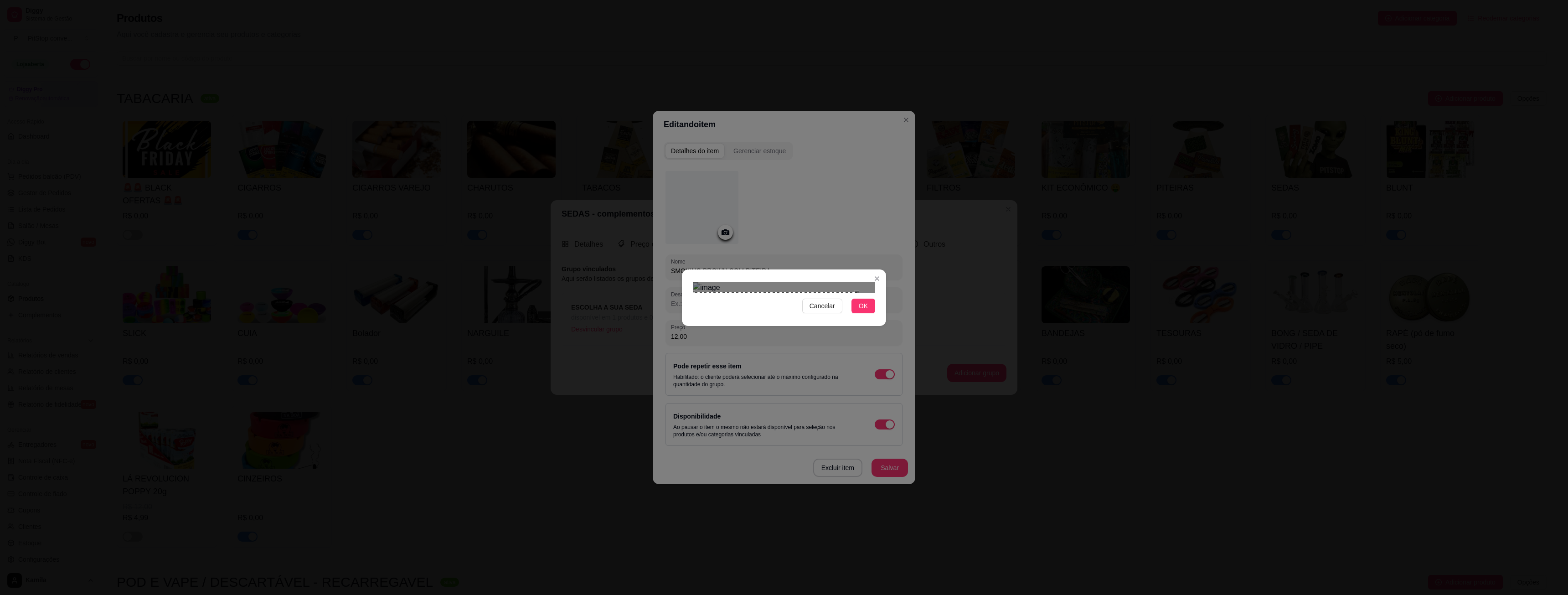
click at [739, 309] on div "Use the arrow keys to move the crop selection area" at bounding box center [775, 338] width 164 height 93
click at [900, 247] on div "Cancelar OK" at bounding box center [784, 298] width 1568 height 595
click at [943, 341] on div "Cancelar OK" at bounding box center [784, 298] width 1568 height 595
click at [828, 311] on span "Cancelar" at bounding box center [822, 306] width 26 height 10
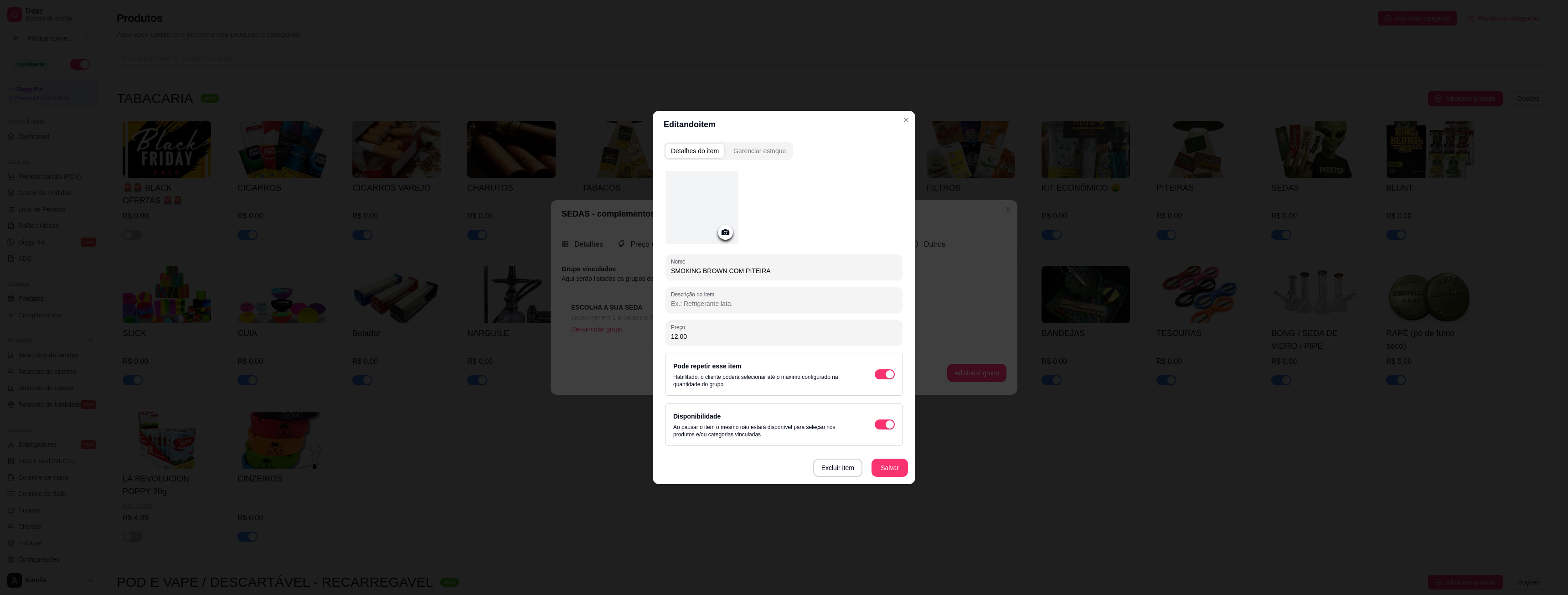
click at [728, 233] on icon at bounding box center [725, 232] width 7 height 6
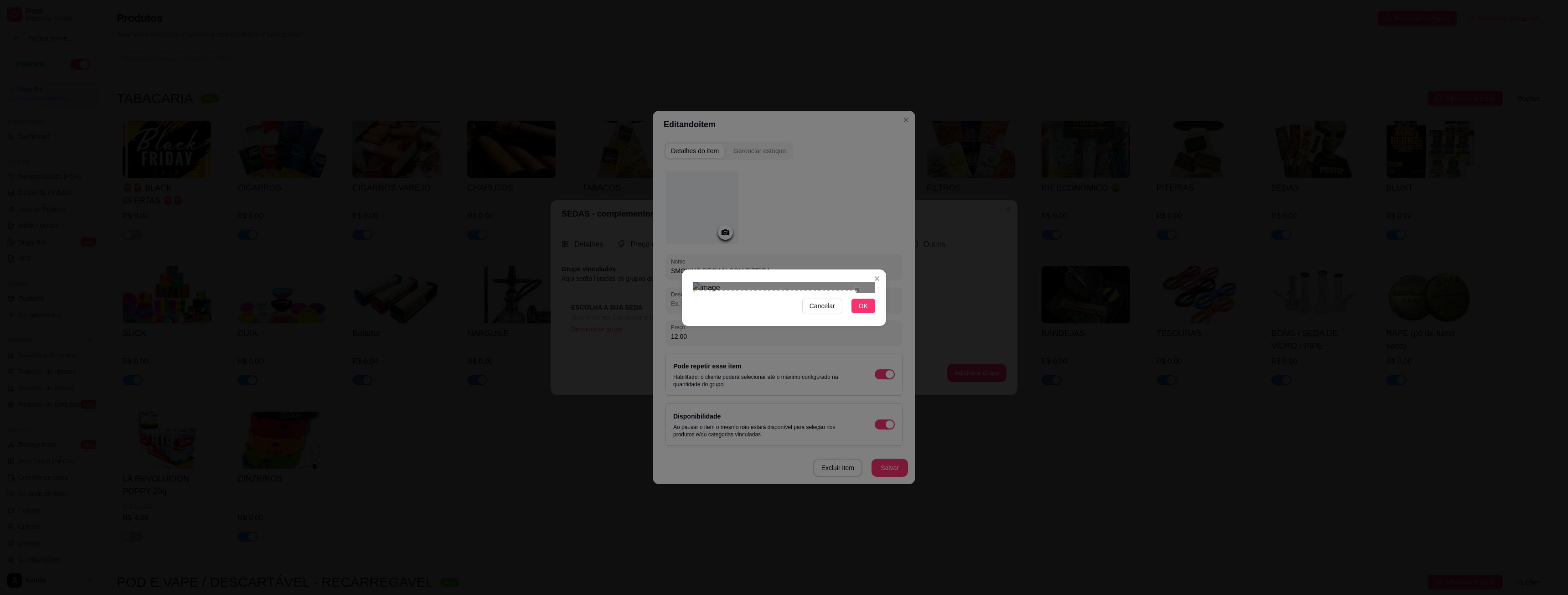
click at [735, 304] on div "Use the arrow keys to move the crop selection area" at bounding box center [775, 336] width 164 height 93
click at [865, 311] on span "OK" at bounding box center [863, 306] width 9 height 10
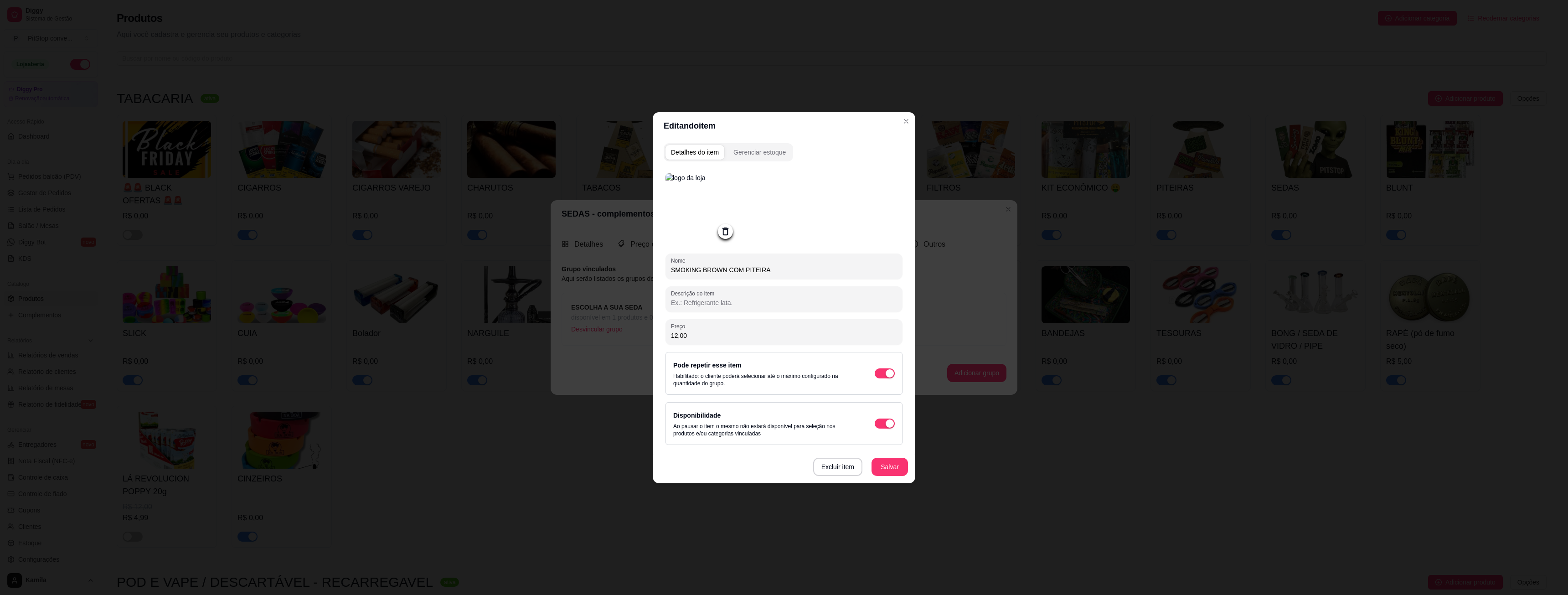
click at [726, 235] on icon at bounding box center [725, 231] width 6 height 7
click at [722, 233] on icon at bounding box center [725, 232] width 7 height 6
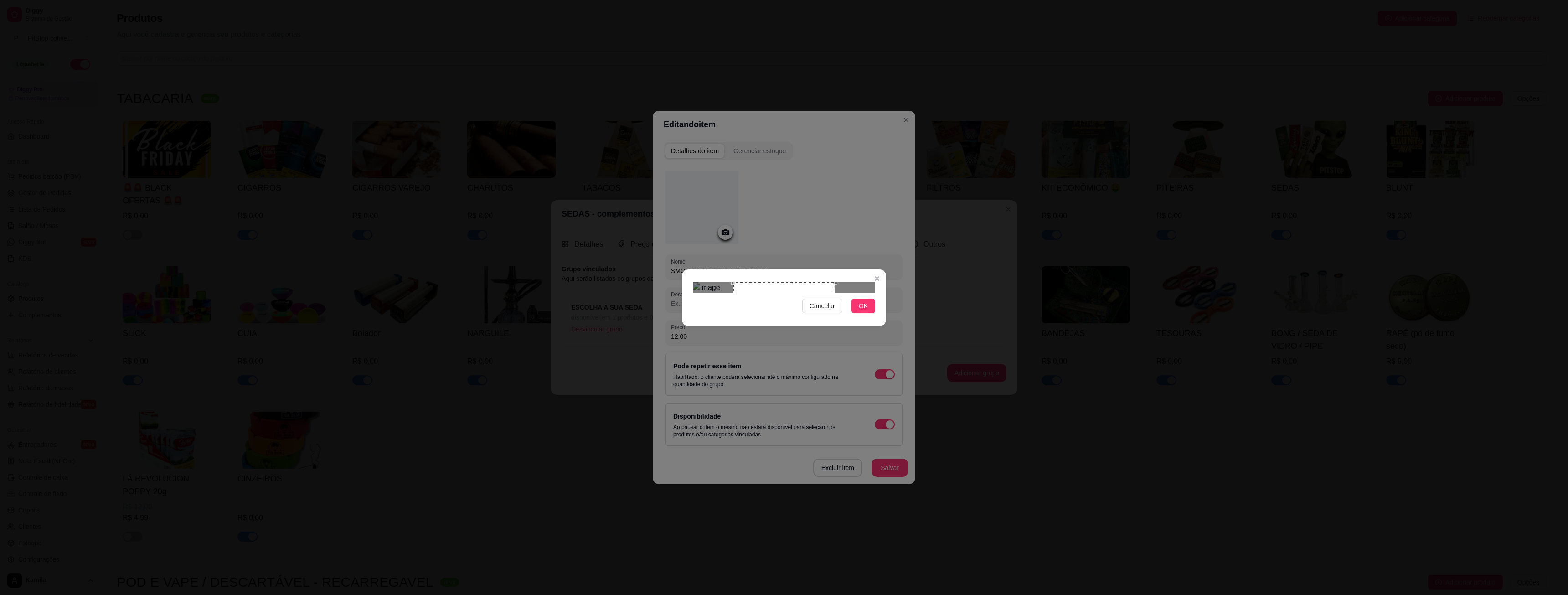
click at [944, 341] on div "Cancelar OK" at bounding box center [784, 298] width 1568 height 595
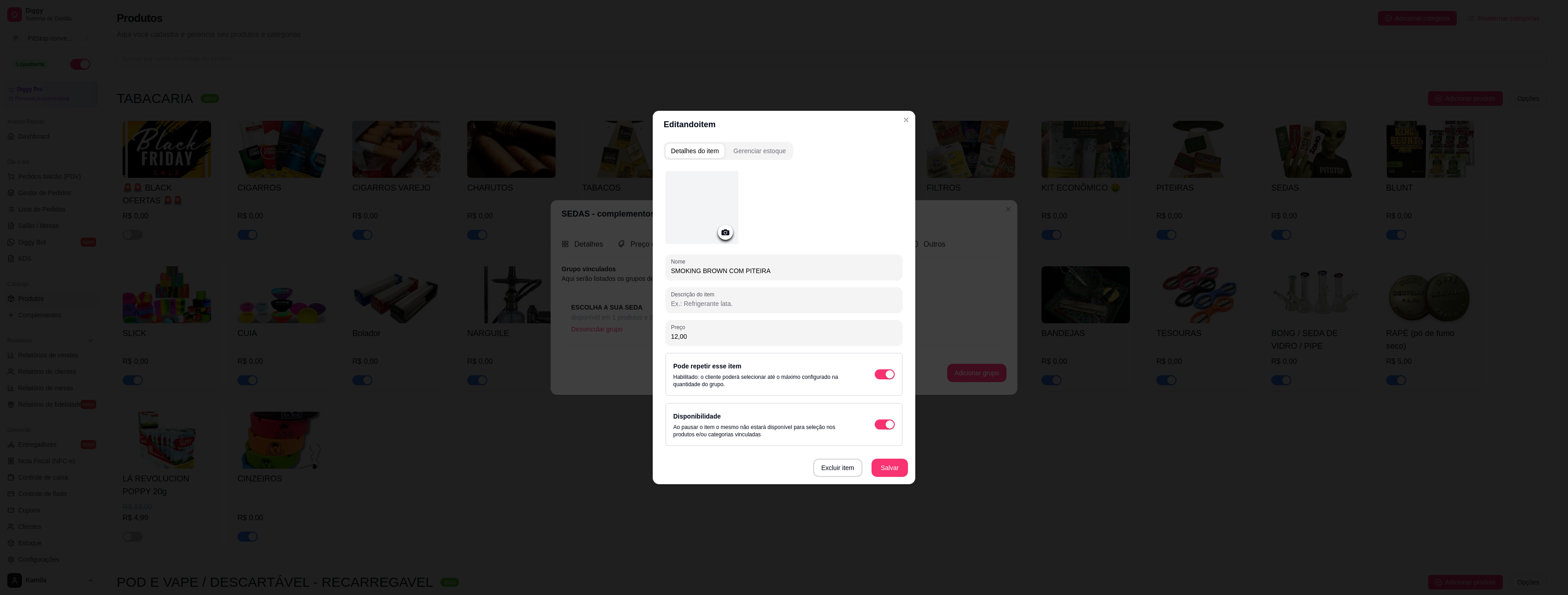
click at [723, 231] on icon at bounding box center [725, 232] width 7 height 6
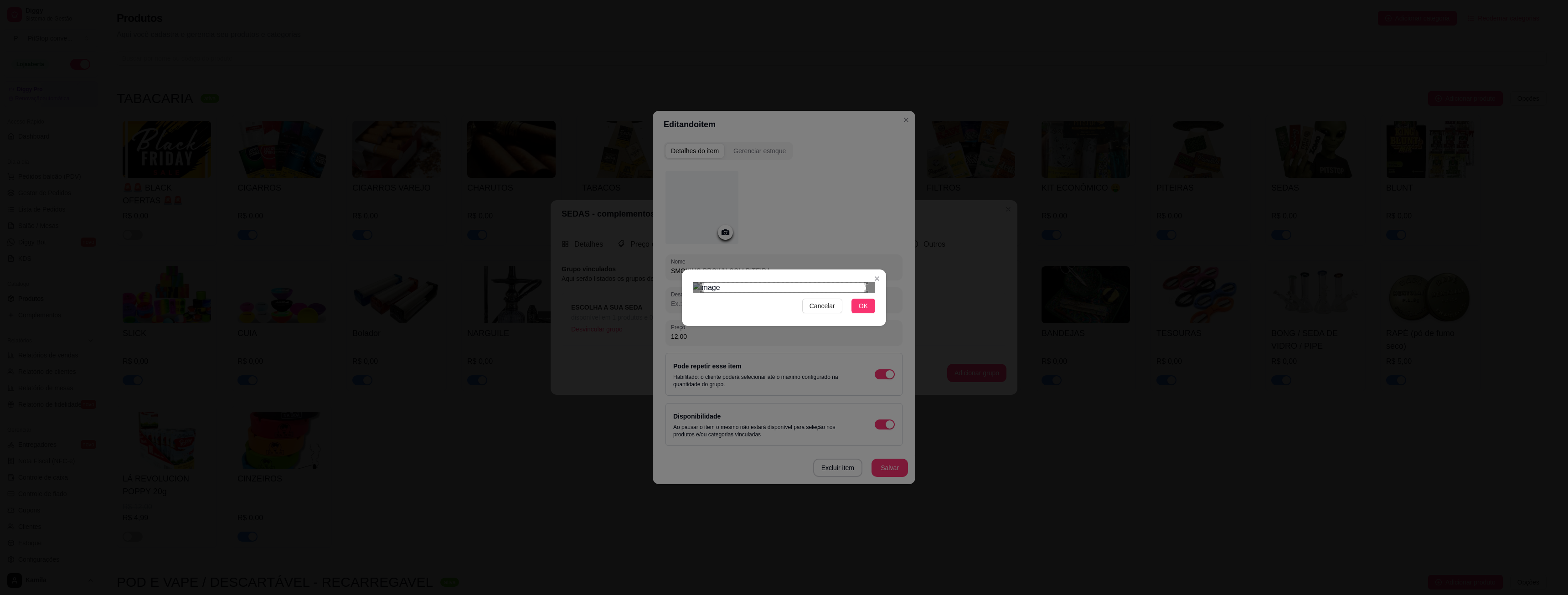
click at [862, 311] on span "OK" at bounding box center [863, 306] width 9 height 10
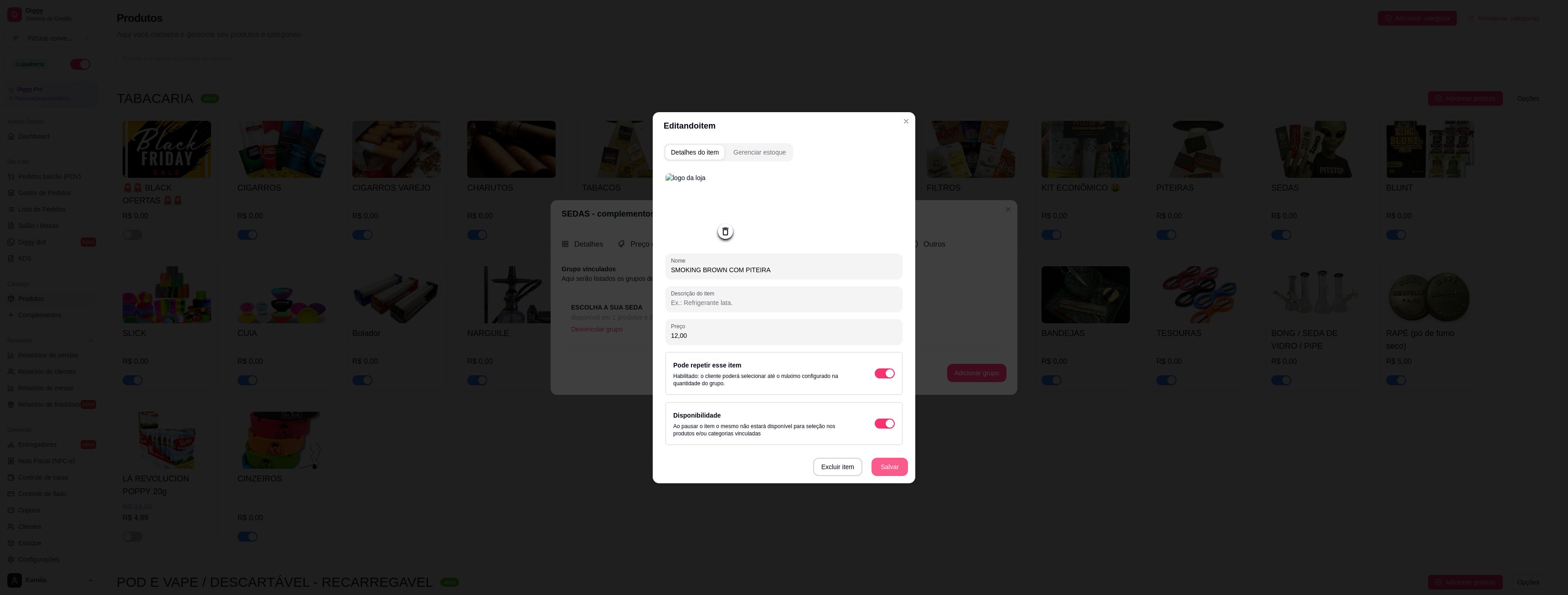
click at [893, 467] on button "Salvar" at bounding box center [890, 467] width 37 height 18
click at [690, 333] on input "12,00" at bounding box center [784, 335] width 226 height 9
drag, startPoint x: 689, startPoint y: 334, endPoint x: 661, endPoint y: 339, distance: 28.4
click at [661, 339] on div "Detalhes do item Gerenciar estoque Nome SMOKING BROWN COM PITEIRA Descrição do …" at bounding box center [784, 311] width 262 height 343
type input "14,00"
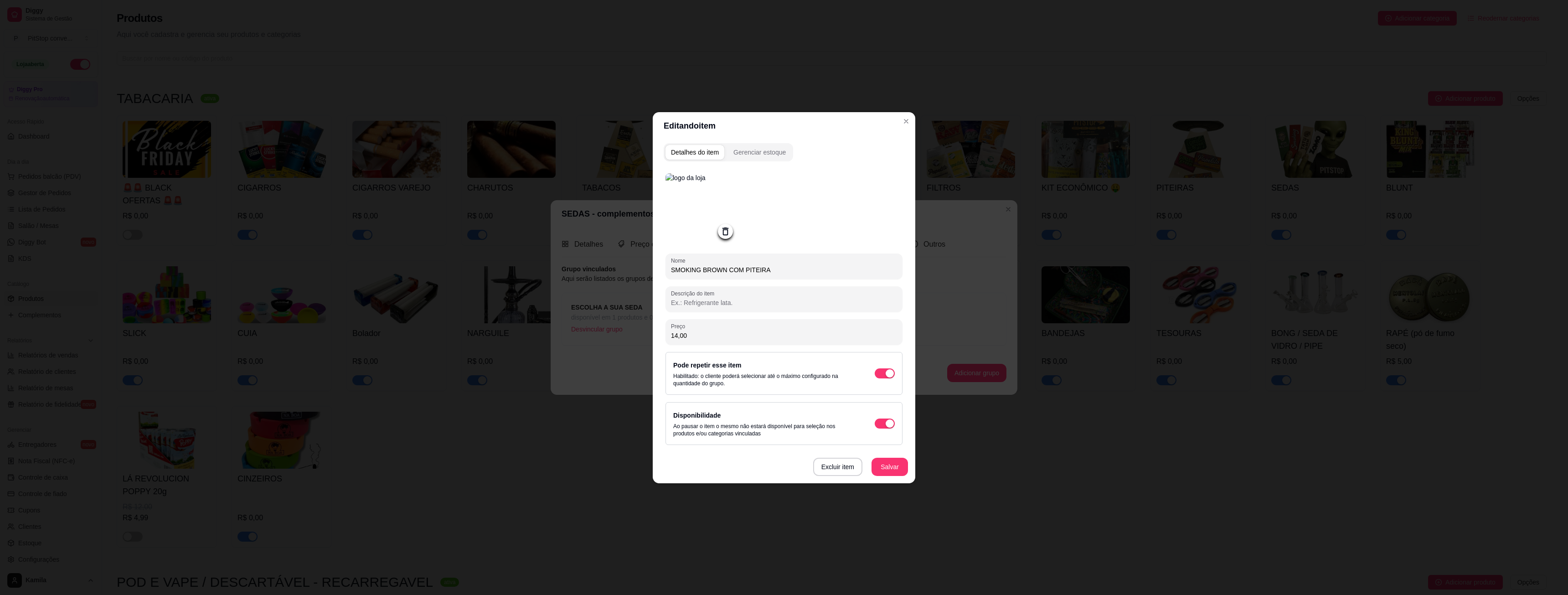
click at [895, 473] on button "Salvar" at bounding box center [890, 467] width 37 height 18
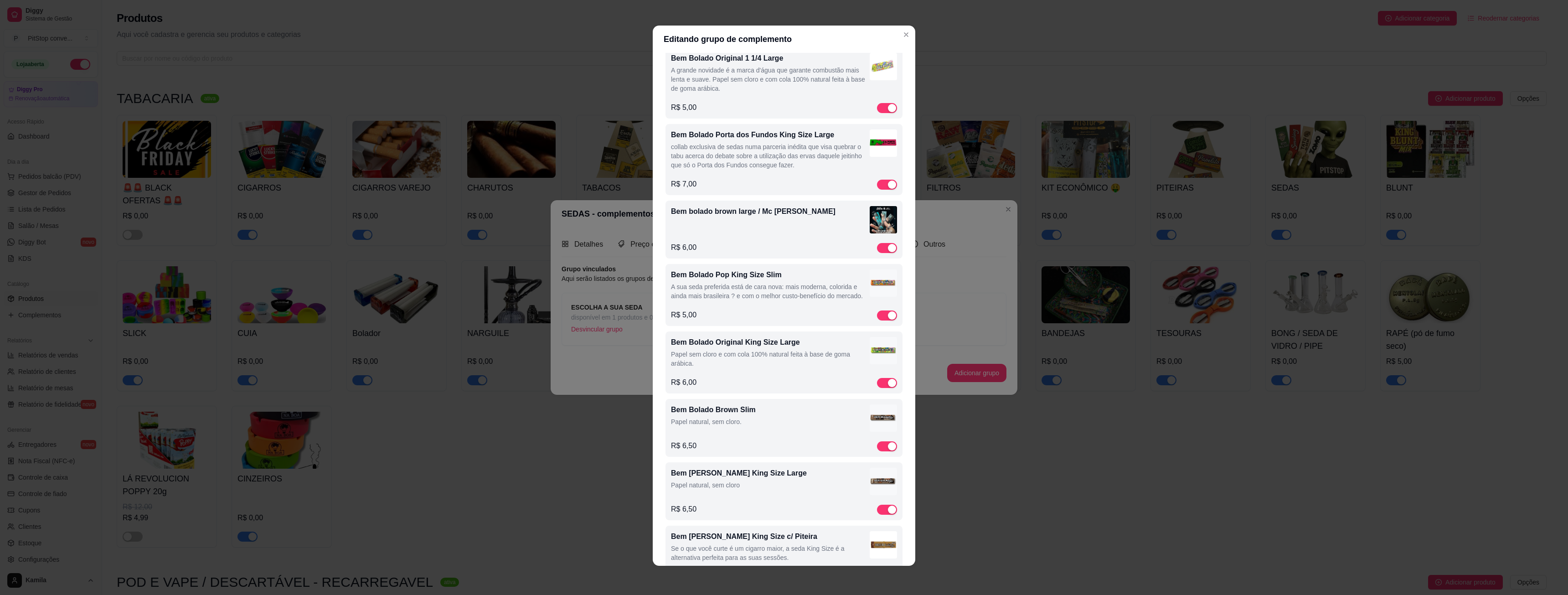
scroll to position [340, 0]
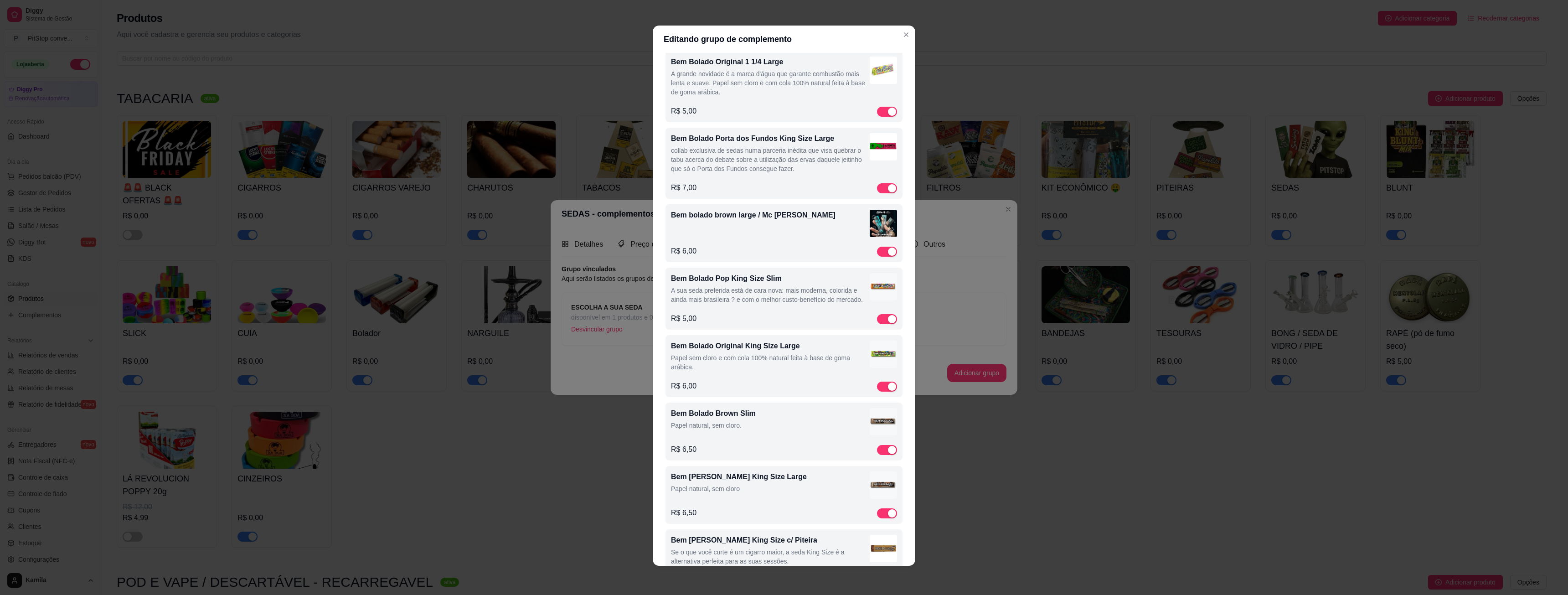
click at [736, 237] on div "Bem bolado brown large / Mc [PERSON_NAME]" at bounding box center [784, 224] width 226 height 30
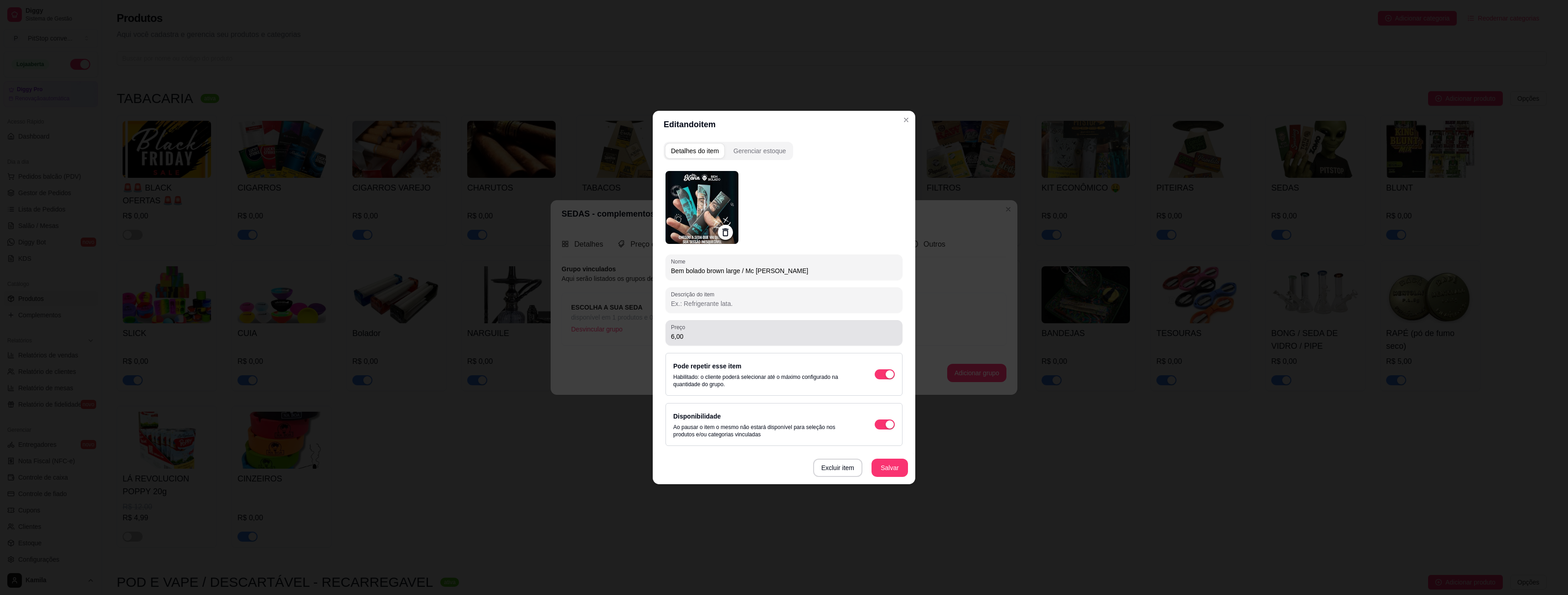
click at [715, 343] on div "Preço 6,00" at bounding box center [784, 333] width 237 height 26
click at [714, 343] on div "Preço 6,00" at bounding box center [784, 333] width 237 height 26
type input "7,00"
click at [894, 467] on button "Salvar" at bounding box center [889, 468] width 36 height 18
click at [723, 231] on icon at bounding box center [726, 233] width 11 height 11
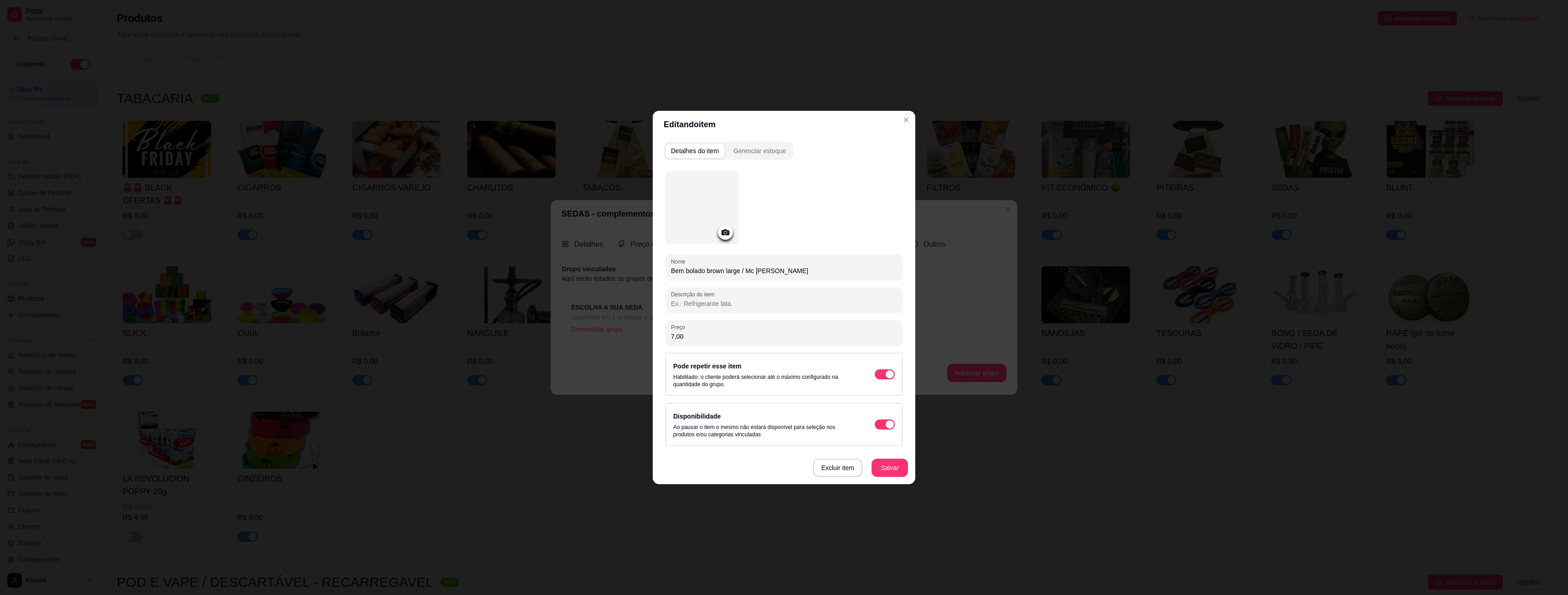
click at [722, 231] on icon at bounding box center [725, 232] width 7 height 6
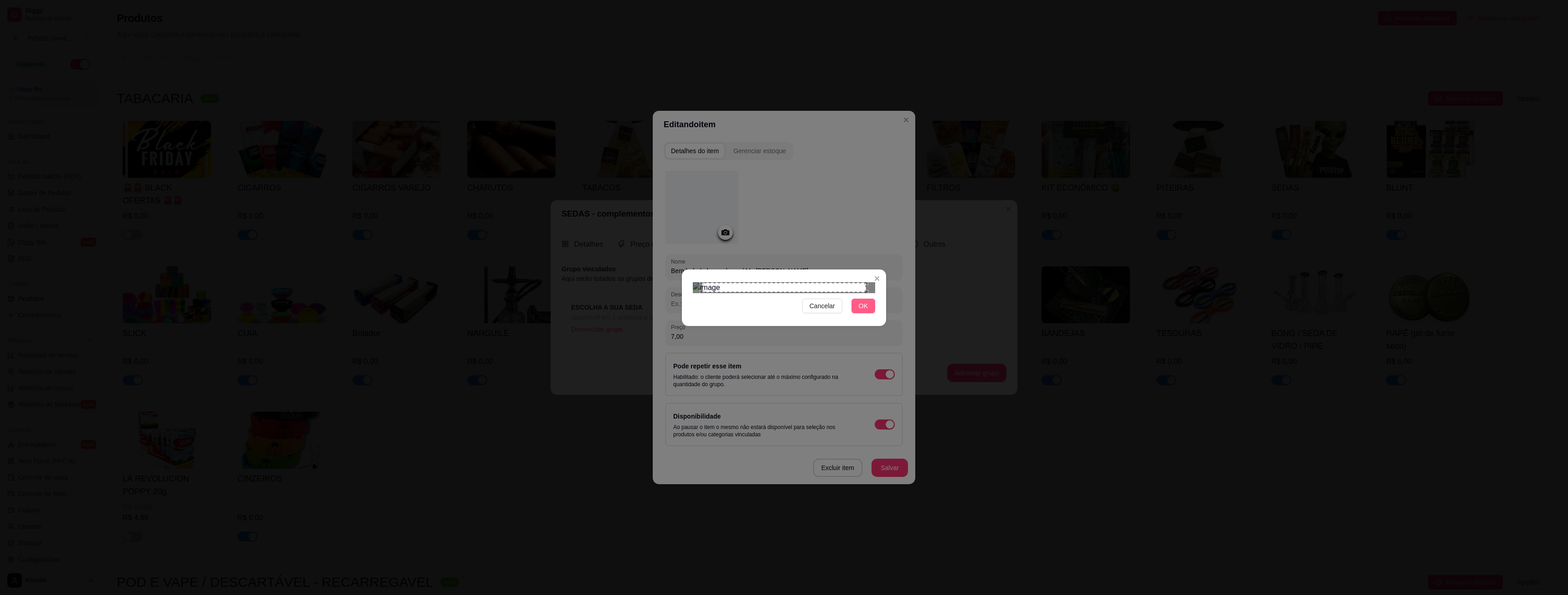
click at [862, 311] on span "OK" at bounding box center [863, 306] width 9 height 10
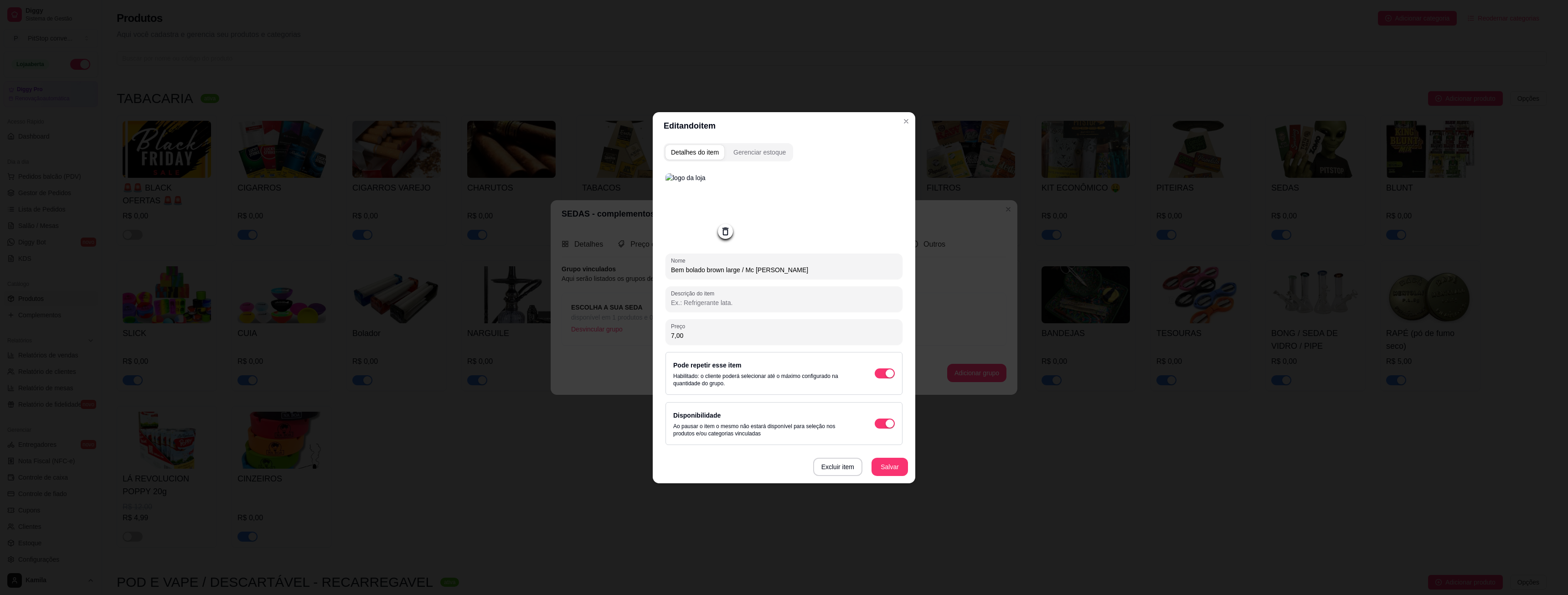
click at [729, 232] on icon at bounding box center [726, 231] width 11 height 11
click at [729, 231] on icon at bounding box center [725, 232] width 7 height 6
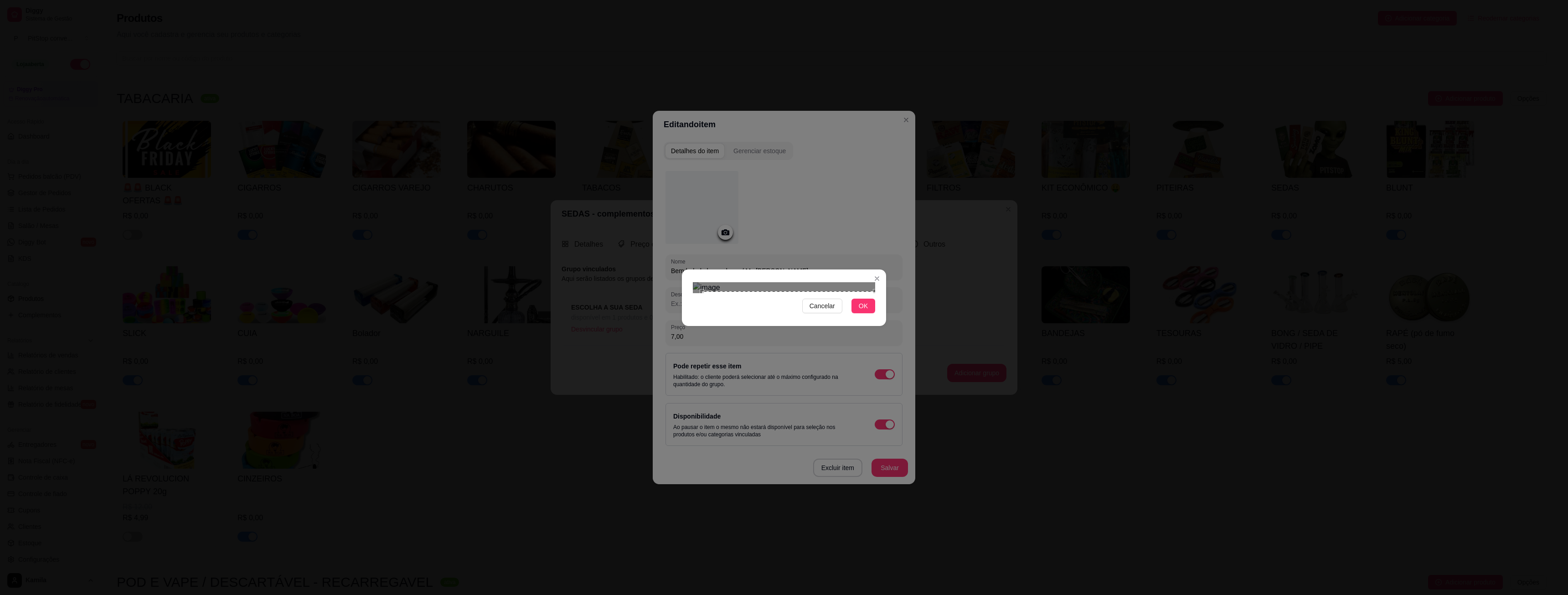
click at [887, 384] on div "Cancelar OK" at bounding box center [784, 298] width 1568 height 595
click at [671, 195] on div "Cancelar OK" at bounding box center [784, 298] width 1568 height 595
click at [848, 313] on div "Cancelar OK" at bounding box center [784, 306] width 183 height 15
click at [861, 311] on span "OK" at bounding box center [863, 306] width 9 height 10
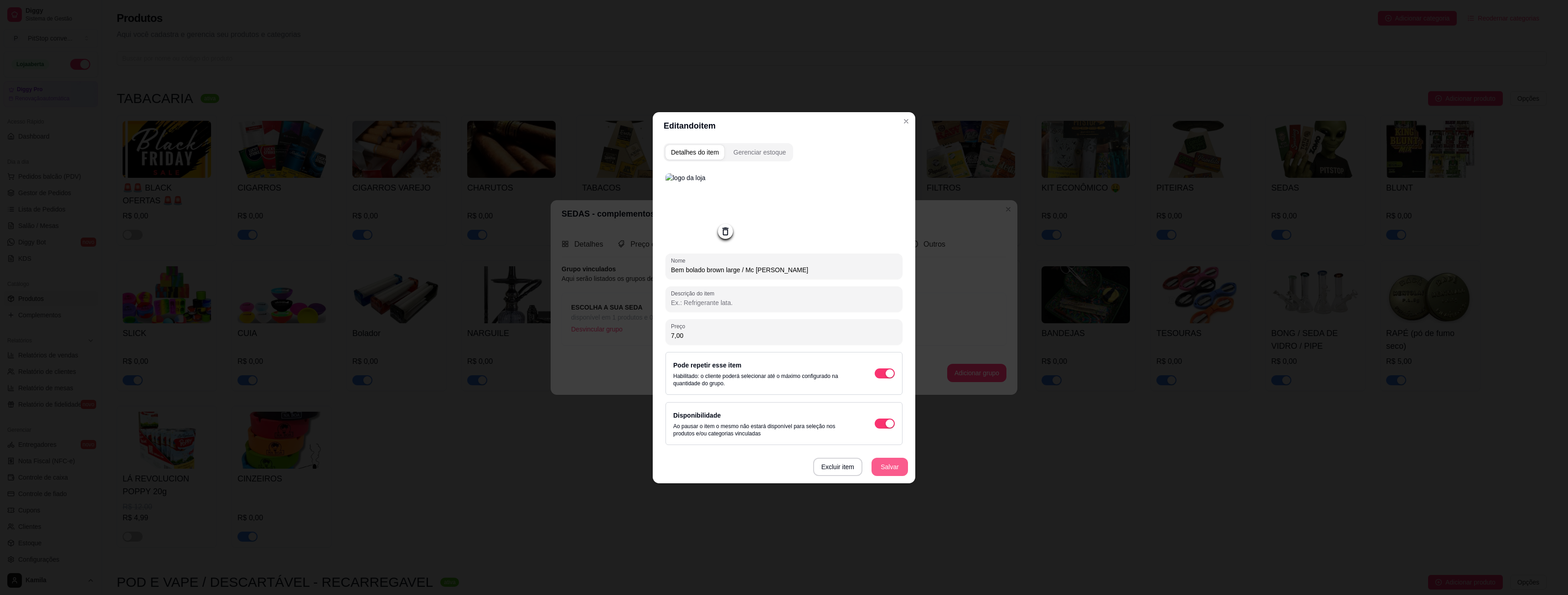
click at [896, 464] on button "Salvar" at bounding box center [890, 467] width 37 height 18
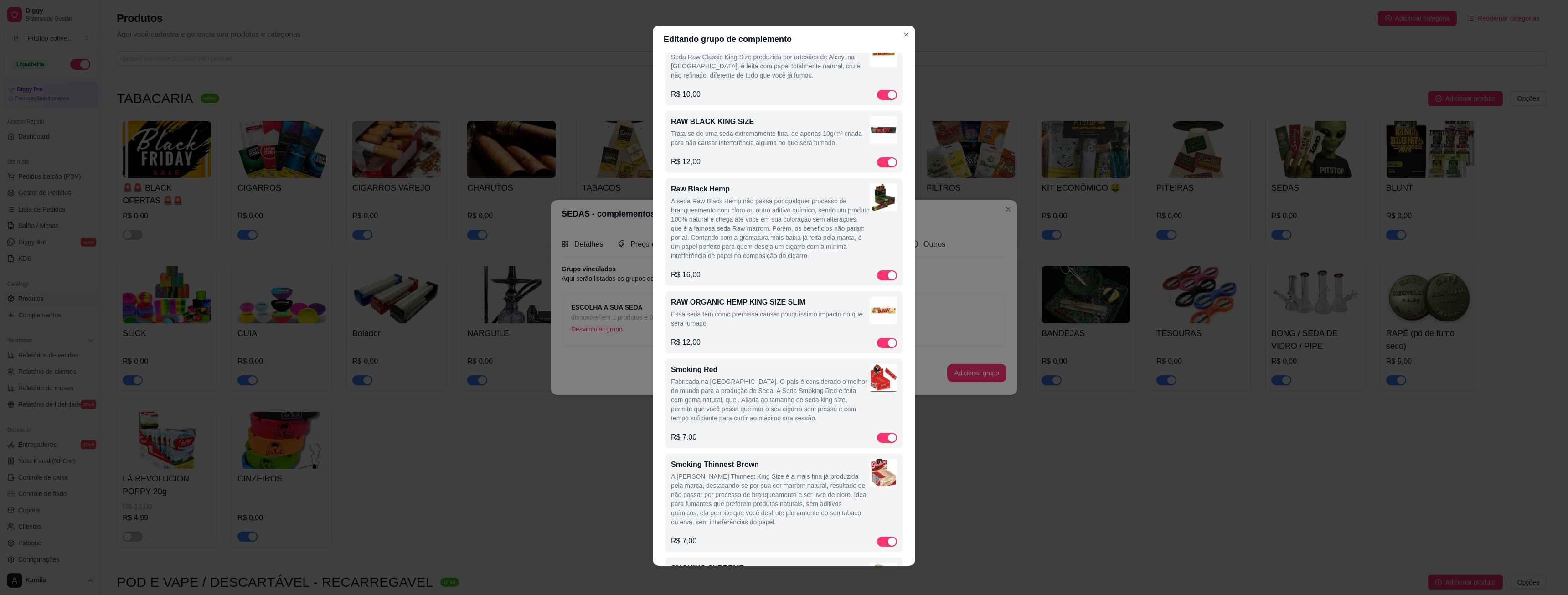
scroll to position [1550, 0]
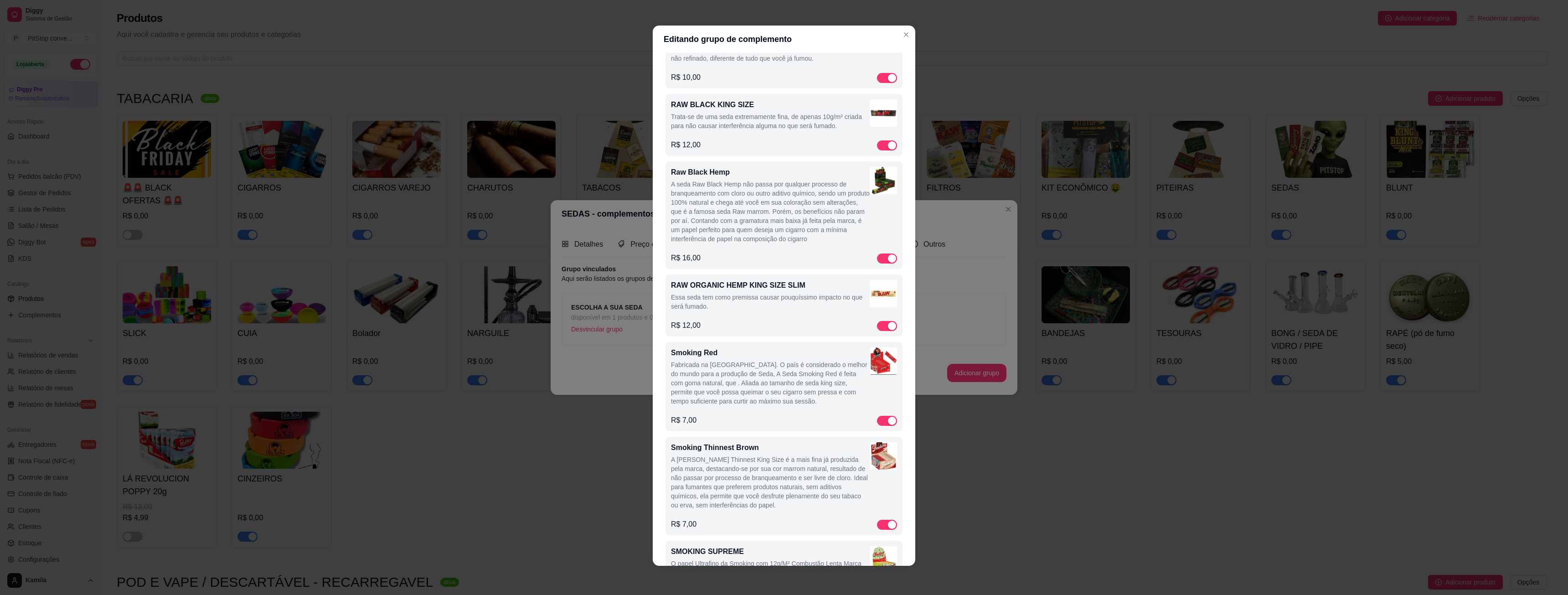
click at [741, 379] on p "Fabricada na [GEOGRAPHIC_DATA]. O país é considerado o melhor do mundo para a p…" at bounding box center [770, 382] width 199 height 45
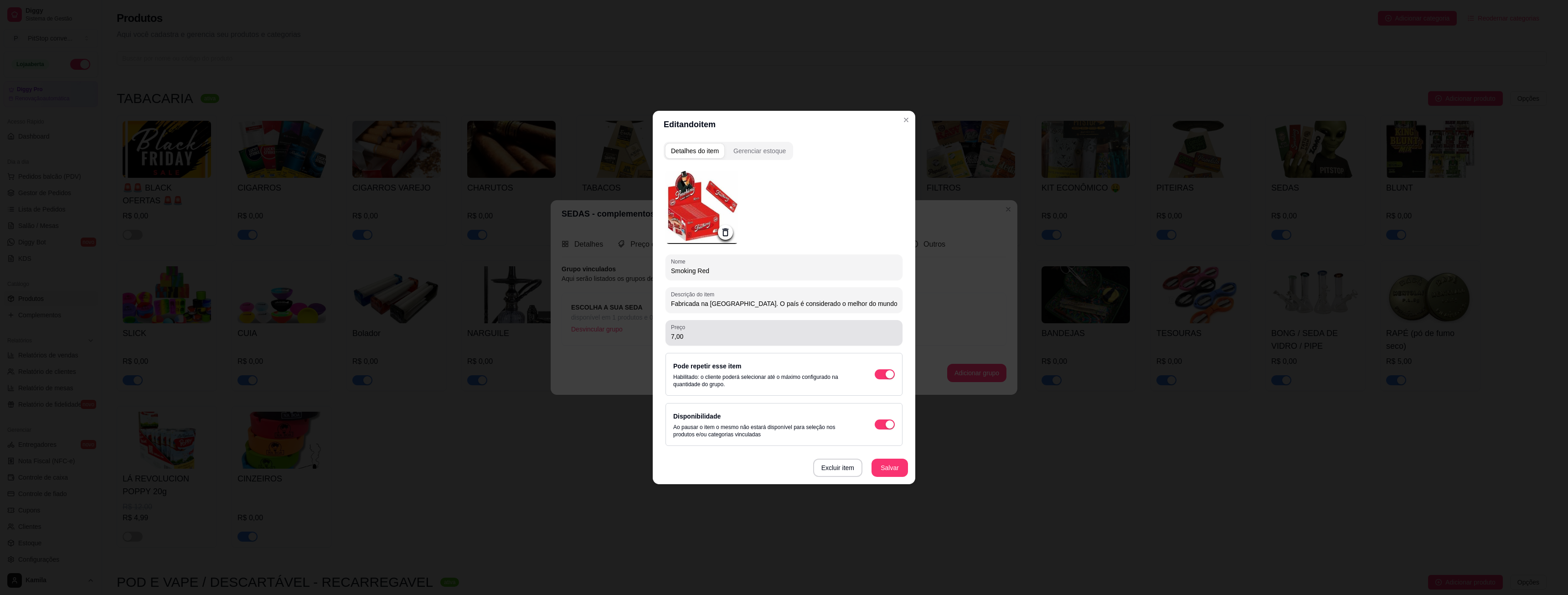
click at [697, 333] on input "7,00" at bounding box center [784, 336] width 226 height 9
click at [697, 333] on input "7,00" at bounding box center [784, 336] width 226 height 9
type input "10,00"
click at [870, 459] on div "Excluir item Salvar" at bounding box center [784, 467] width 262 height 33
click at [878, 466] on button "Salvar" at bounding box center [890, 467] width 37 height 18
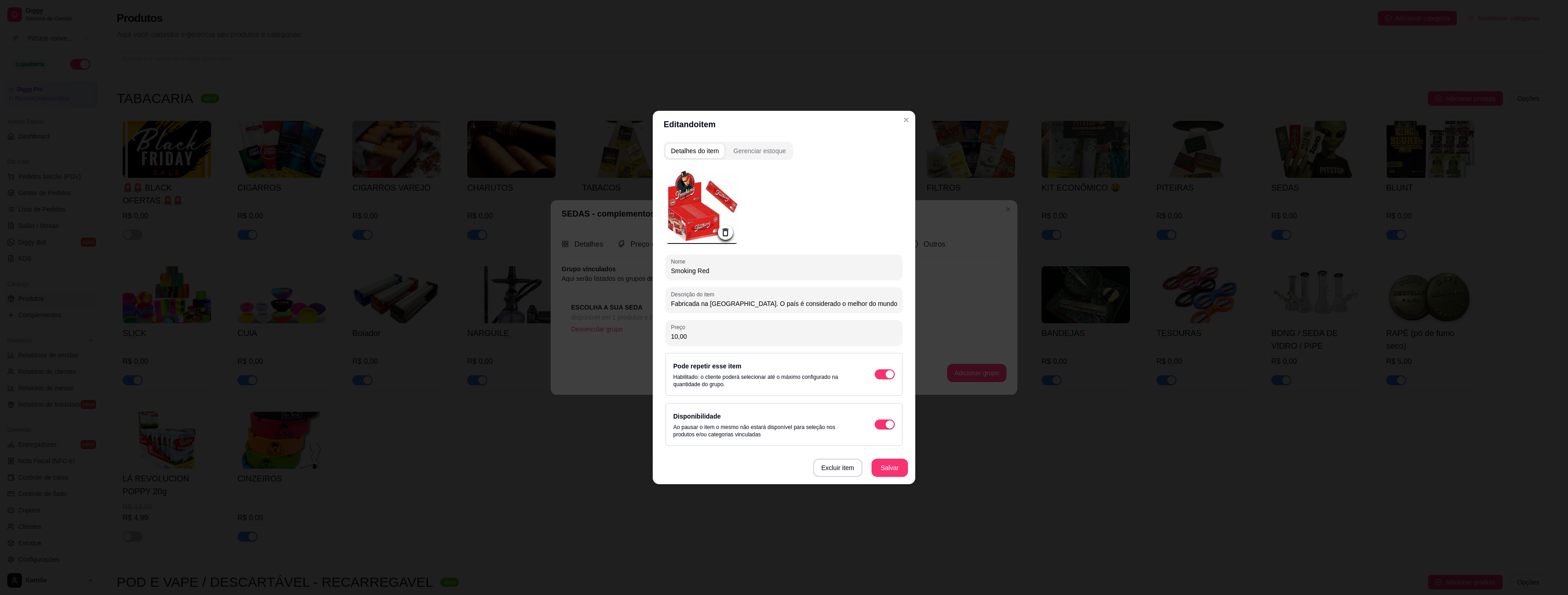
click at [729, 233] on div at bounding box center [726, 232] width 15 height 15
click at [723, 235] on icon at bounding box center [726, 233] width 11 height 11
click at [725, 234] on icon at bounding box center [726, 233] width 11 height 11
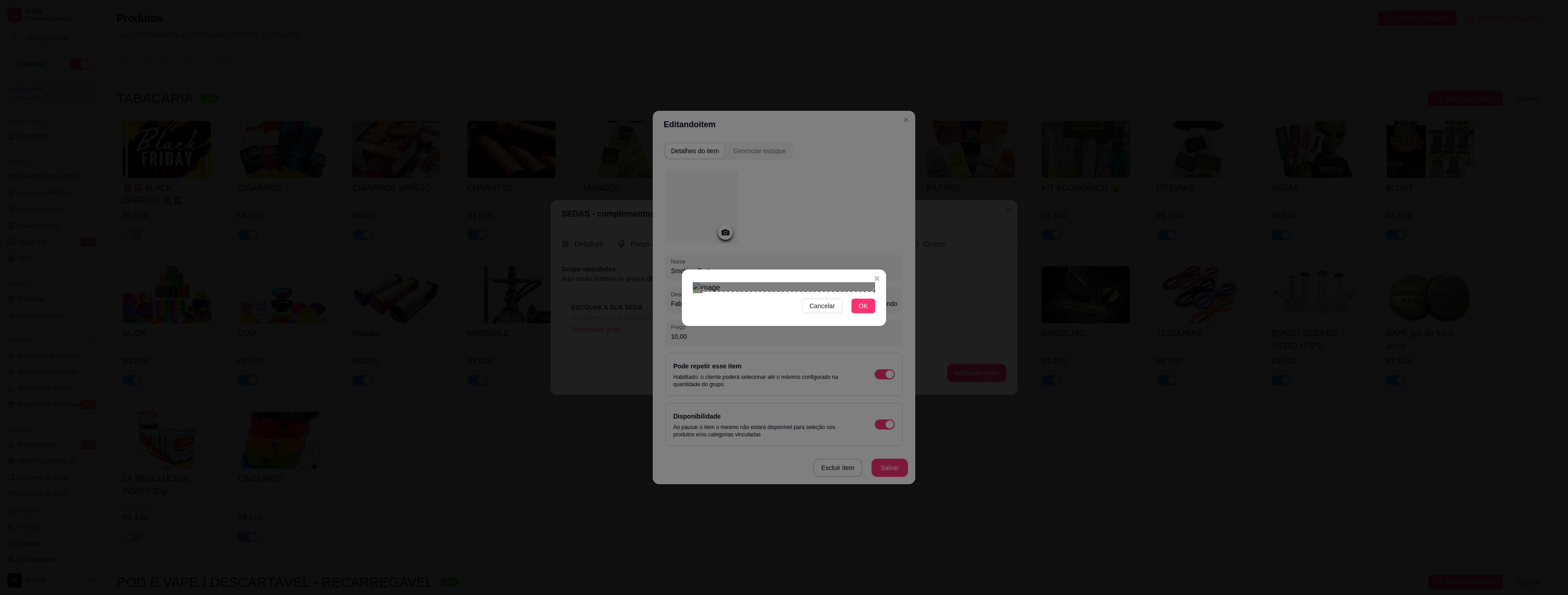
click at [896, 396] on div "Cancelar OK" at bounding box center [784, 298] width 1568 height 595
click at [651, 176] on div "Cancelar OK" at bounding box center [784, 298] width 1568 height 595
click at [860, 311] on span "OK" at bounding box center [863, 306] width 9 height 10
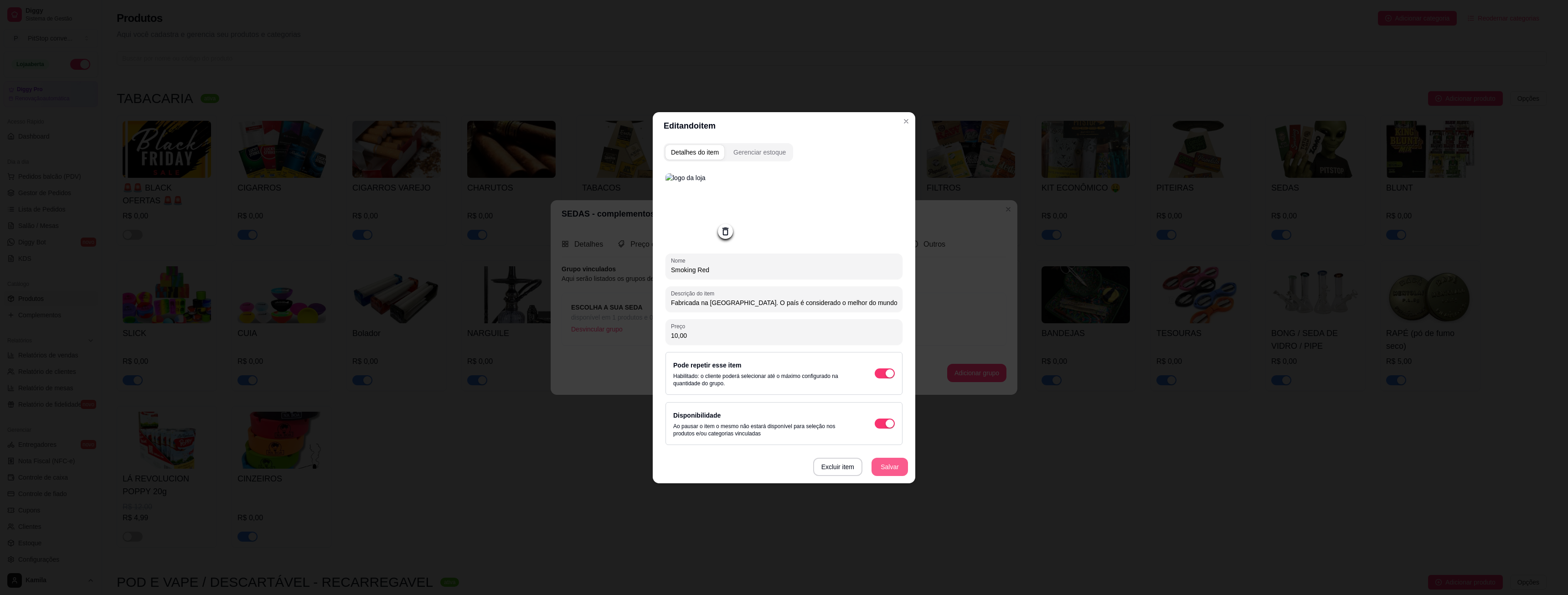
click at [886, 469] on button "Salvar" at bounding box center [890, 467] width 37 height 18
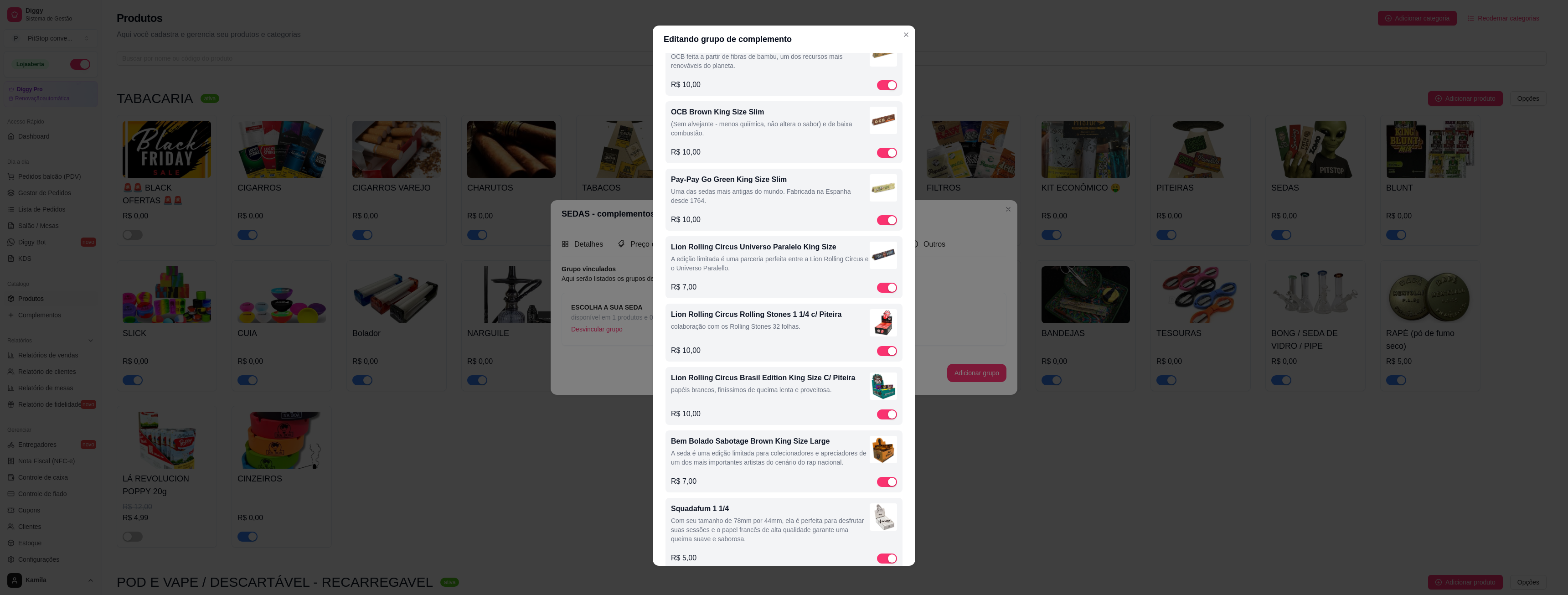
scroll to position [3783, 0]
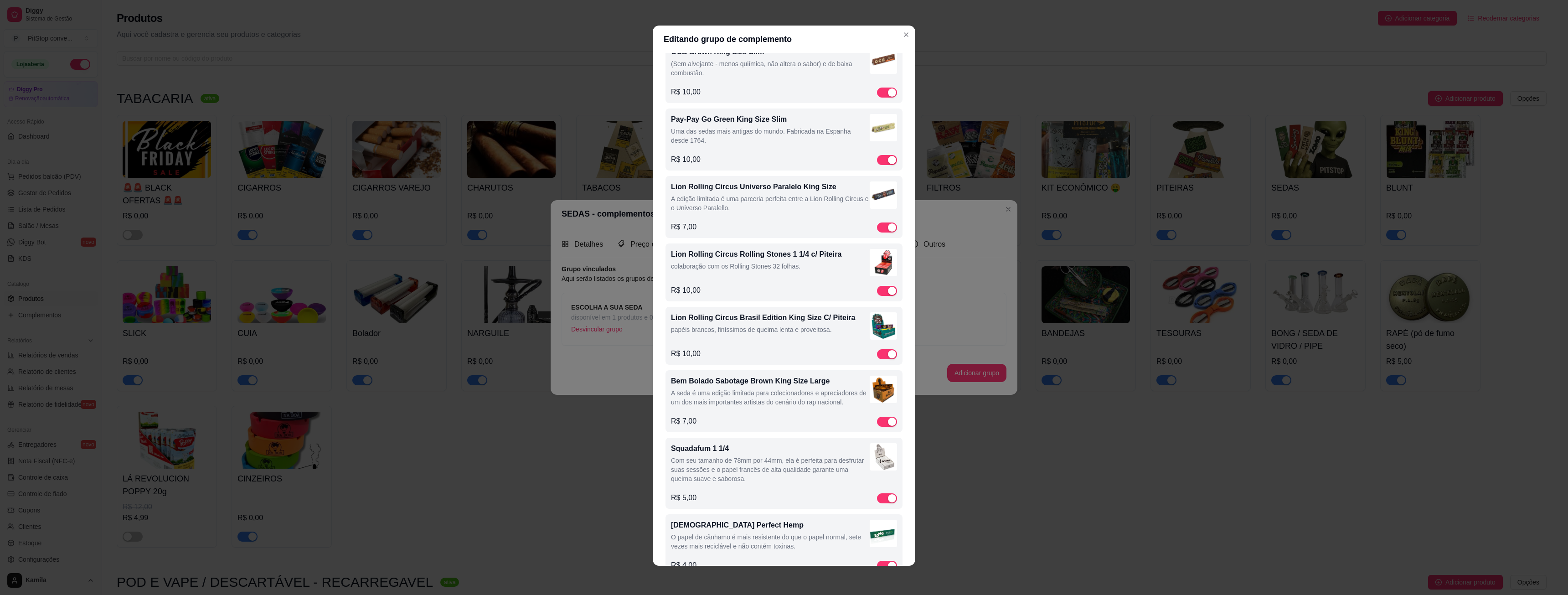
click at [870, 403] on img at bounding box center [883, 389] width 27 height 27
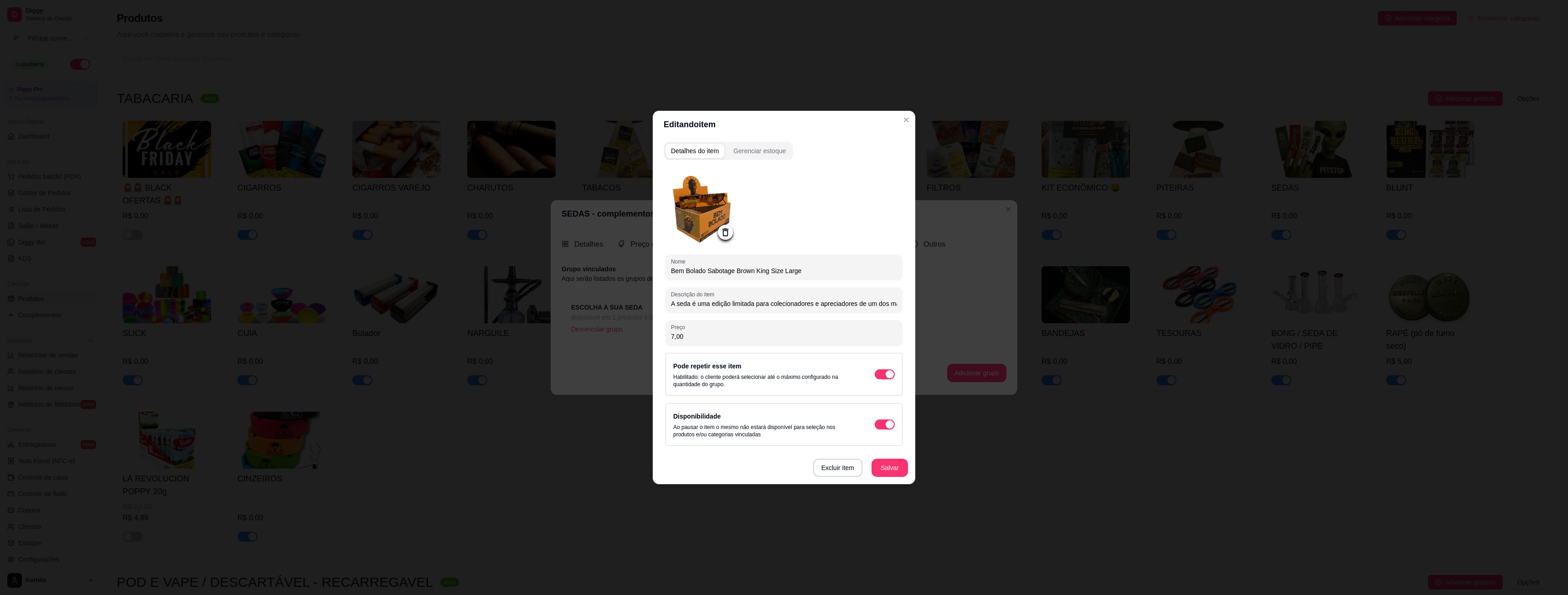
click at [726, 233] on icon at bounding box center [726, 233] width 11 height 11
click at [726, 233] on circle at bounding box center [725, 232] width 2 height 2
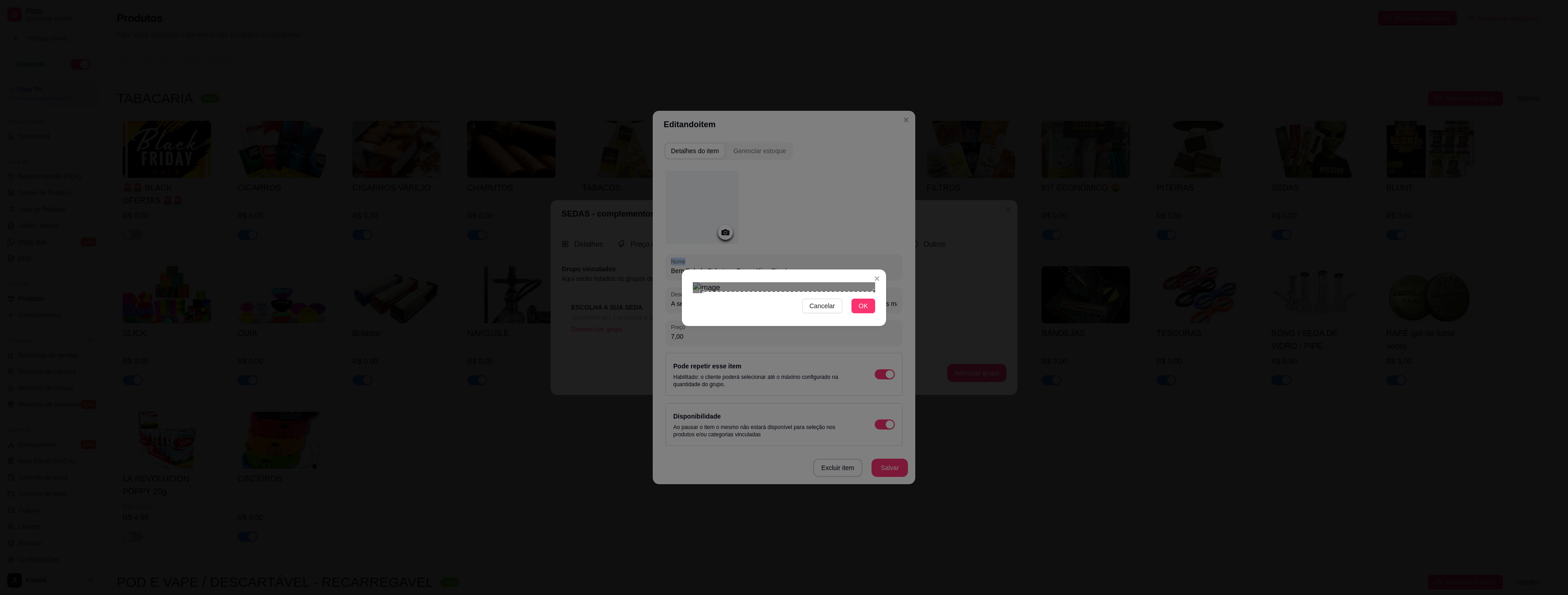
click at [936, 406] on div "Cancelar OK" at bounding box center [784, 298] width 1568 height 595
click at [671, 186] on div "Cancelar OK" at bounding box center [784, 298] width 1568 height 595
click at [868, 313] on button "OK" at bounding box center [863, 306] width 24 height 15
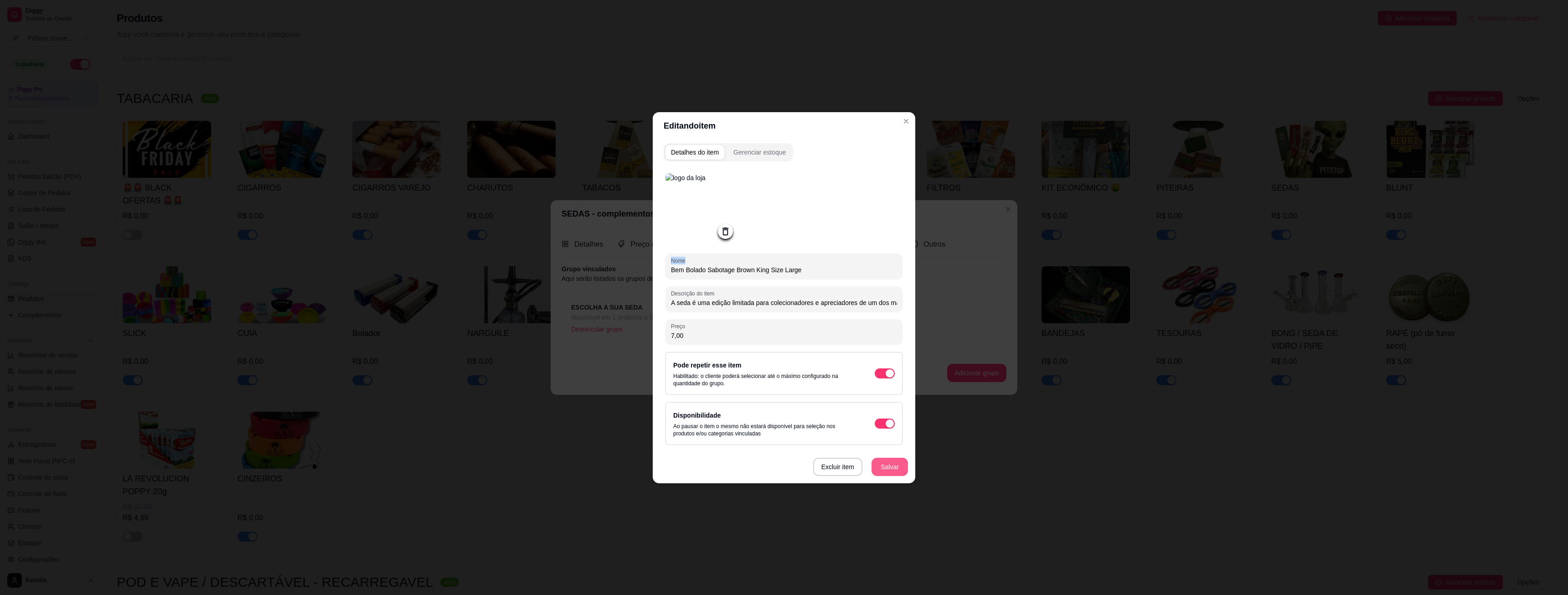
click at [885, 460] on button "Salvar" at bounding box center [890, 467] width 37 height 18
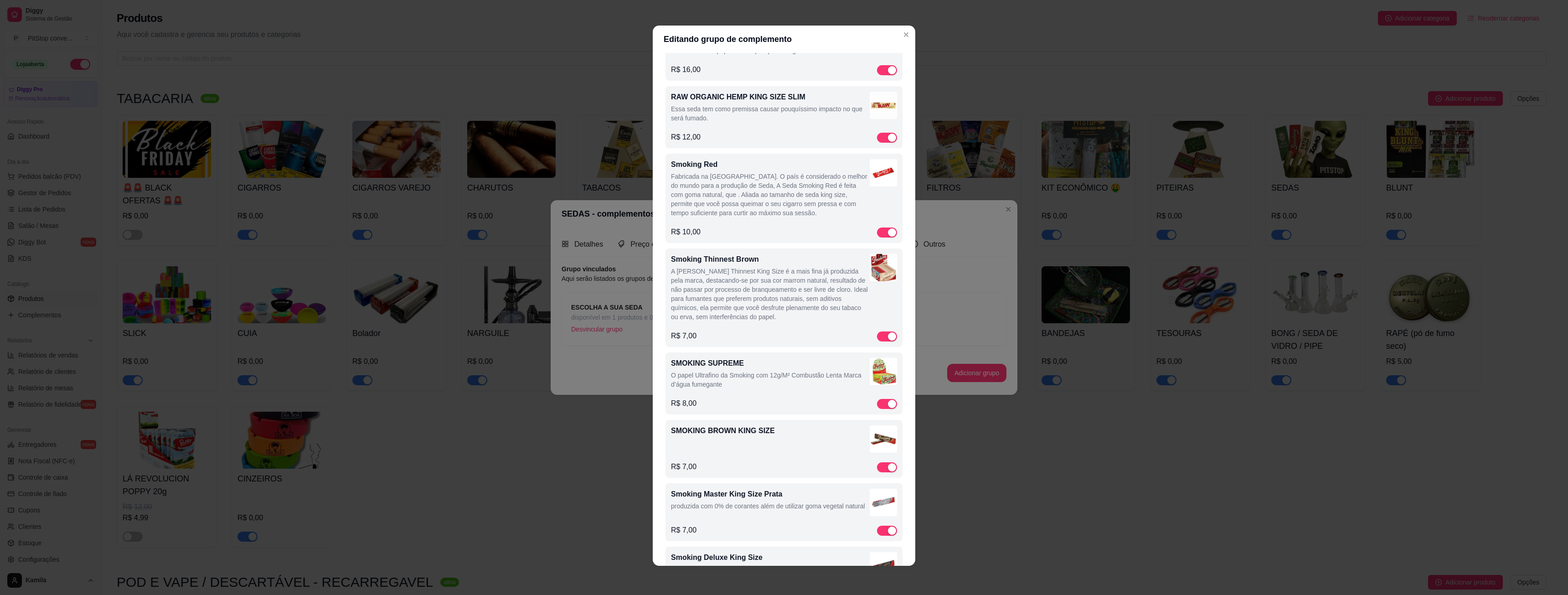
scroll to position [1707, 0]
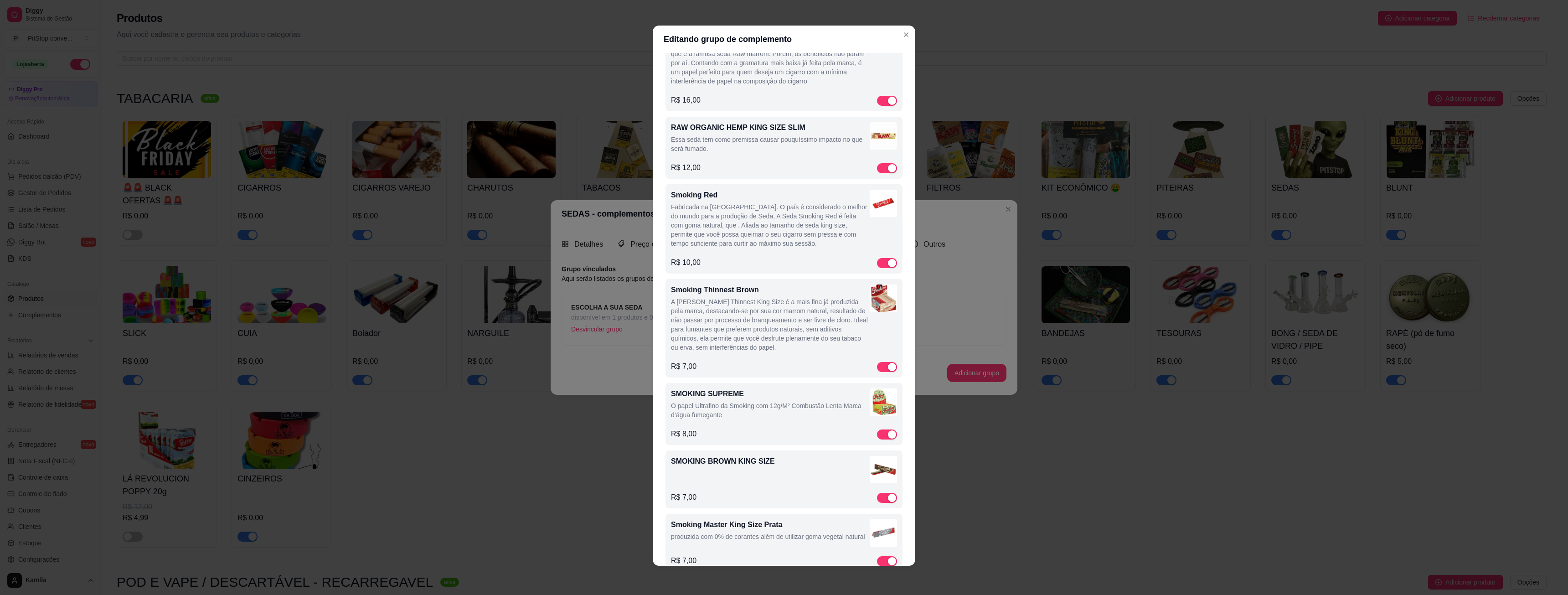
click at [870, 304] on img at bounding box center [883, 298] width 27 height 27
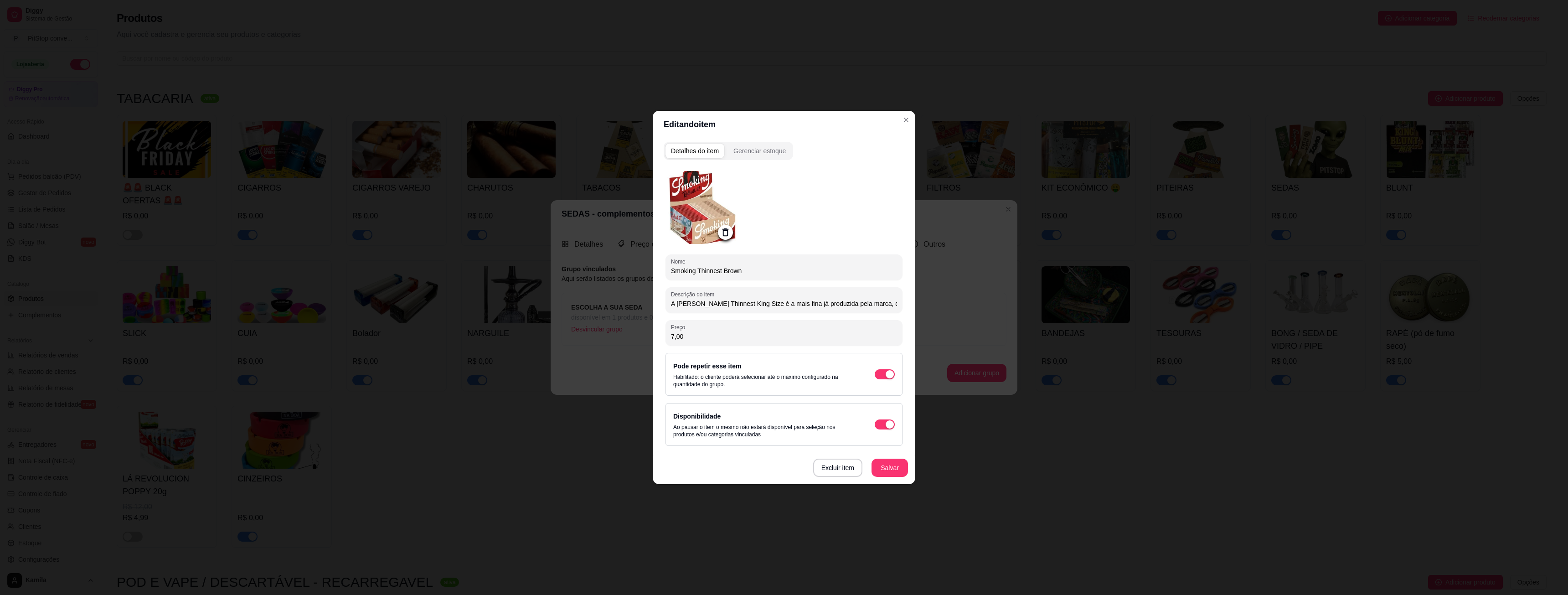
click at [723, 233] on icon at bounding box center [725, 232] width 6 height 7
click at [724, 232] on icon at bounding box center [726, 233] width 11 height 11
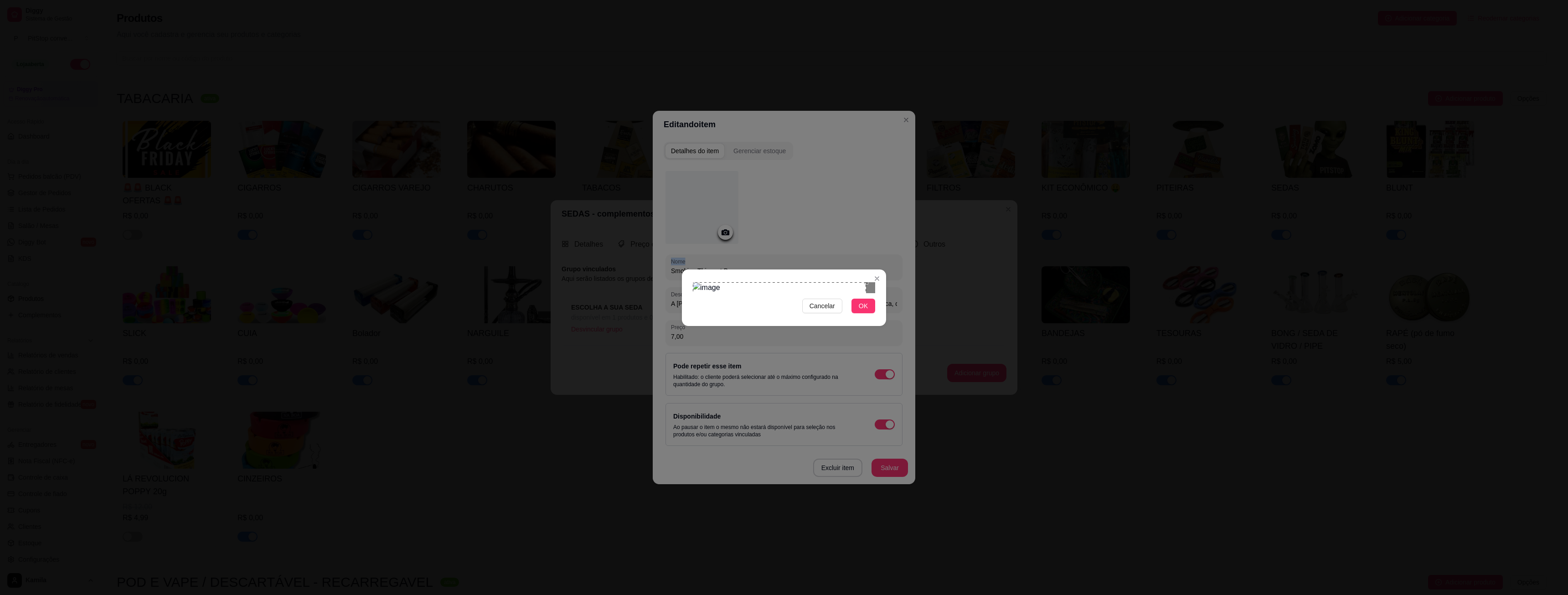
click at [616, 185] on div "Cancelar OK" at bounding box center [784, 298] width 1568 height 595
click at [941, 410] on div "Cancelar OK" at bounding box center [784, 298] width 1568 height 595
drag, startPoint x: 867, startPoint y: 391, endPoint x: 882, endPoint y: 410, distance: 24.2
click at [868, 311] on span "OK" at bounding box center [863, 306] width 9 height 10
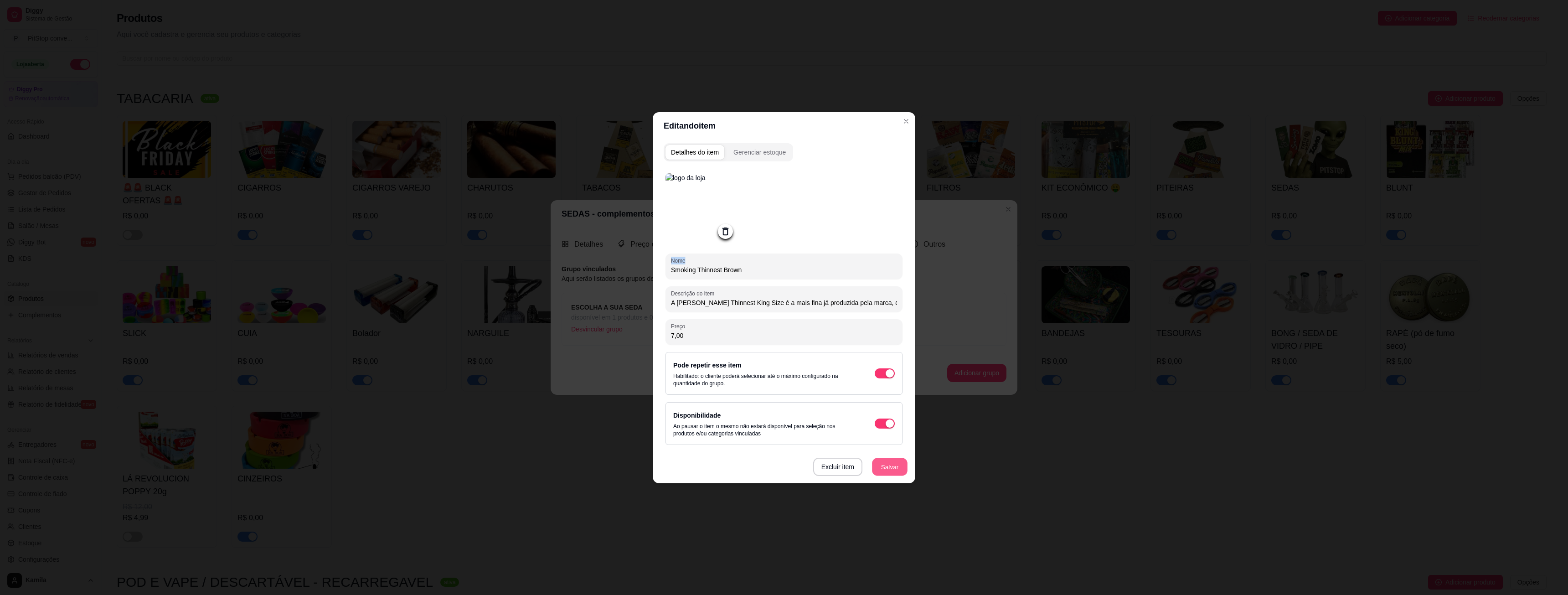
click at [882, 462] on button "Salvar" at bounding box center [889, 467] width 36 height 18
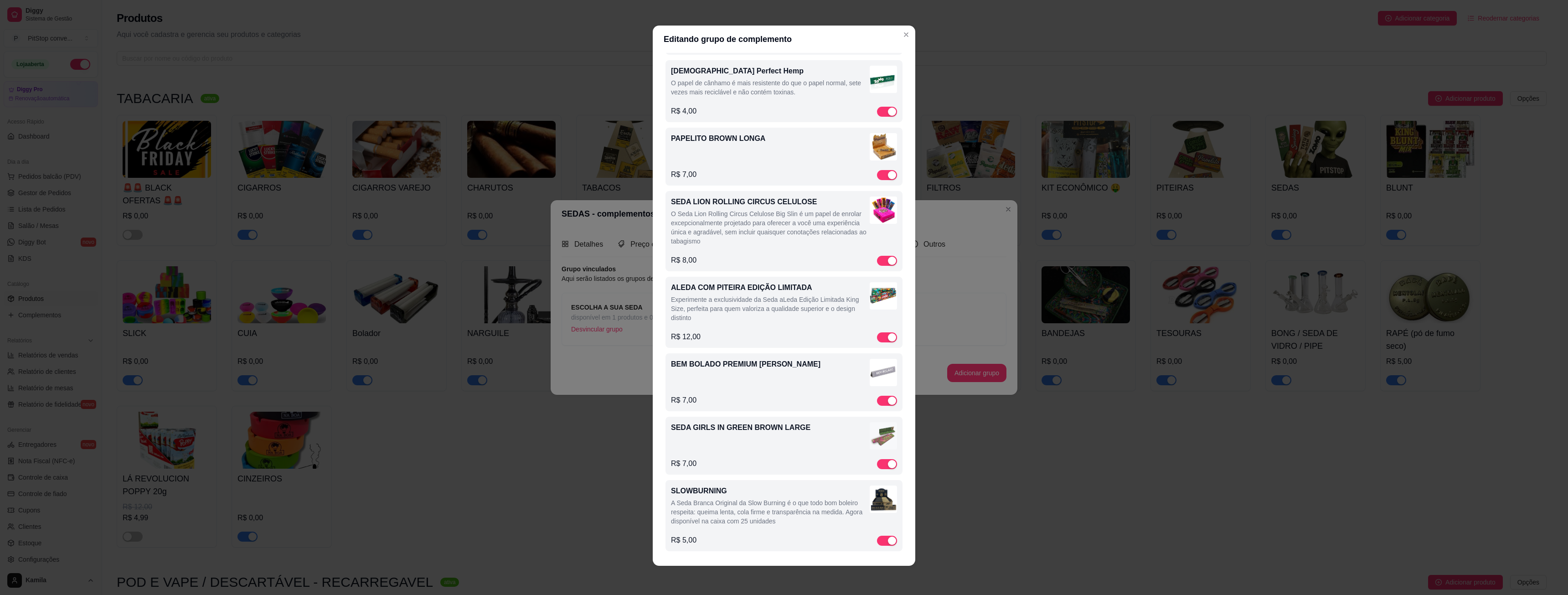
scroll to position [4168, 0]
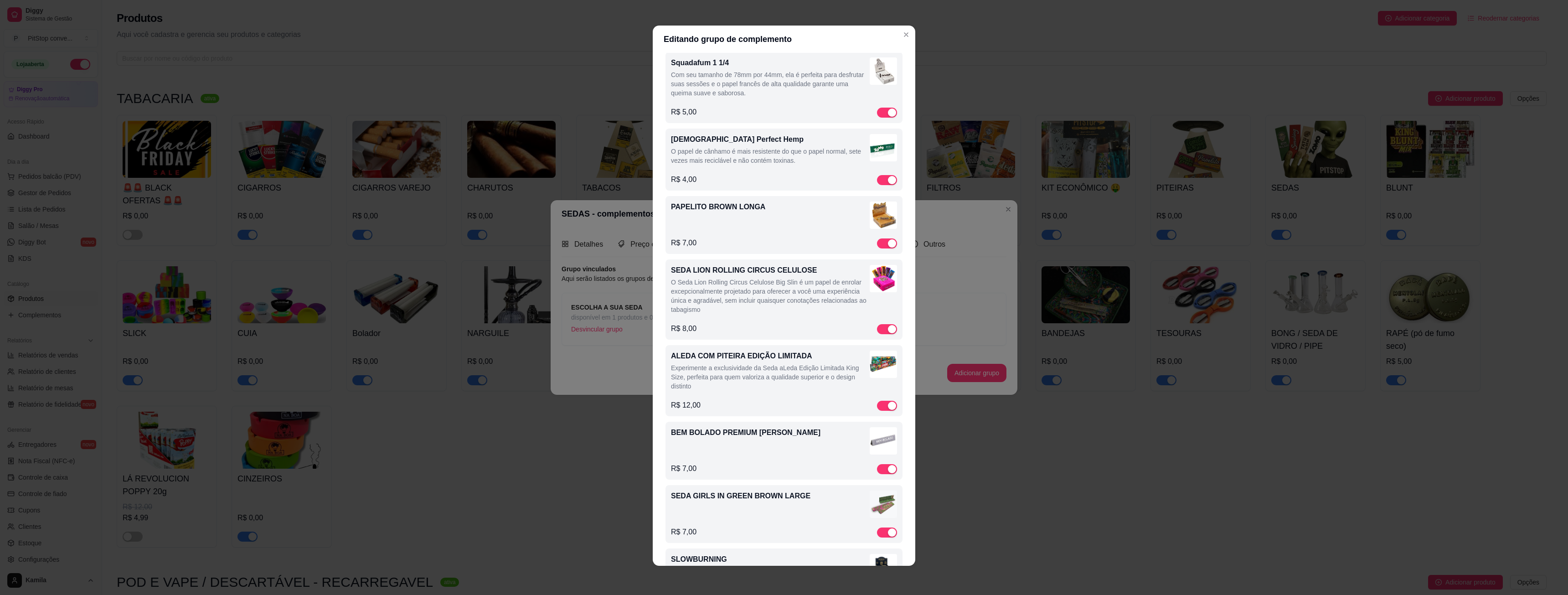
click at [790, 305] on p "O Seda Lion Rolling Circus Celulose Big Slin é um papel de enrolar excepcionalm…" at bounding box center [770, 295] width 199 height 37
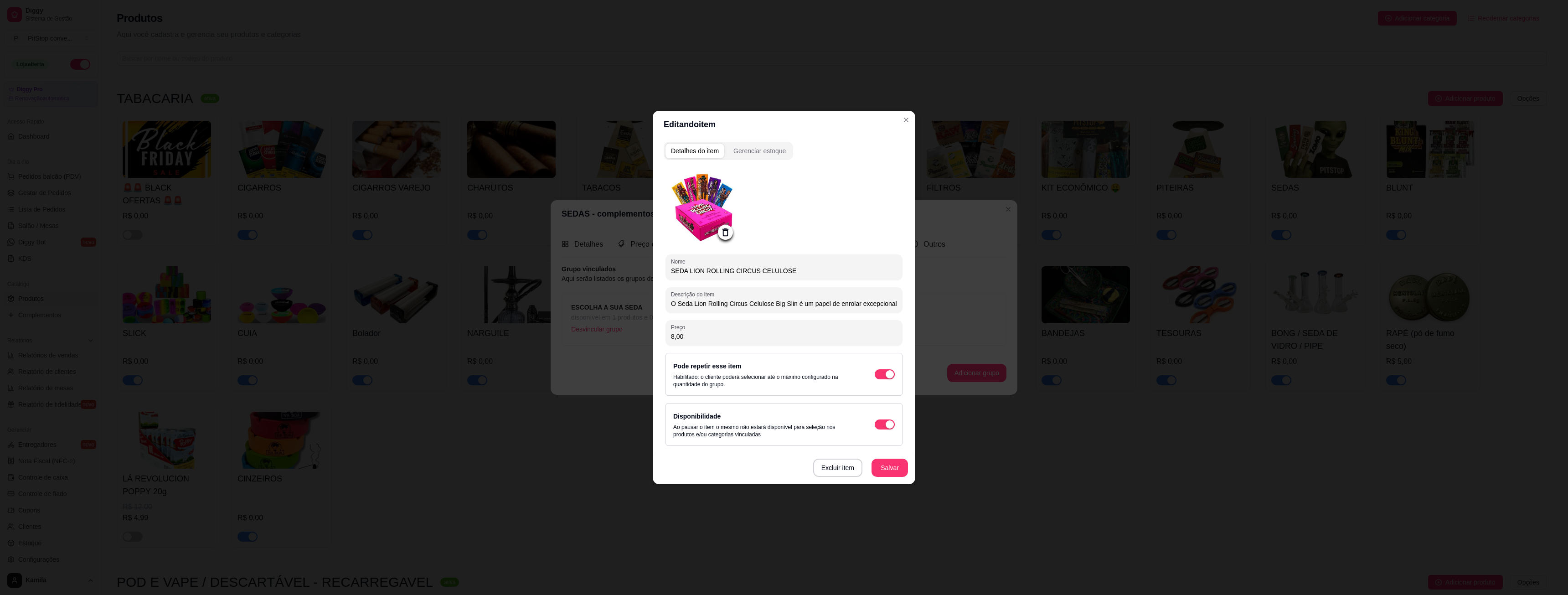
click at [723, 229] on icon at bounding box center [725, 232] width 6 height 7
click at [728, 230] on icon at bounding box center [726, 233] width 11 height 11
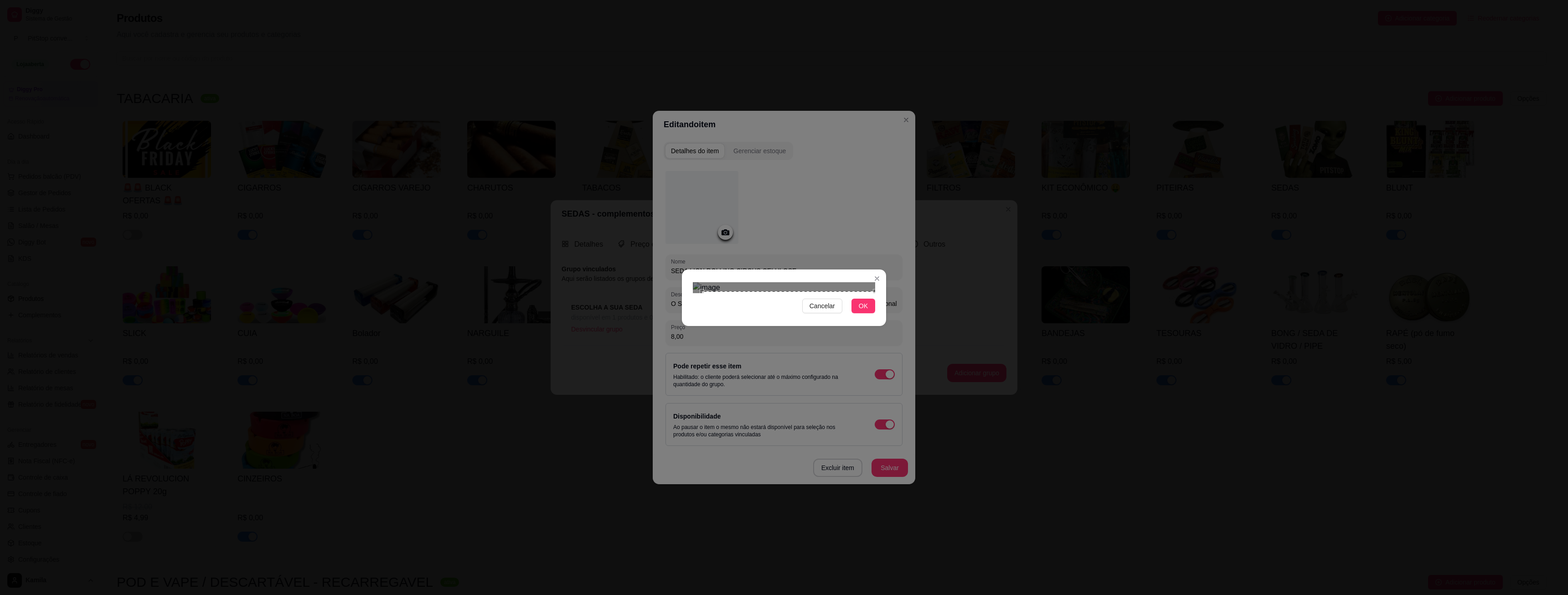
click at [911, 391] on div "Cancelar OK" at bounding box center [784, 298] width 1568 height 595
click at [671, 190] on div "Cancelar OK" at bounding box center [784, 298] width 1568 height 595
click at [865, 311] on span "OK" at bounding box center [863, 306] width 9 height 10
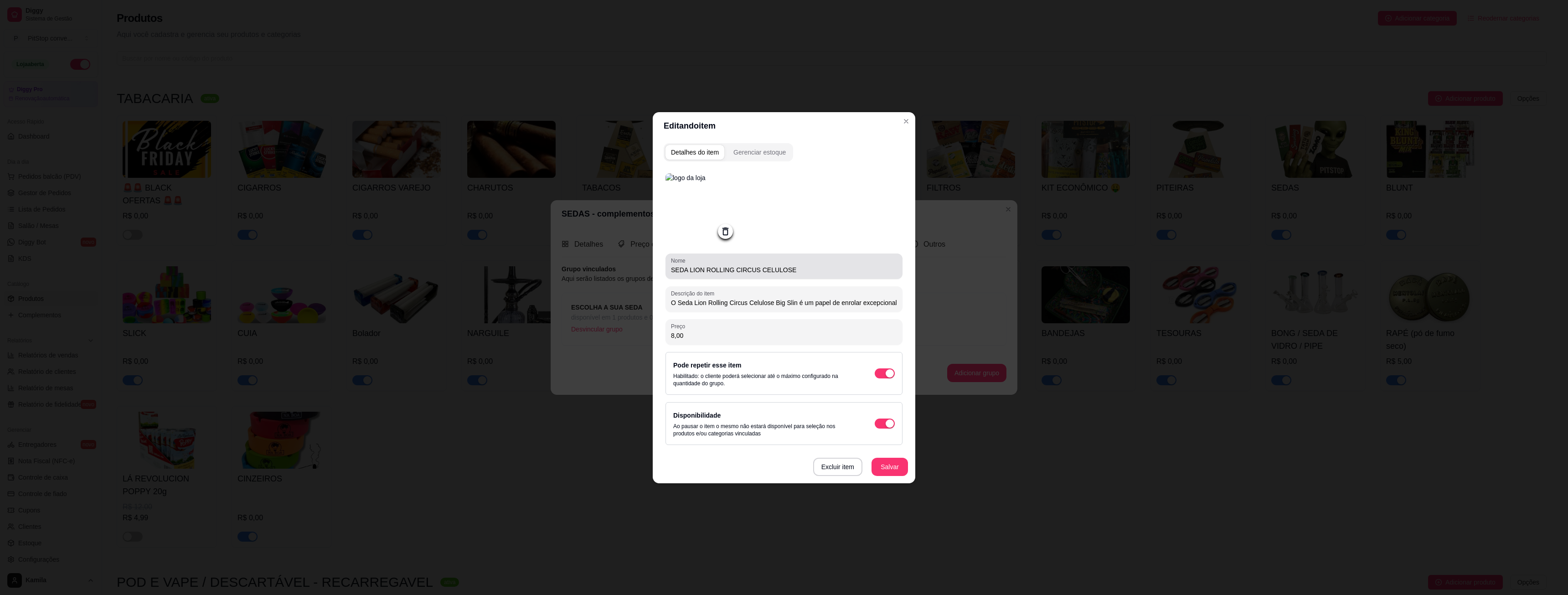
click at [810, 254] on div "Nome SEDA LION ROLLING CIRCUS CELULOSE Descrição do item O Seda Lion Rolling Ci…" at bounding box center [784, 308] width 237 height 272
click at [805, 267] on input "SEDA LION ROLLING CIRCUS CELULOSE" at bounding box center [784, 269] width 226 height 9
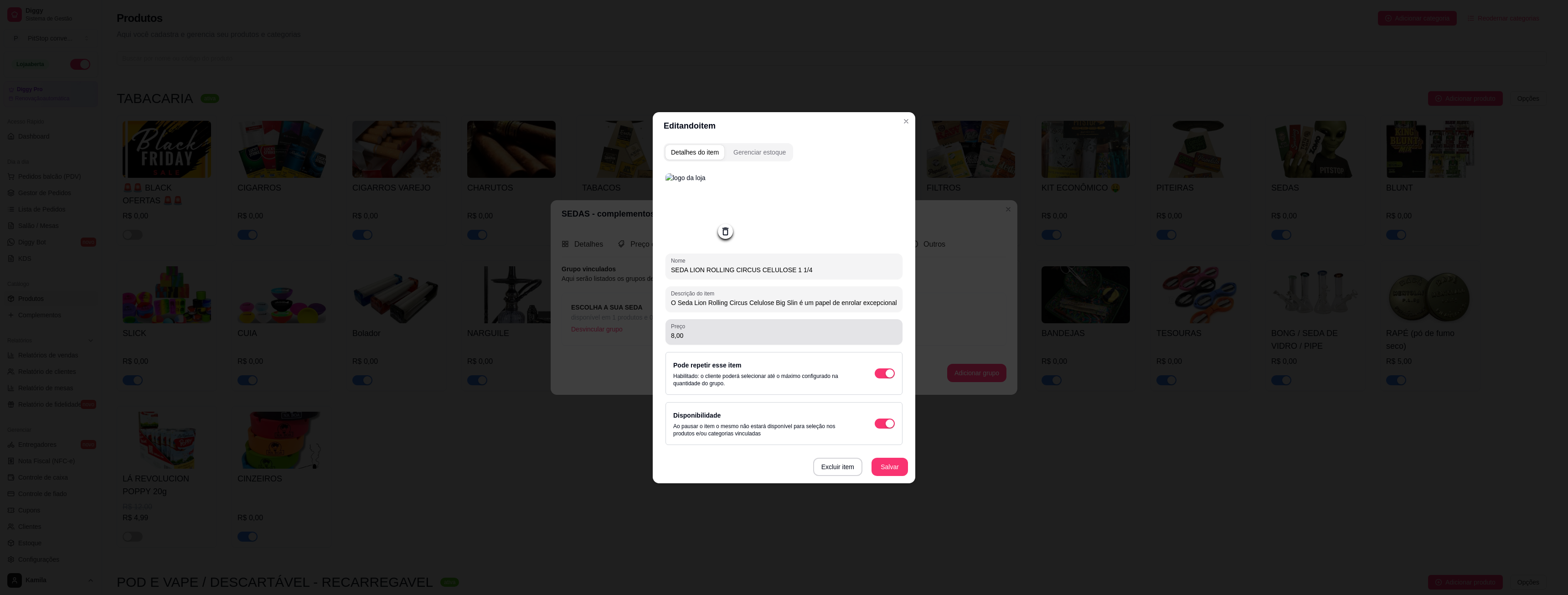
type input "SEDA LION ROLLING CIRCUS CELULOSE 1 1/4"
click at [709, 339] on input "8,00" at bounding box center [784, 335] width 226 height 9
type input "6,00"
click at [892, 467] on button "Salvar" at bounding box center [890, 467] width 37 height 18
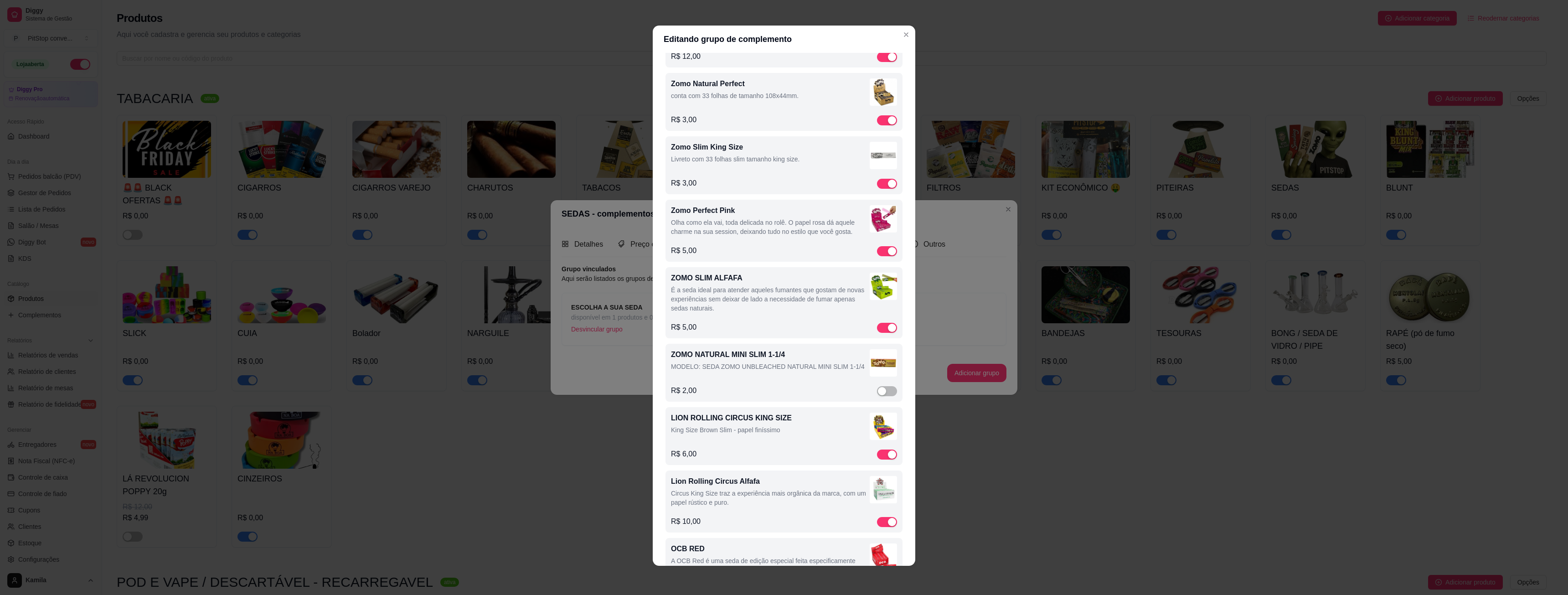
scroll to position [2734, 0]
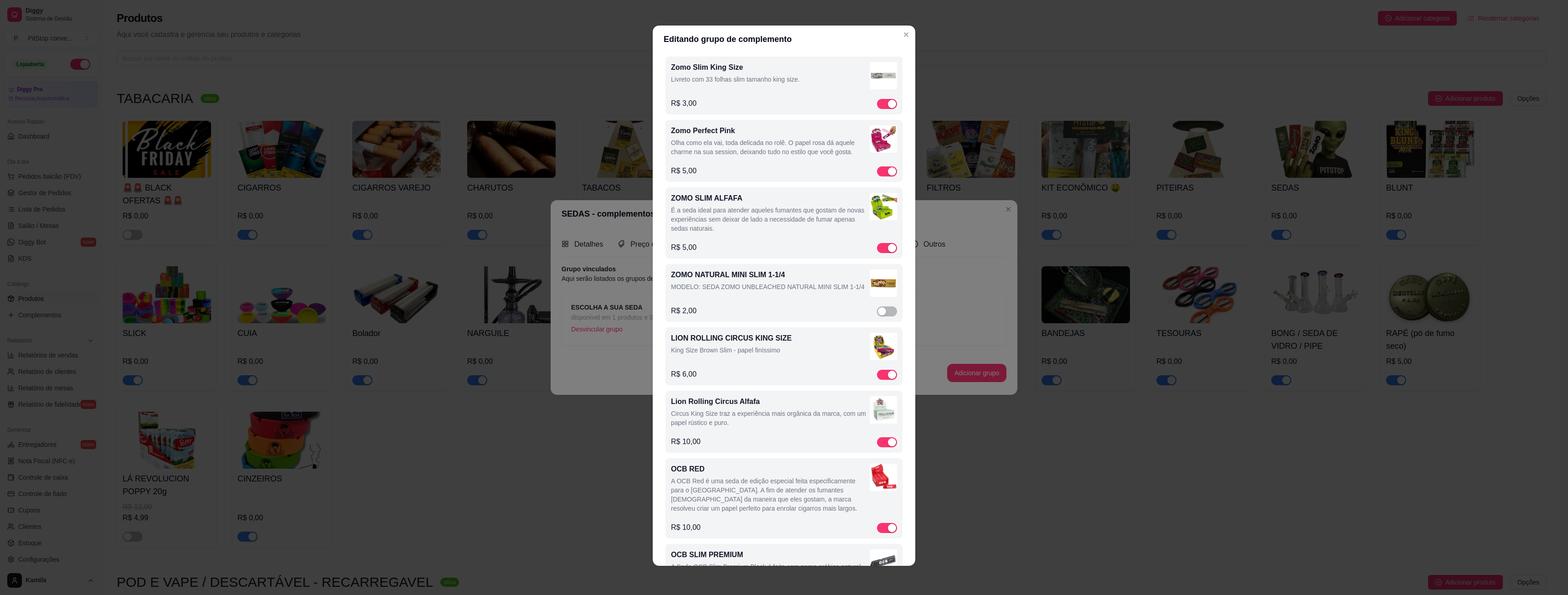
click at [826, 424] on div "Lion Rolling Circus Alfafa Circus King Size traz a experiência mais orgânica da…" at bounding box center [770, 413] width 199 height 34
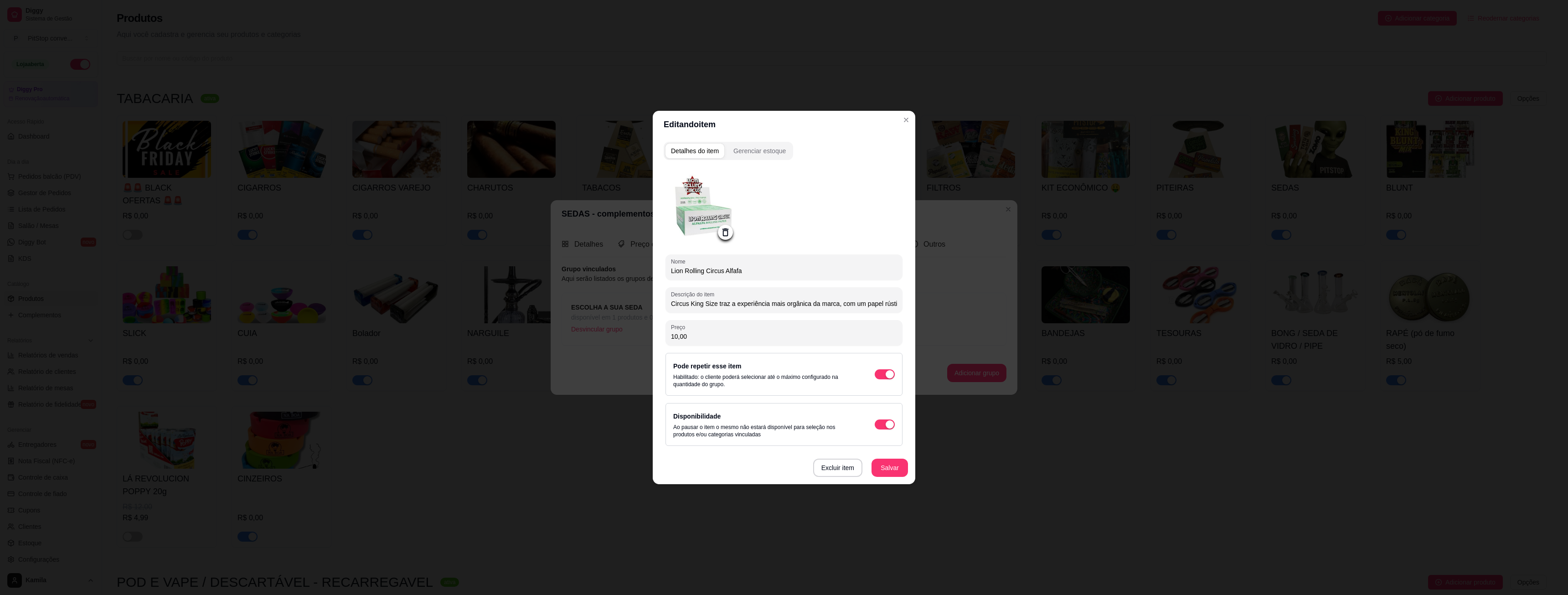
click at [721, 233] on icon at bounding box center [726, 233] width 11 height 11
click at [723, 231] on icon at bounding box center [725, 232] width 7 height 6
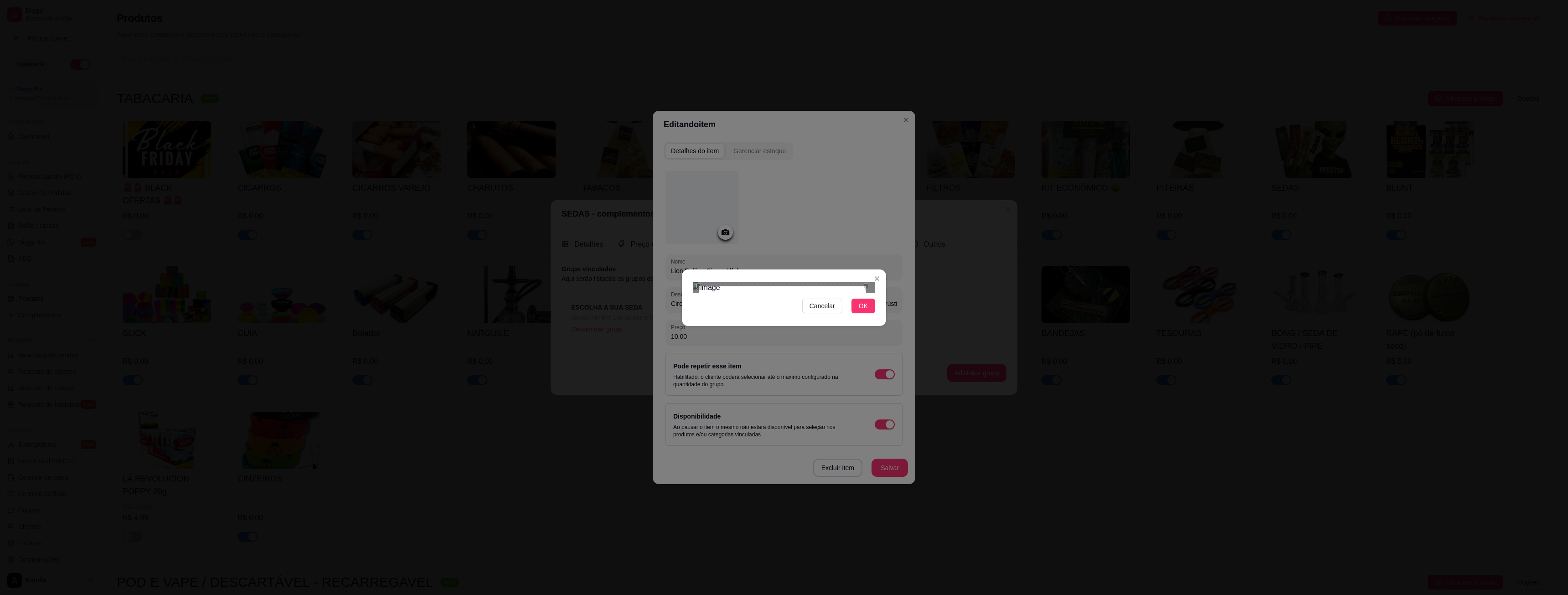
click at [650, 178] on div "Cancelar OK" at bounding box center [784, 298] width 1568 height 595
click at [887, 383] on div "Cancelar OK" at bounding box center [784, 298] width 1568 height 595
click at [630, 180] on div "Cancelar OK" at bounding box center [784, 298] width 1568 height 595
click at [717, 282] on div "Use the arrow keys to move the crop selection area" at bounding box center [782, 371] width 178 height 178
click at [897, 379] on div "Cancelar OK" at bounding box center [784, 298] width 1568 height 595
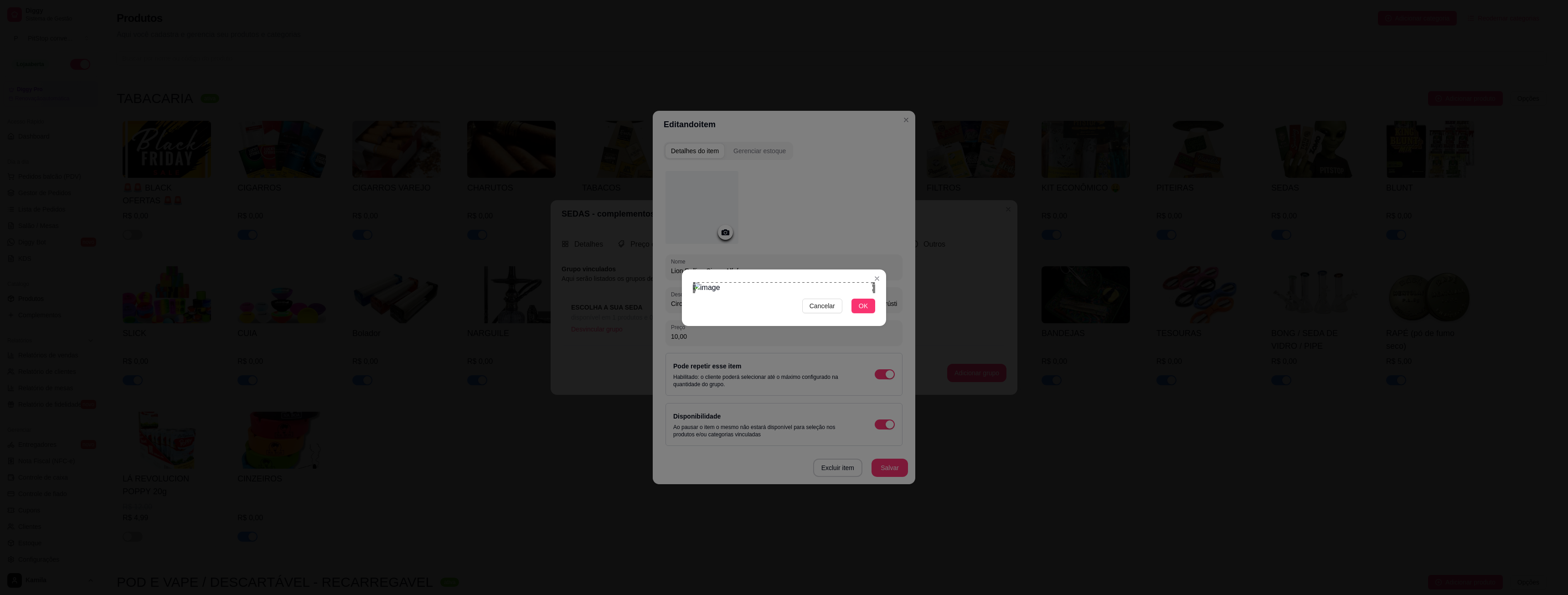
click at [851, 348] on div "Use the arrow keys to move the crop selection area" at bounding box center [784, 371] width 178 height 178
click at [867, 313] on button "OK" at bounding box center [863, 306] width 24 height 15
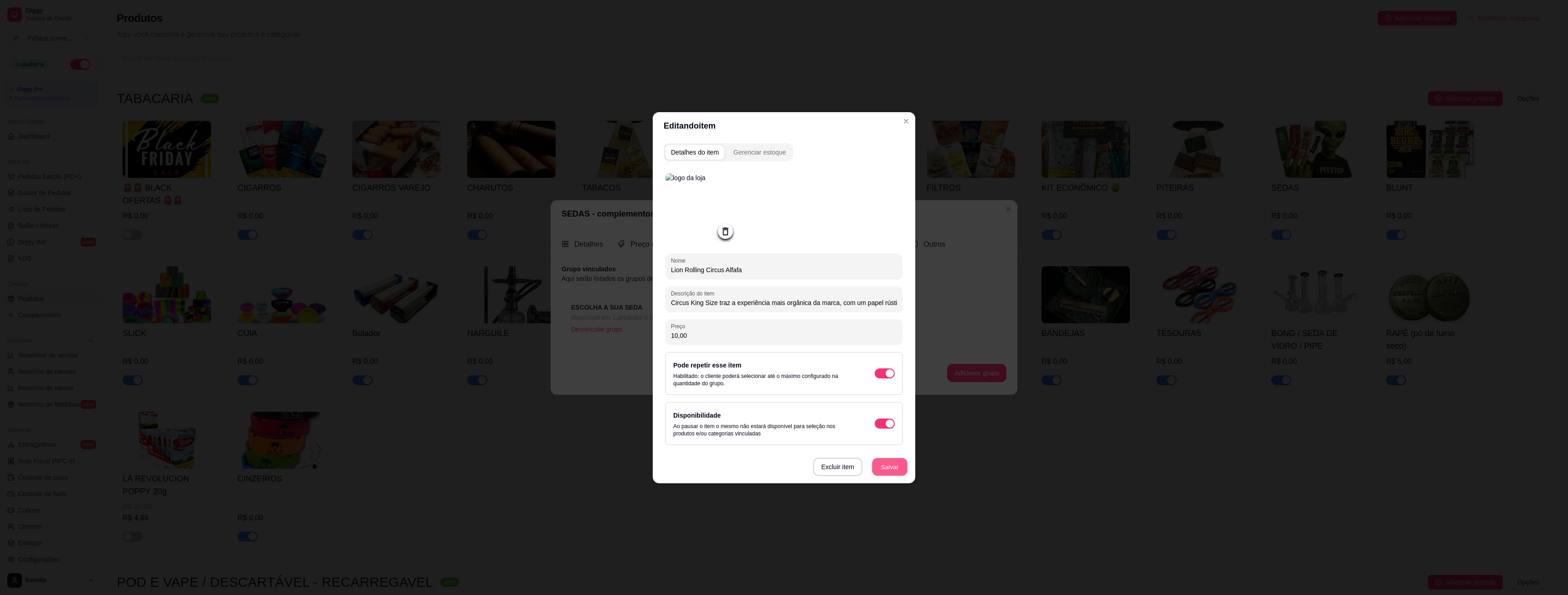
click at [888, 467] on button "Salvar" at bounding box center [889, 467] width 36 height 18
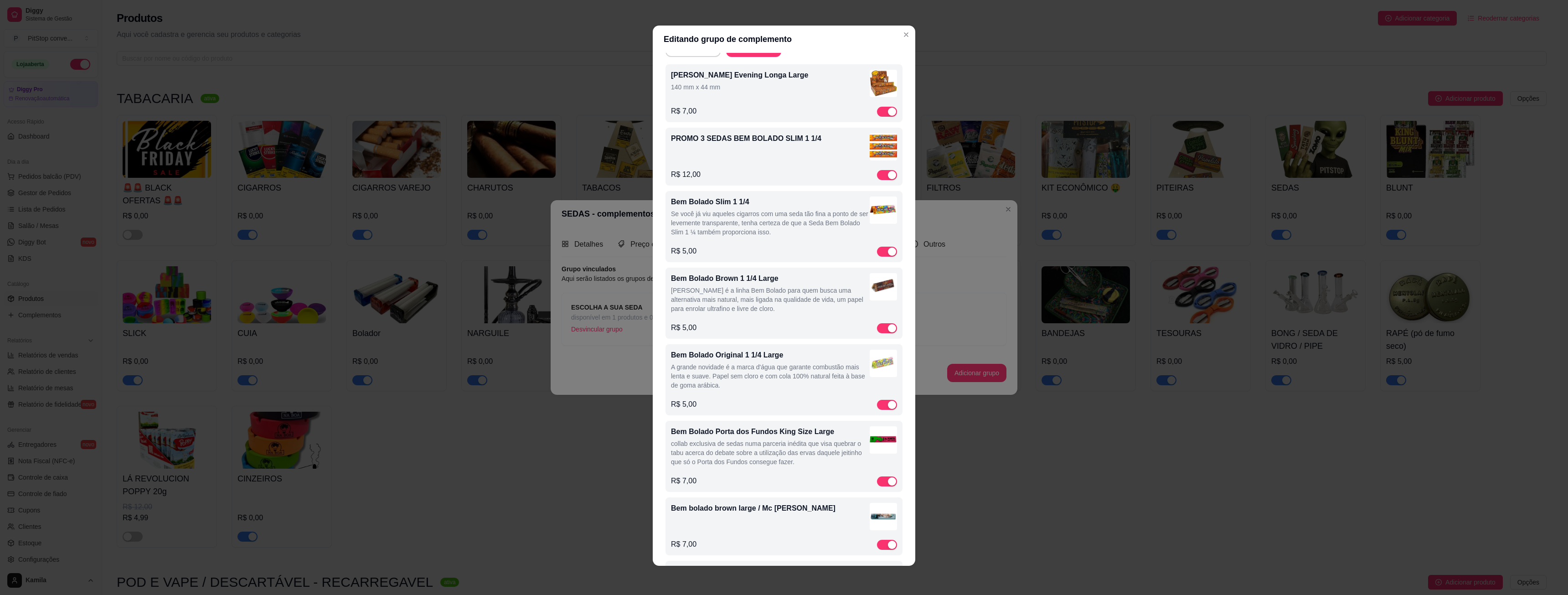
scroll to position [0, 0]
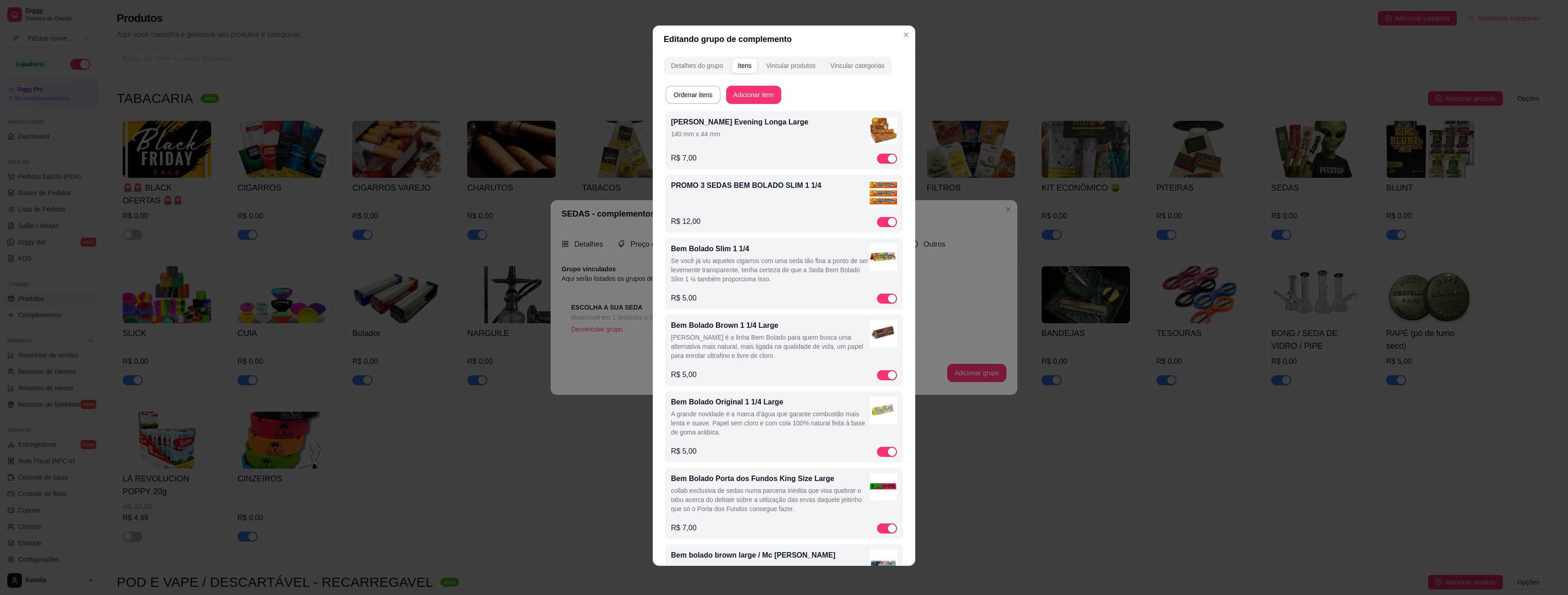
click at [870, 126] on img at bounding box center [883, 130] width 27 height 27
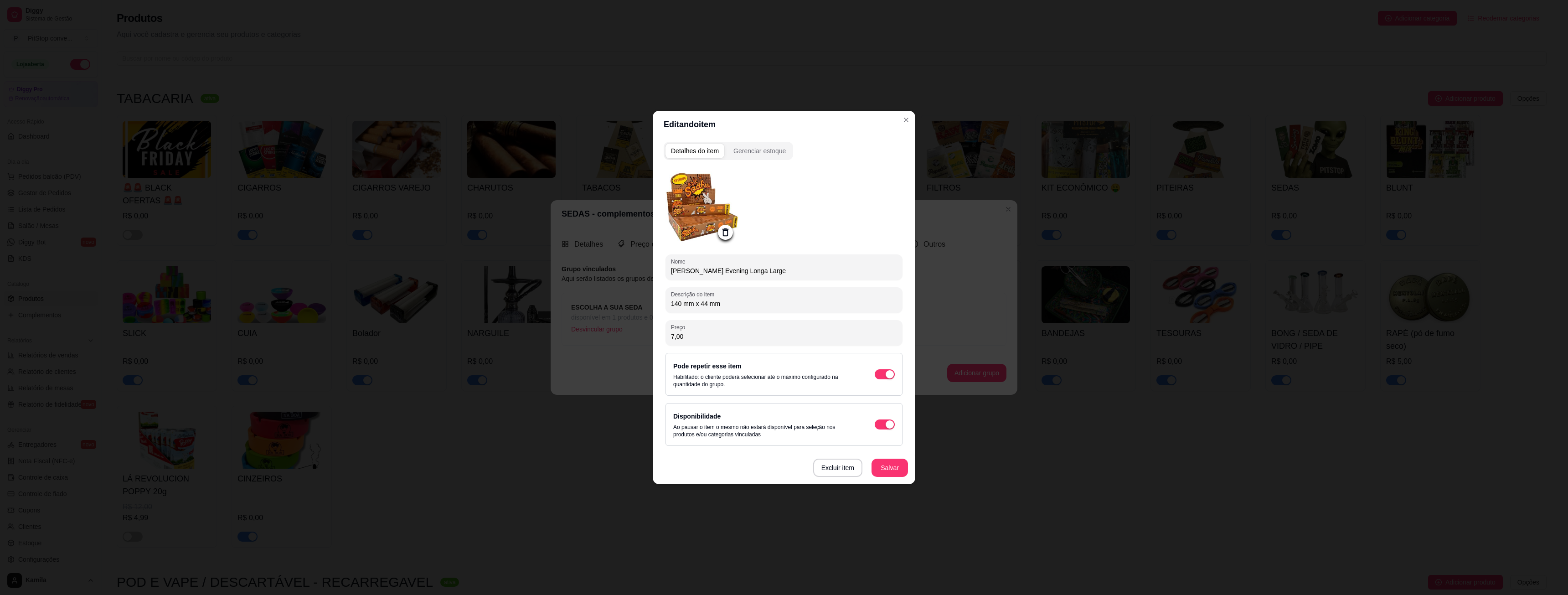
click at [725, 232] on icon at bounding box center [726, 233] width 11 height 11
click at [726, 231] on circle at bounding box center [725, 232] width 2 height 2
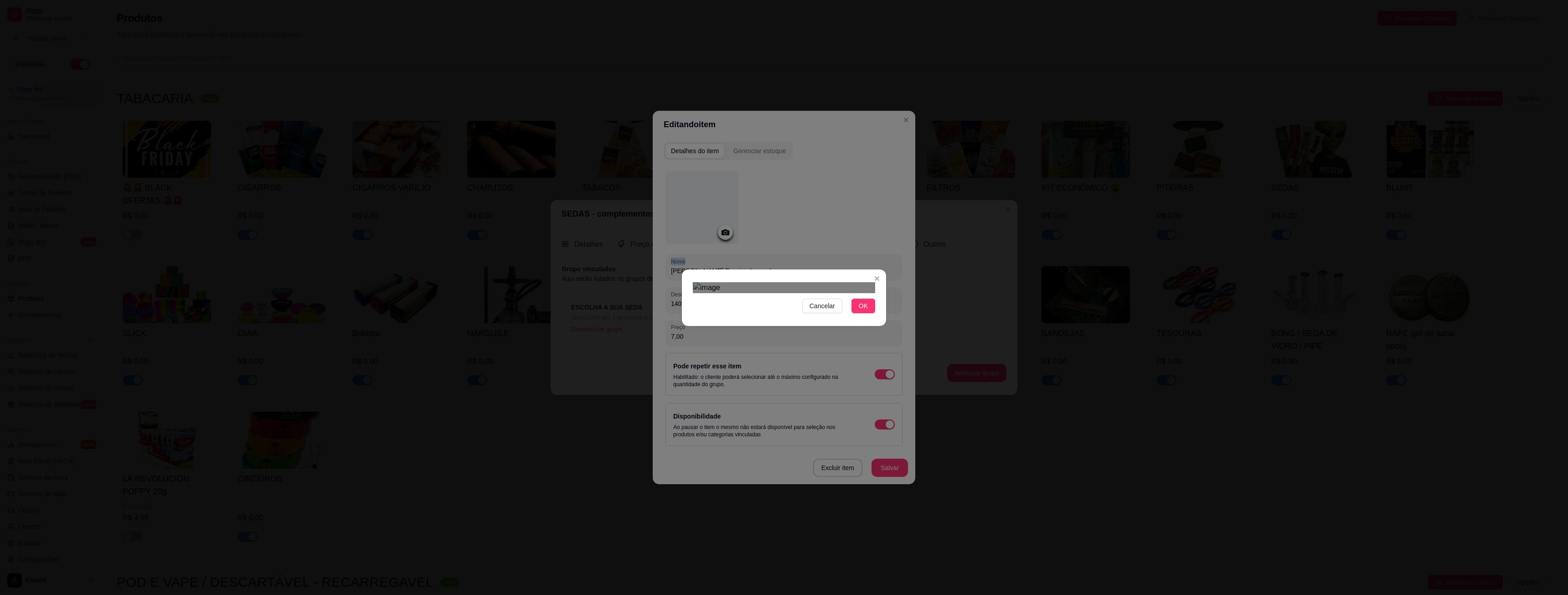
click at [911, 396] on div "Cancelar OK" at bounding box center [784, 298] width 1568 height 595
click at [619, 164] on div "Cancelar OK" at bounding box center [784, 298] width 1568 height 595
click at [864, 311] on span "OK" at bounding box center [863, 306] width 9 height 10
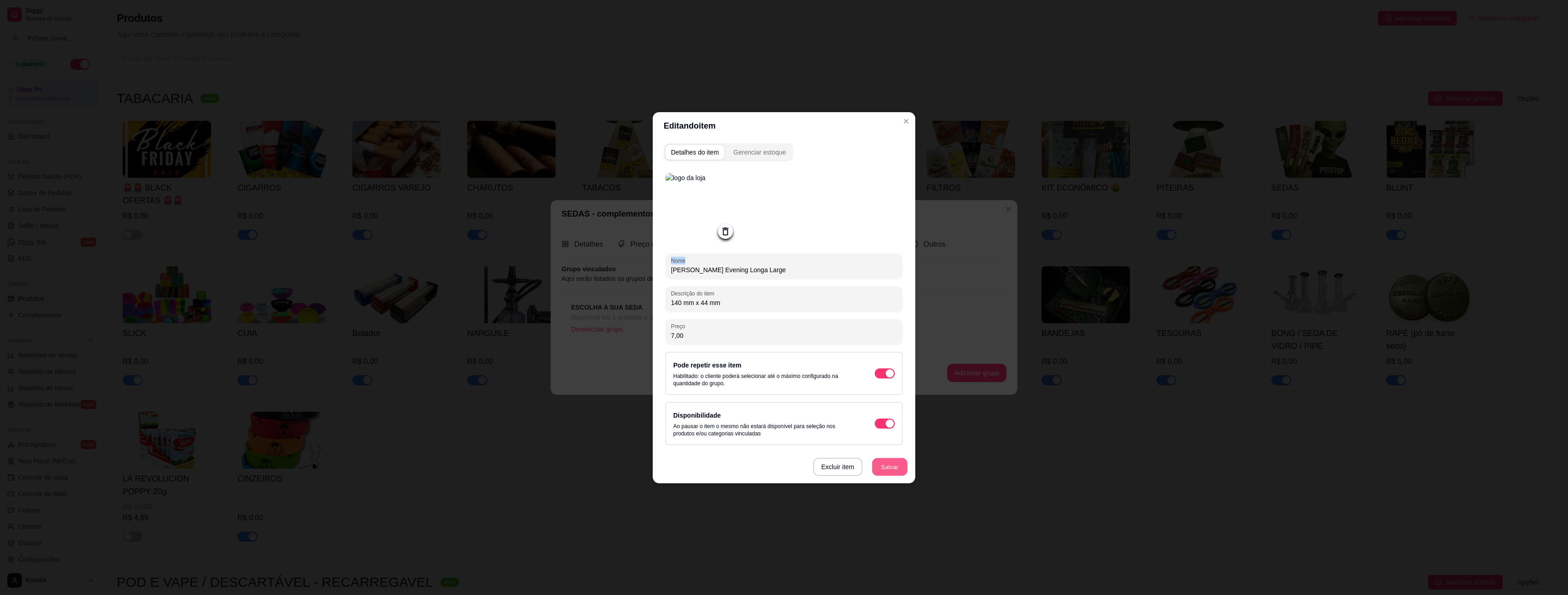
click at [896, 467] on button "Salvar" at bounding box center [889, 467] width 36 height 18
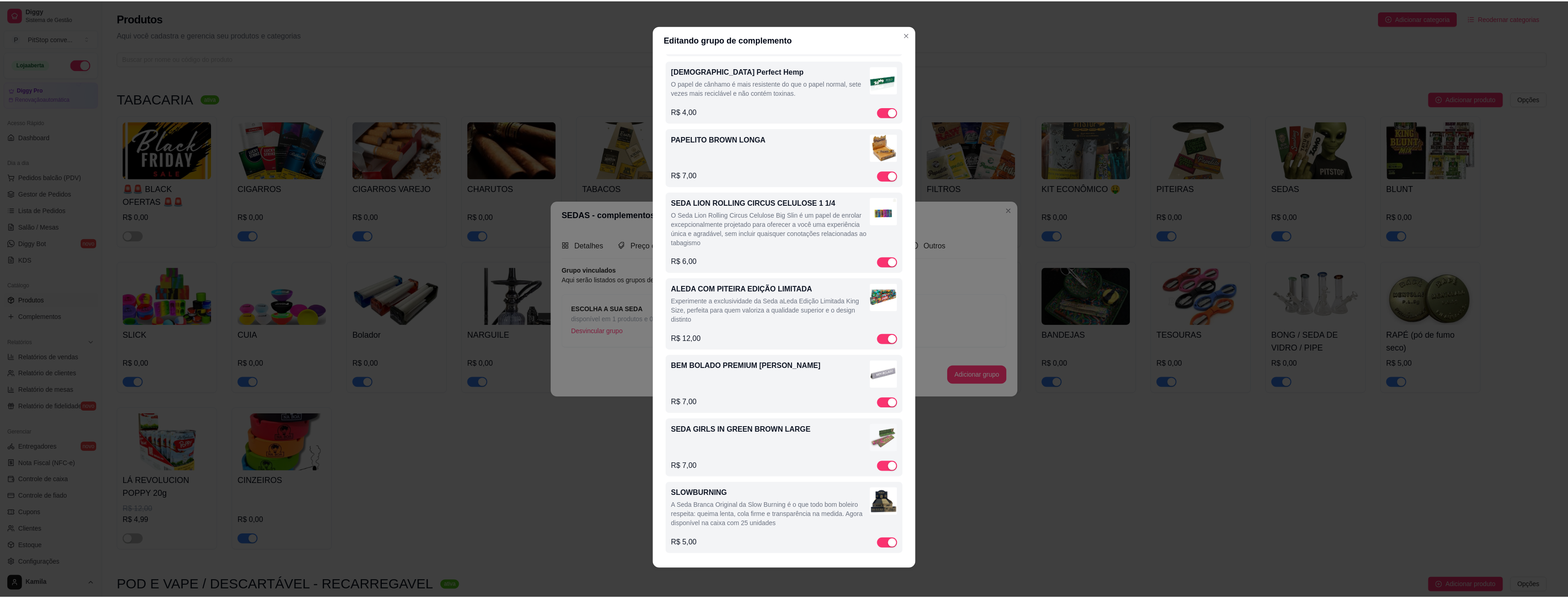
scroll to position [4281, 0]
